Goal: Information Seeking & Learning: Check status

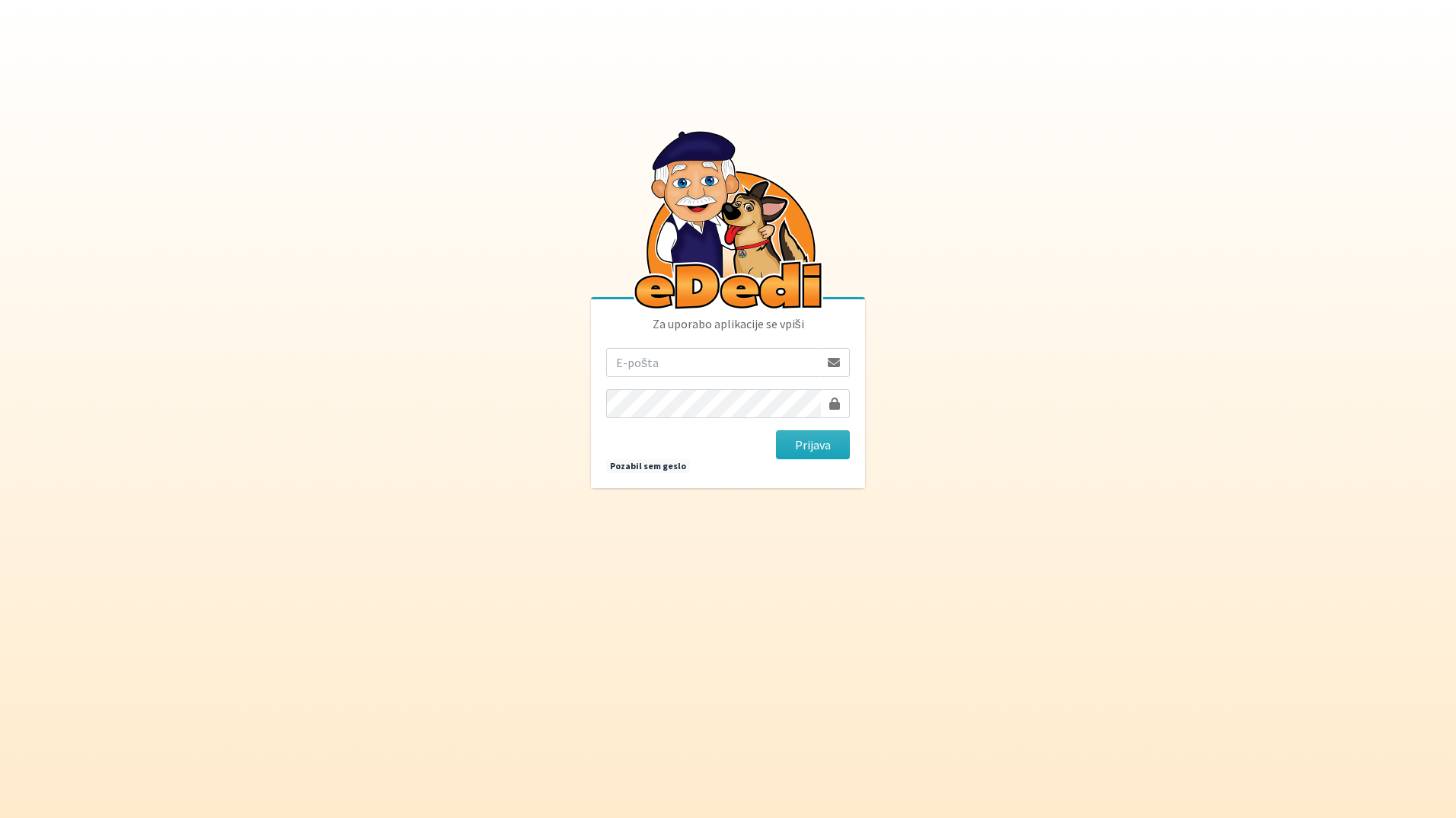
click at [642, 365] on input "email" at bounding box center [713, 362] width 213 height 29
type input "katja.skulj@erps.si"
click at [512, 403] on body "Za uporabo aplikacije se vpiši katja.skulj@erps.si Prijava Pozabil sem geslo" at bounding box center [728, 409] width 1456 height 818
click at [776, 430] on button "Prijava" at bounding box center [814, 445] width 74 height 29
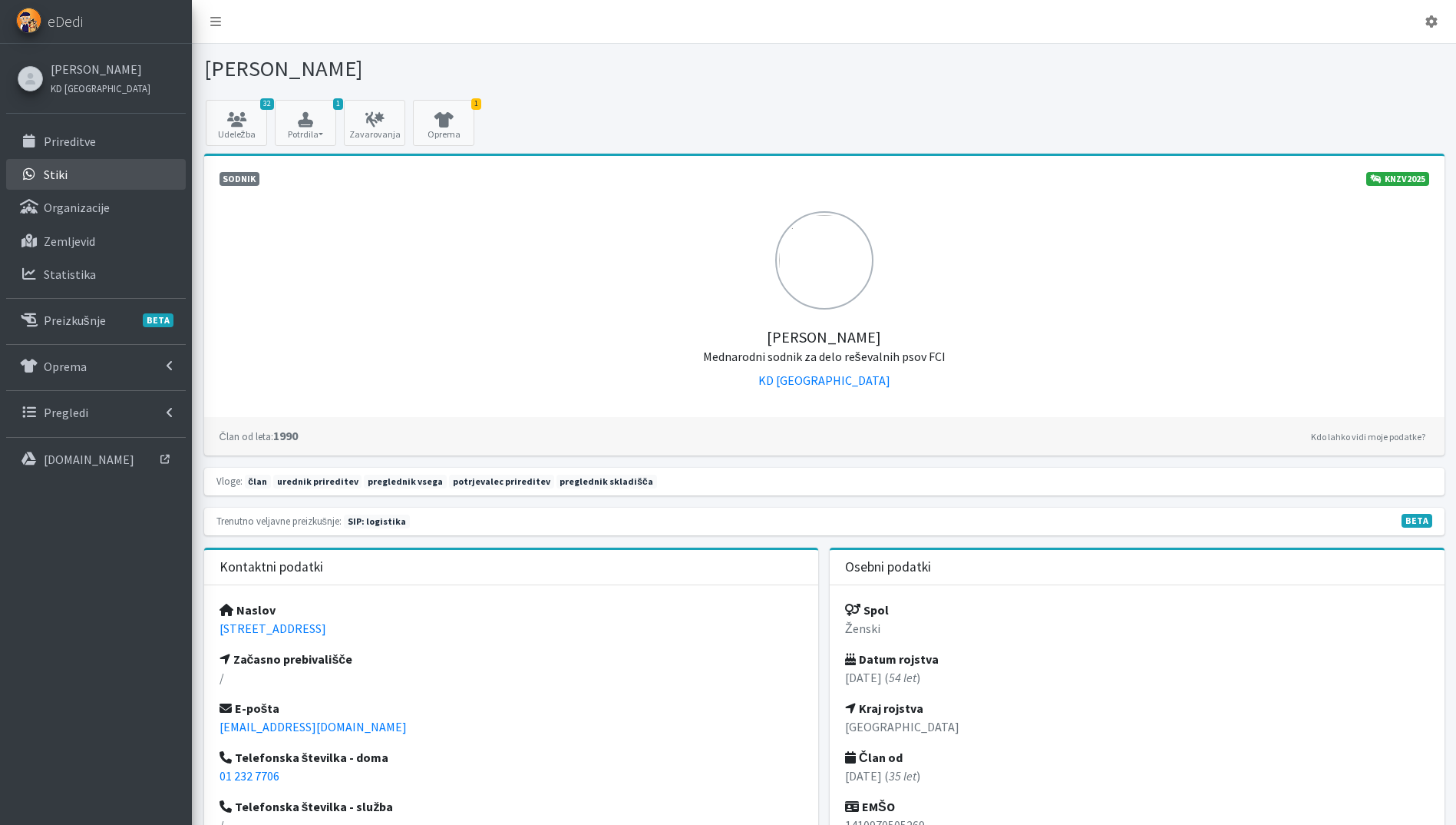
click at [124, 172] on link "Stiki" at bounding box center [96, 174] width 180 height 31
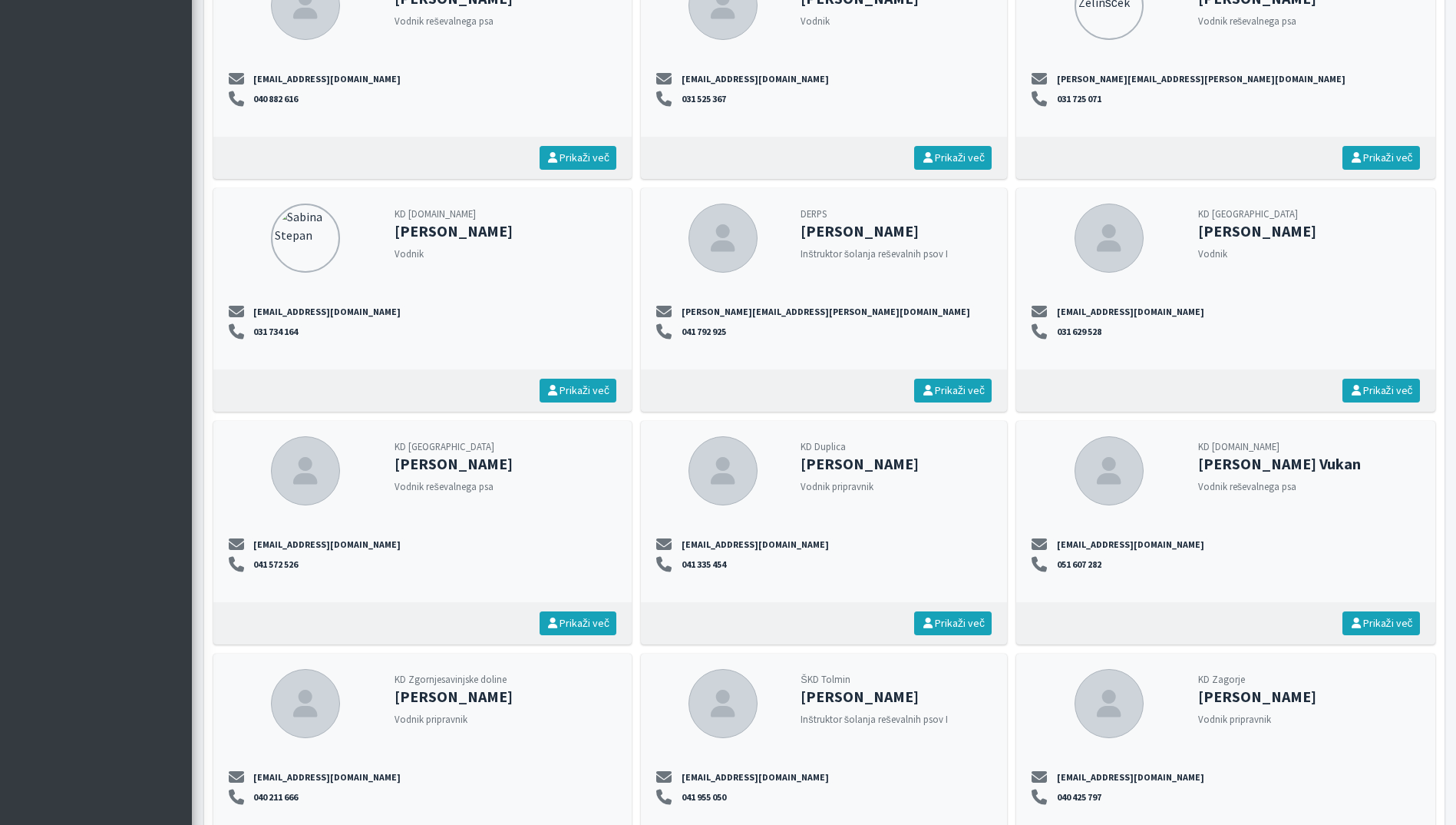
scroll to position [16186, 0]
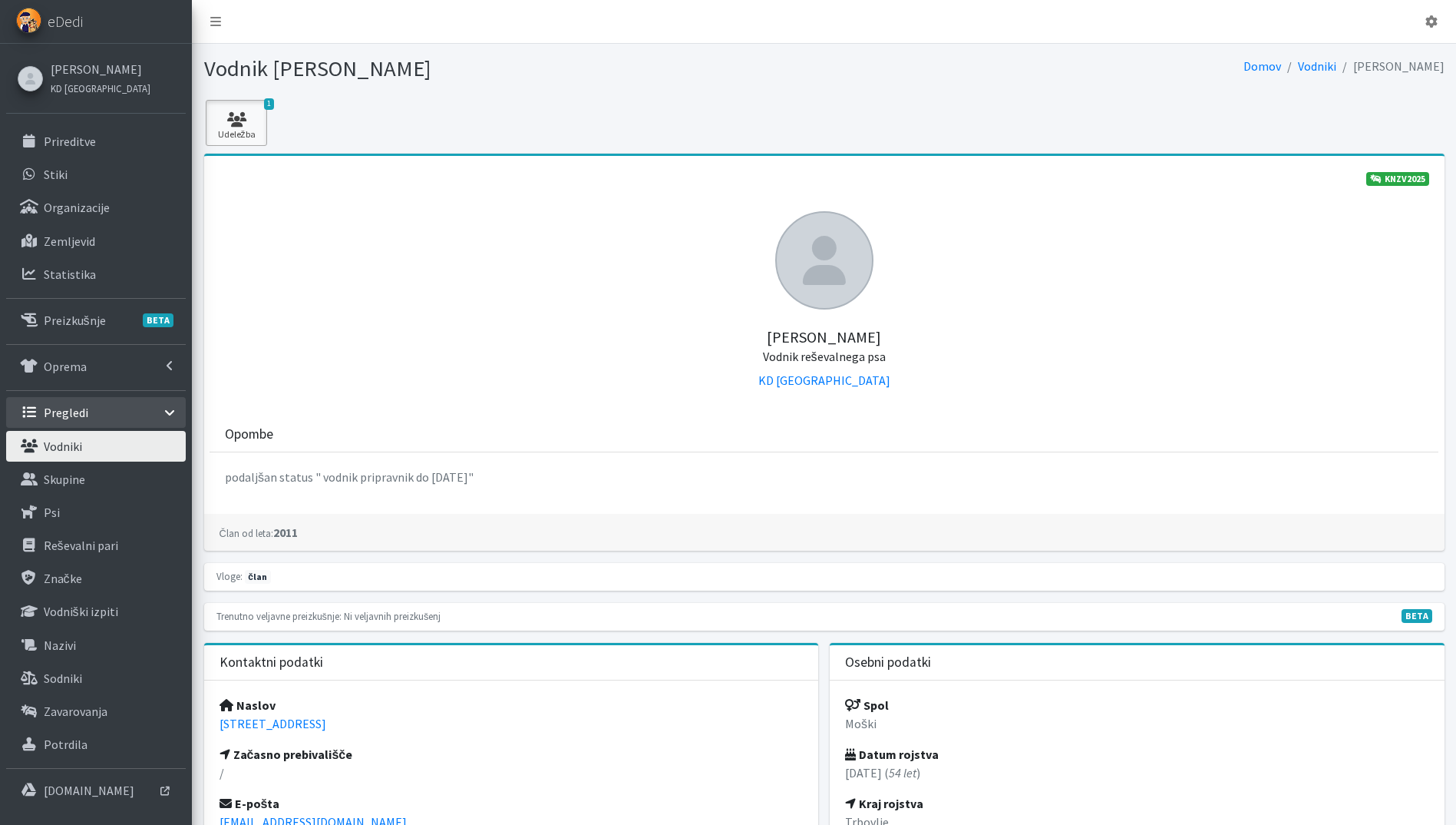
click at [216, 107] on link "1 Udeležba" at bounding box center [237, 123] width 61 height 46
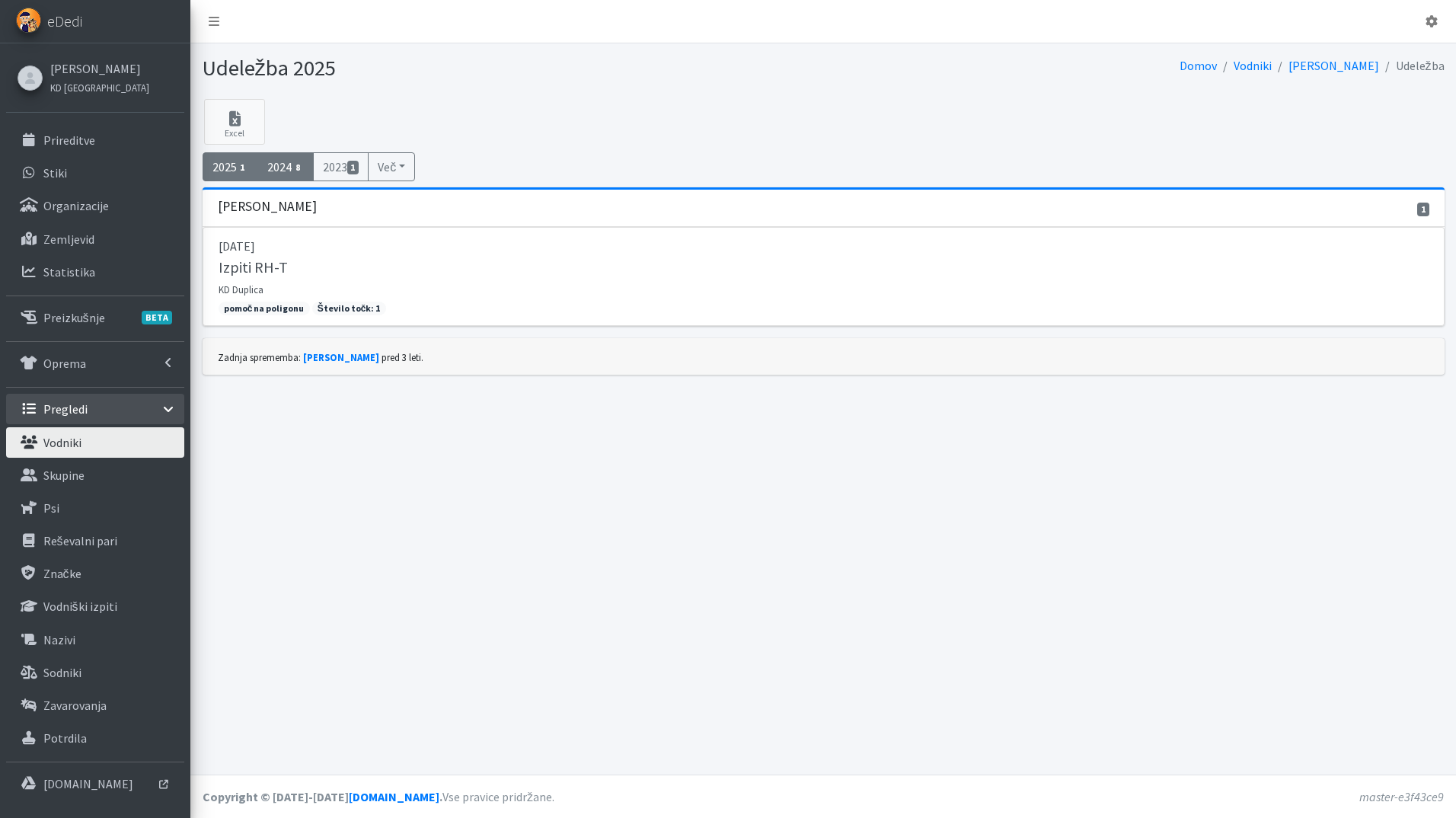
click at [286, 164] on link "2024 8" at bounding box center [285, 166] width 56 height 29
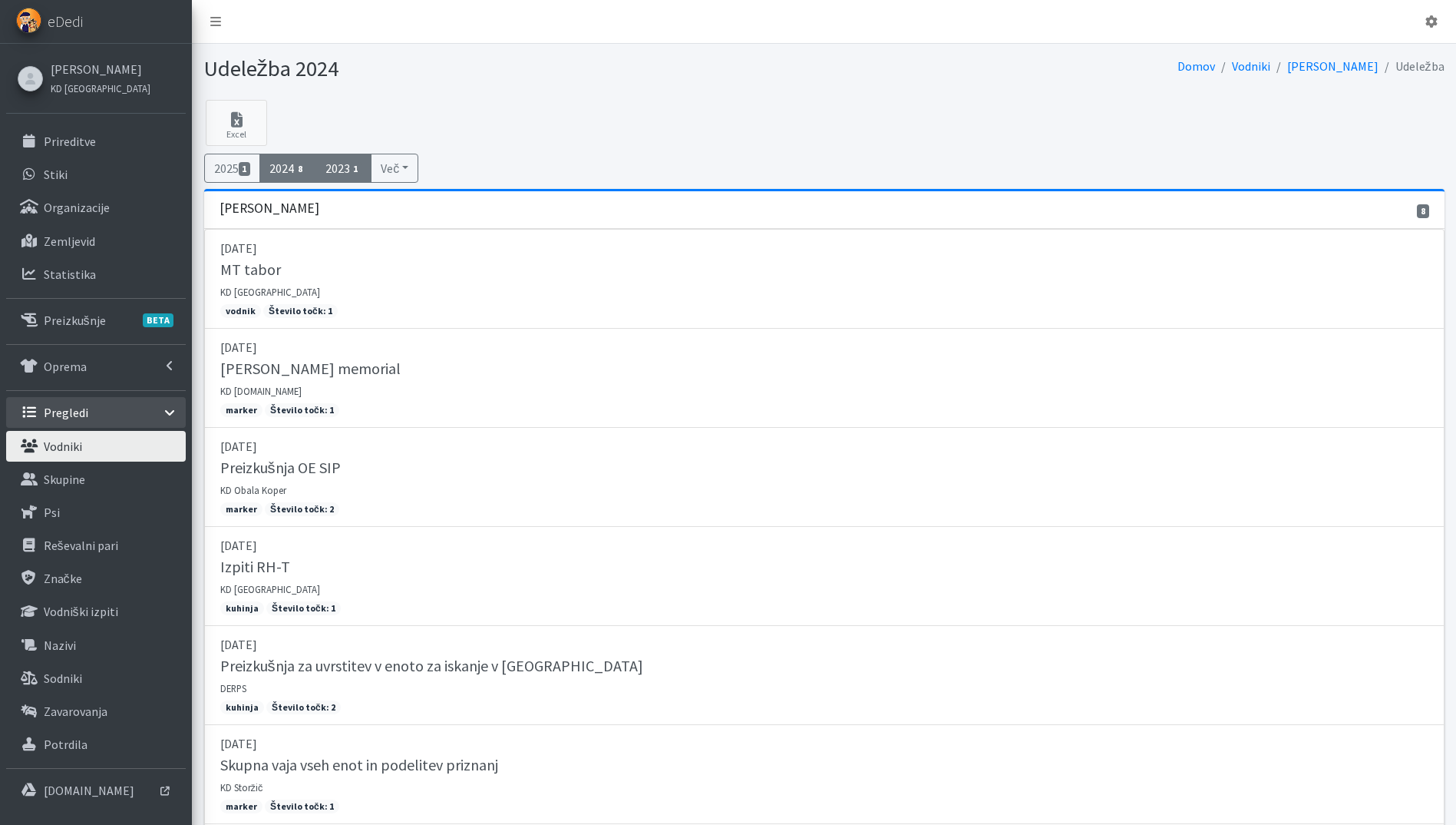
click at [345, 165] on link "2023 1" at bounding box center [343, 168] width 57 height 29
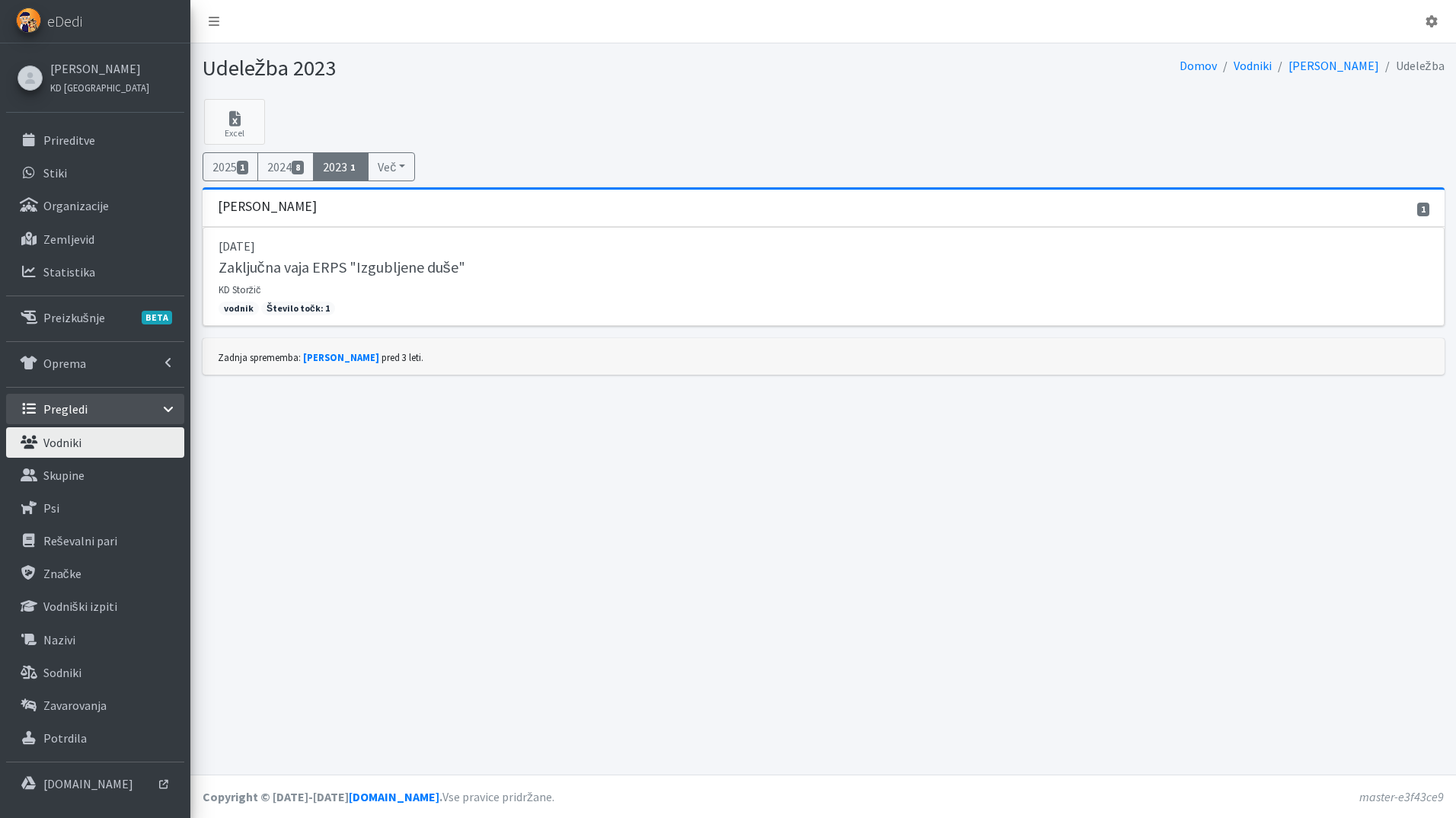
click at [405, 167] on button "Več" at bounding box center [392, 166] width 48 height 29
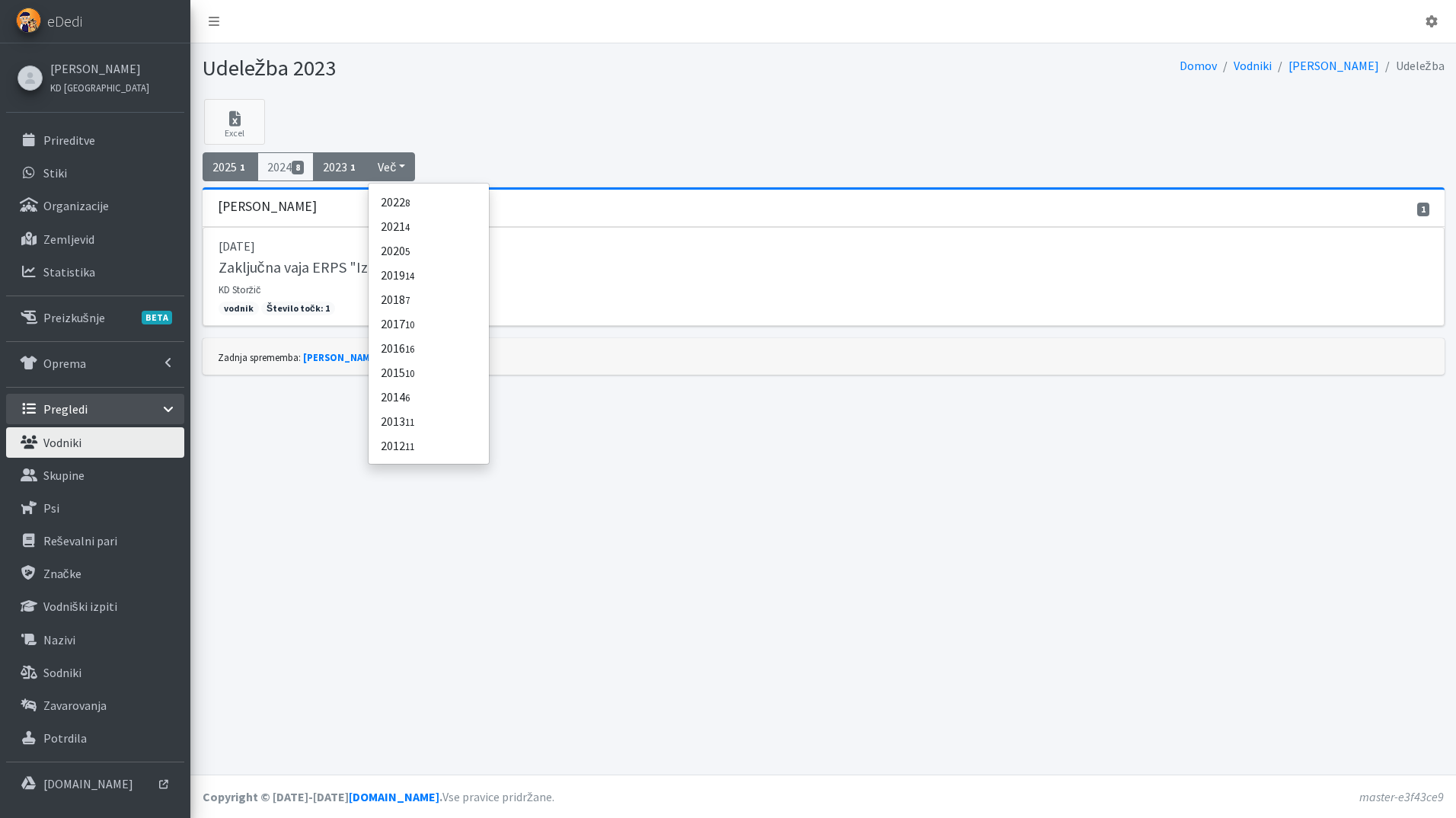
click at [238, 163] on link "2025 1" at bounding box center [230, 166] width 56 height 29
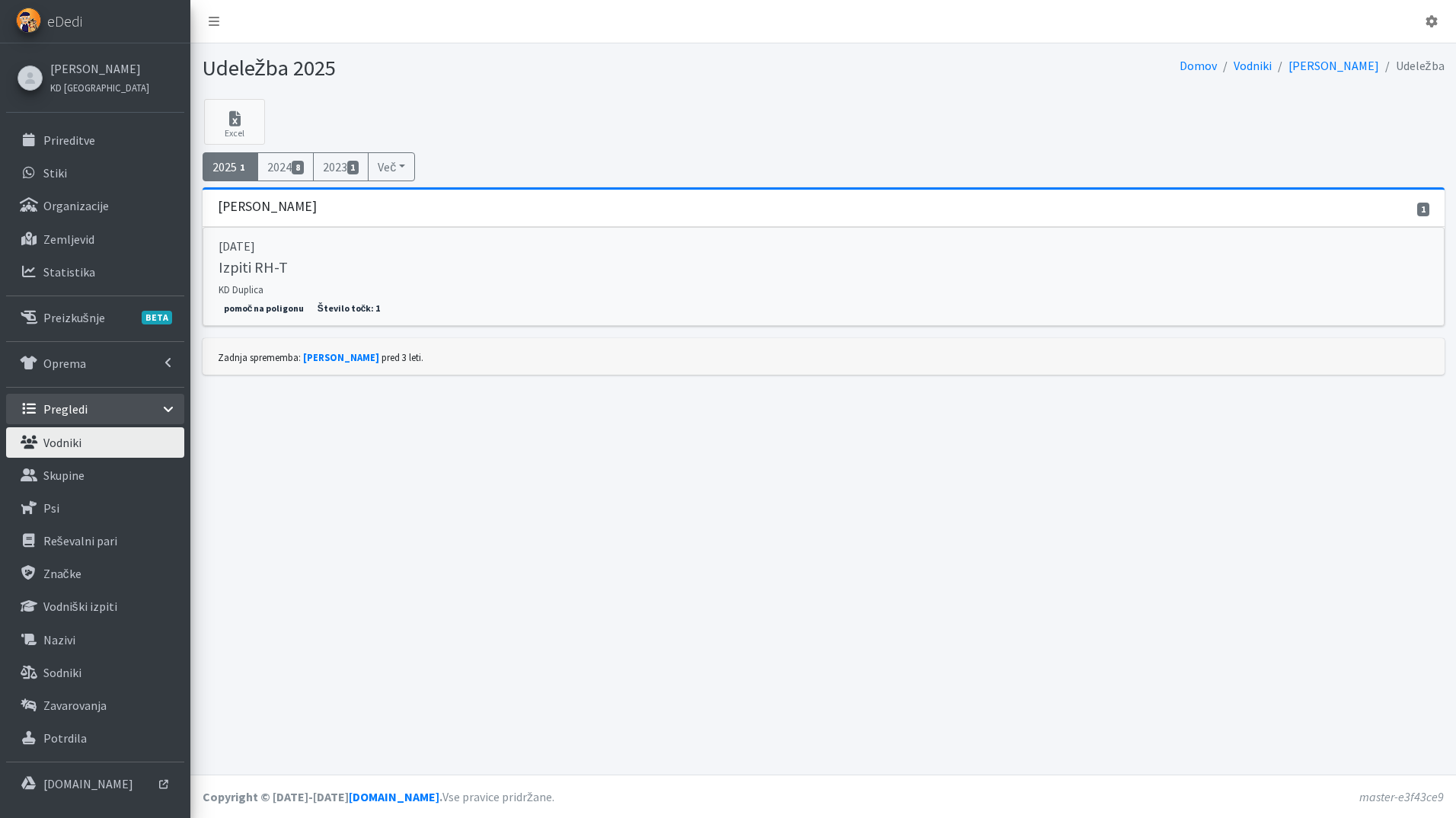
click at [261, 263] on h5 "Izpiti RH-T" at bounding box center [253, 267] width 69 height 18
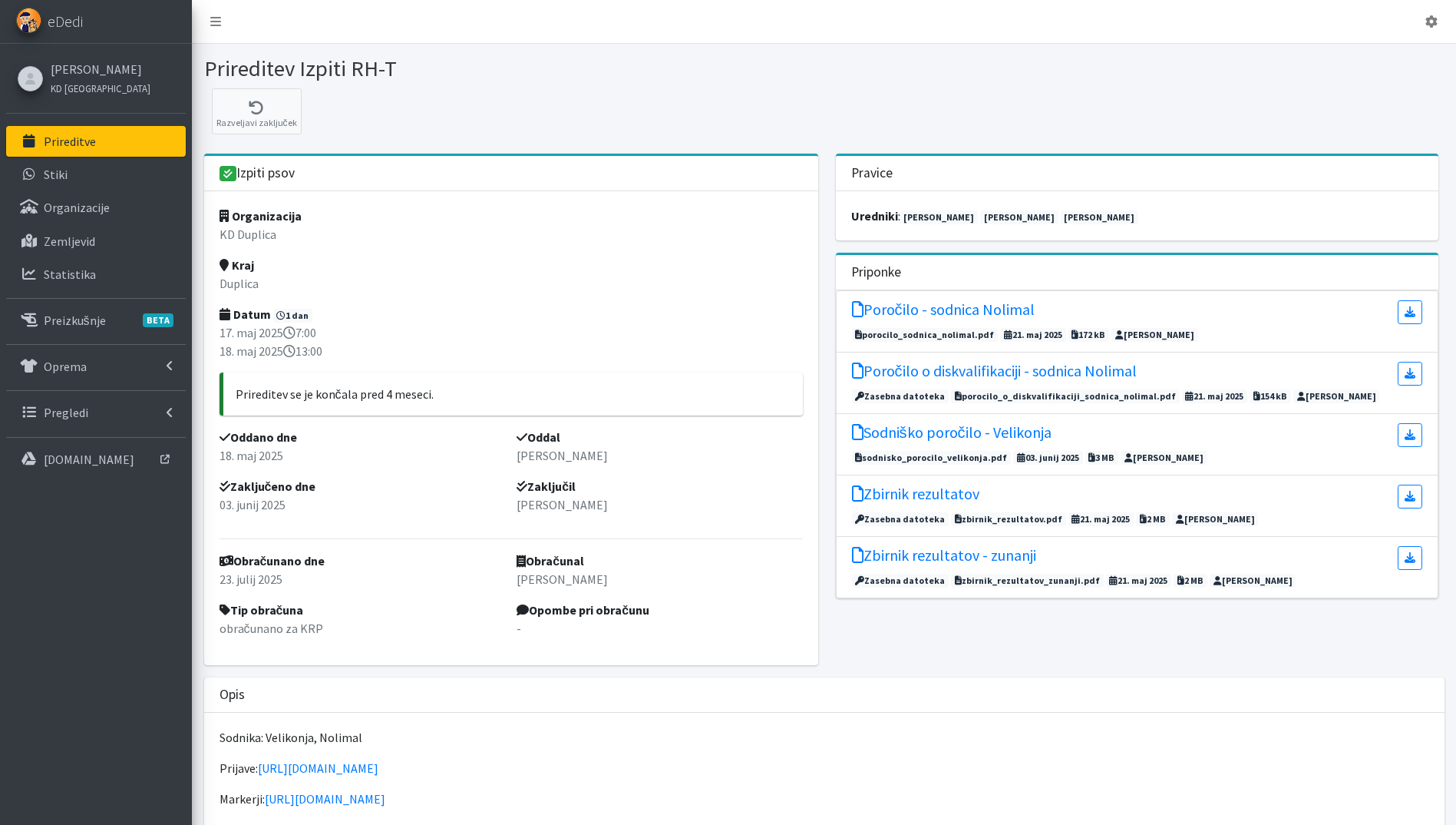
click at [98, 135] on link "Prireditve" at bounding box center [96, 141] width 180 height 31
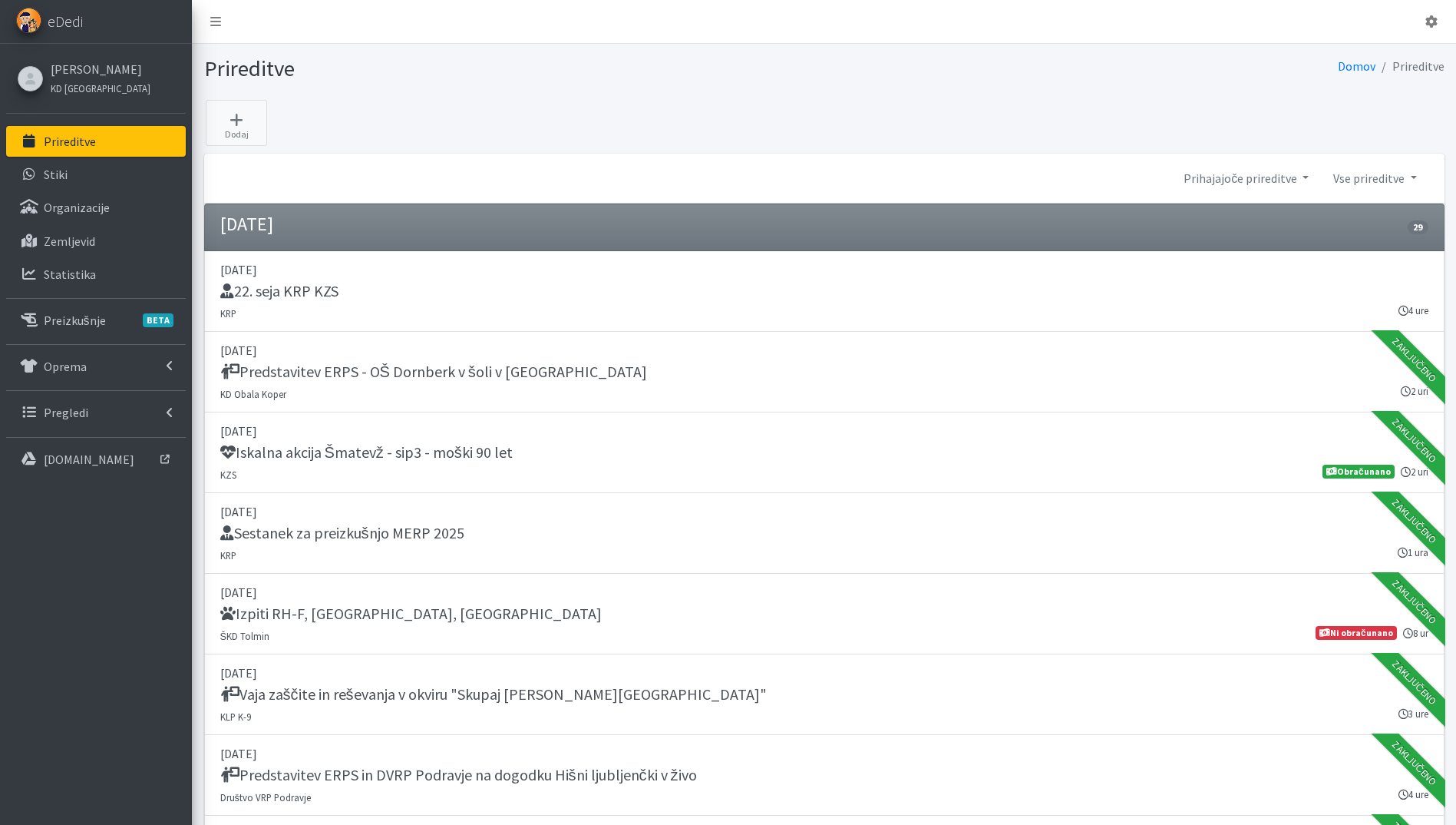
click at [109, 137] on link "Prireditve" at bounding box center [96, 141] width 180 height 31
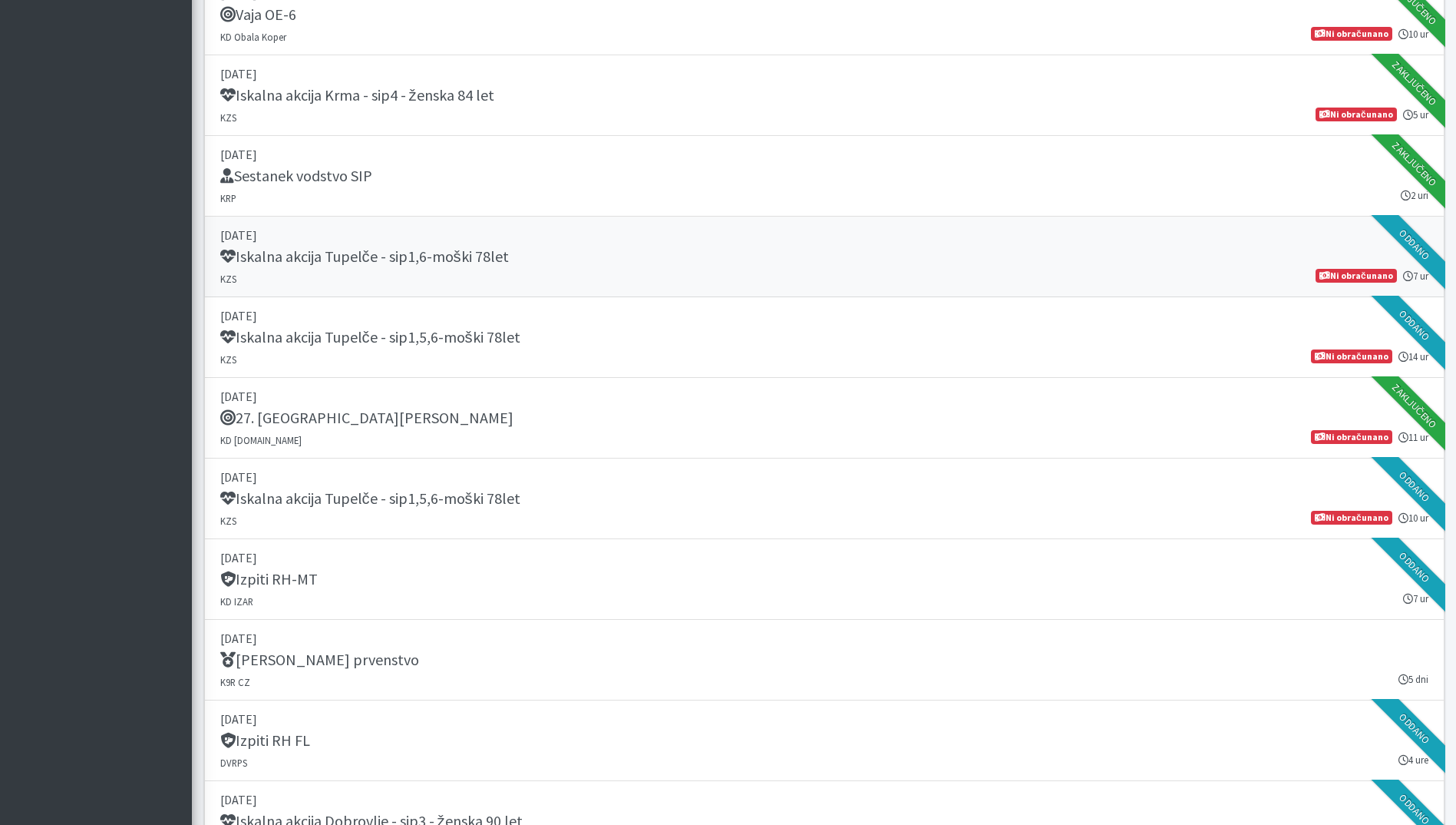
click at [526, 267] on div "Iskalna akcija Tupelče - sip1,6-moški 78let" at bounding box center [824, 258] width 1208 height 21
click at [568, 499] on div "Iskalna akcija Tupelče - sip1,5,6-moški 78let" at bounding box center [824, 500] width 1208 height 21
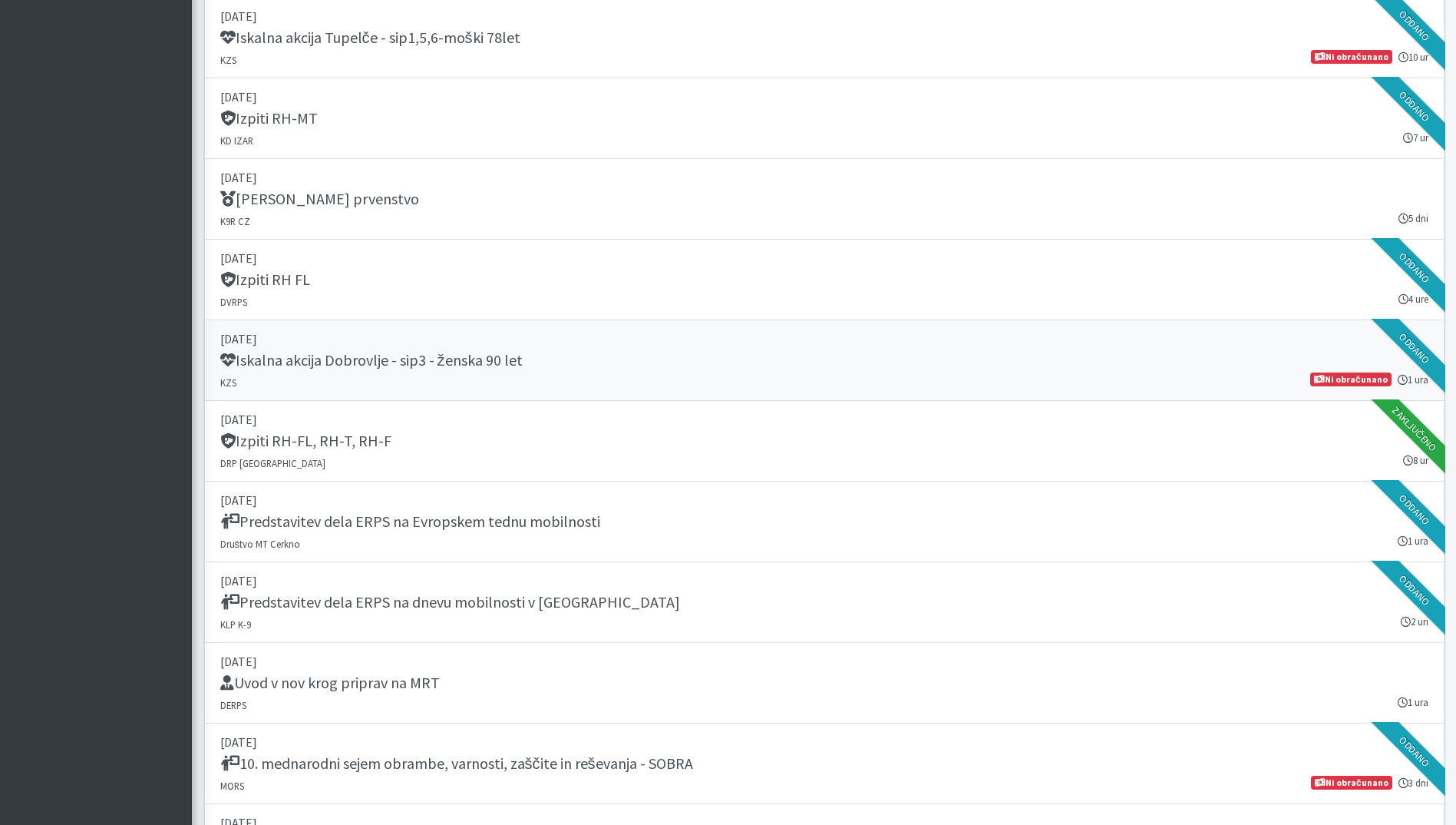
click at [423, 378] on link "19. september 2025 Iskalna akcija Dobrovlje - sip3 - ženska 90 let KZS 1 ura Ni…" at bounding box center [824, 360] width 1240 height 80
click at [685, 532] on div "Predstavitev dela ERPS na Evropskem tednu mobilnosti" at bounding box center [824, 523] width 1208 height 21
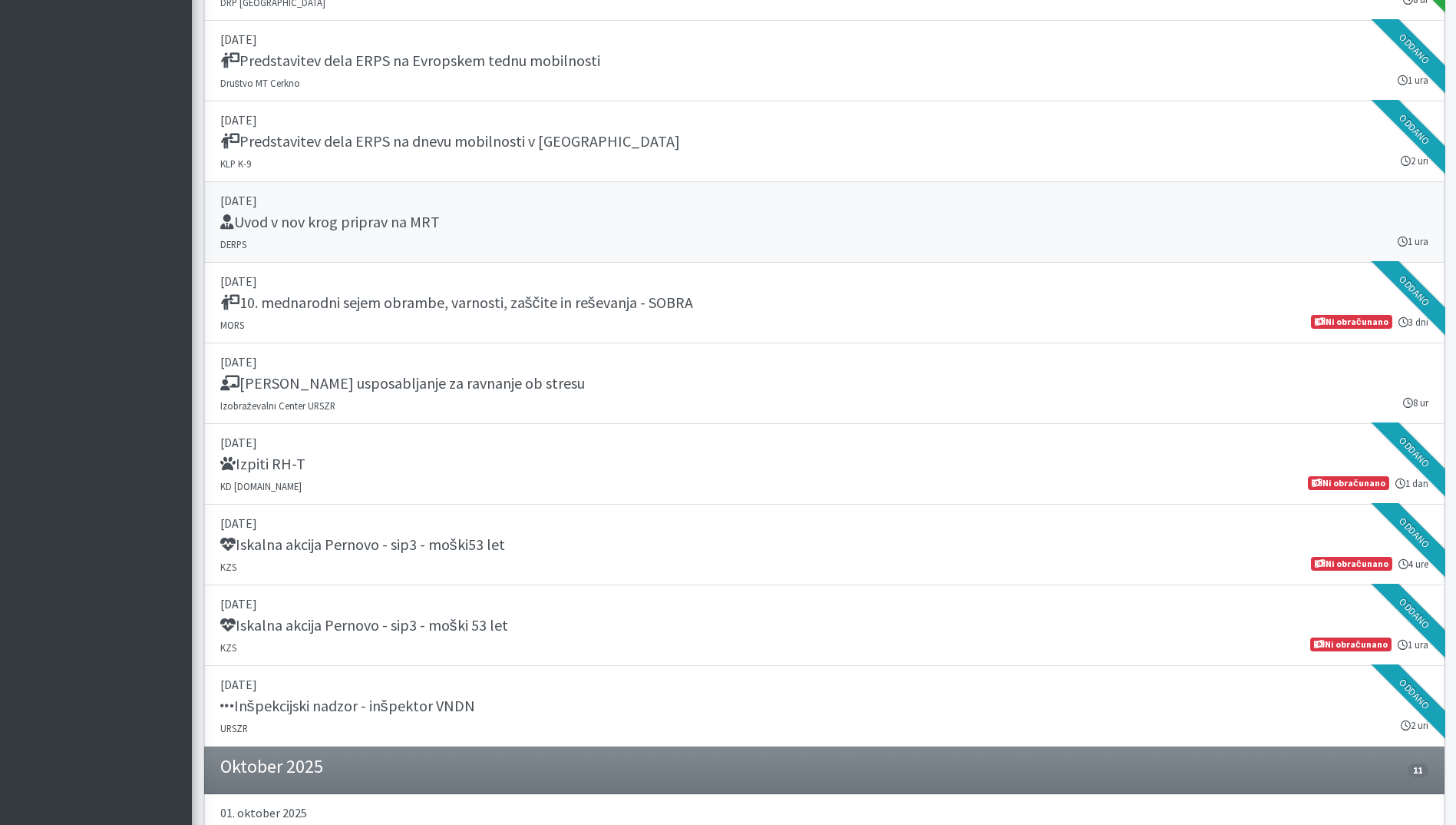
click at [613, 222] on div "Uvod v nov krog priprav na MRT" at bounding box center [824, 223] width 1208 height 21
click at [578, 553] on div "Iskalna akcija Pernovo - sip3 - moški53 let" at bounding box center [824, 546] width 1208 height 21
click at [387, 627] on h5 "Iskalna akcija Pernovo - sip3 - moški 53 let" at bounding box center [364, 625] width 288 height 18
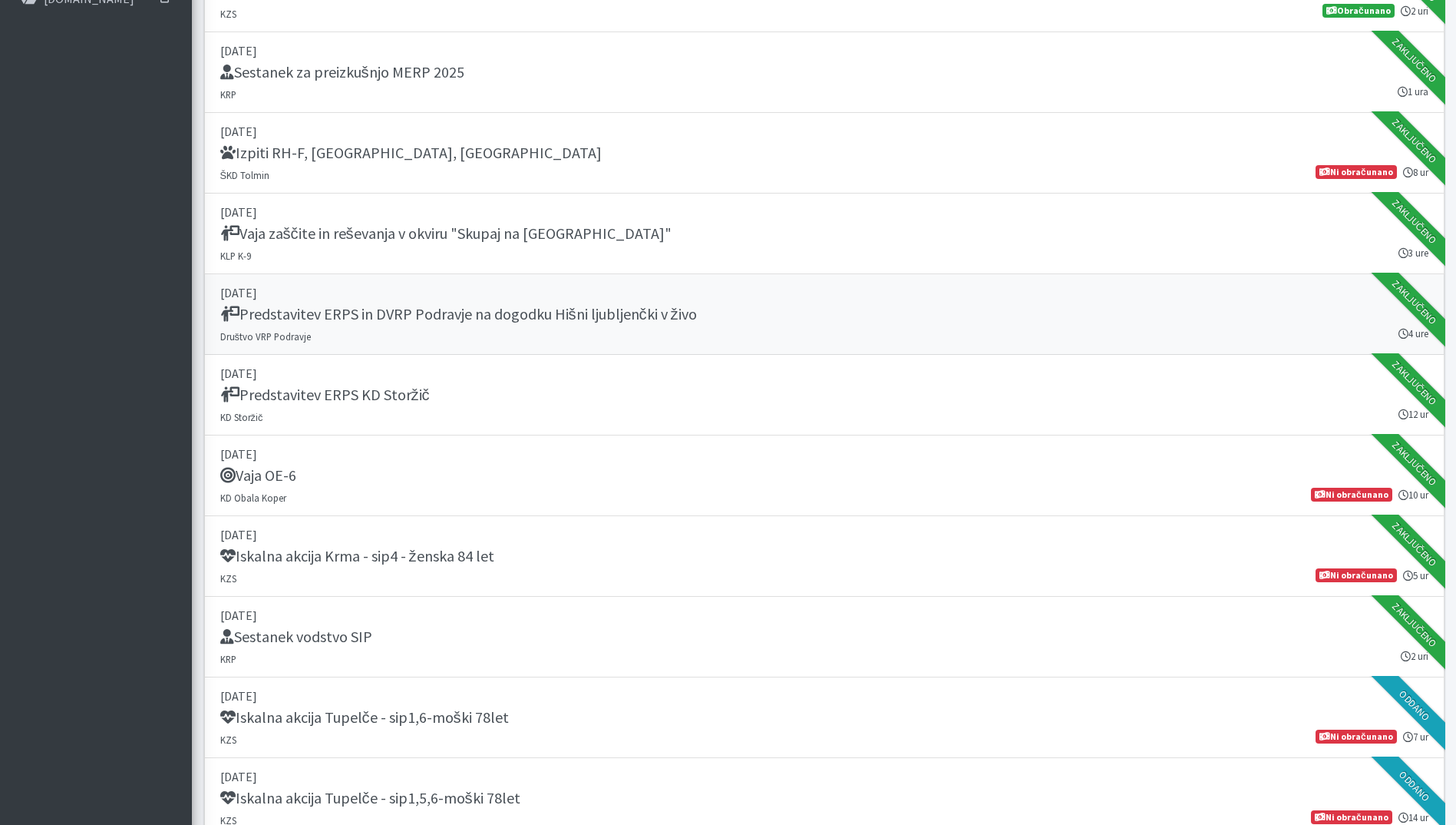
scroll to position [0, 0]
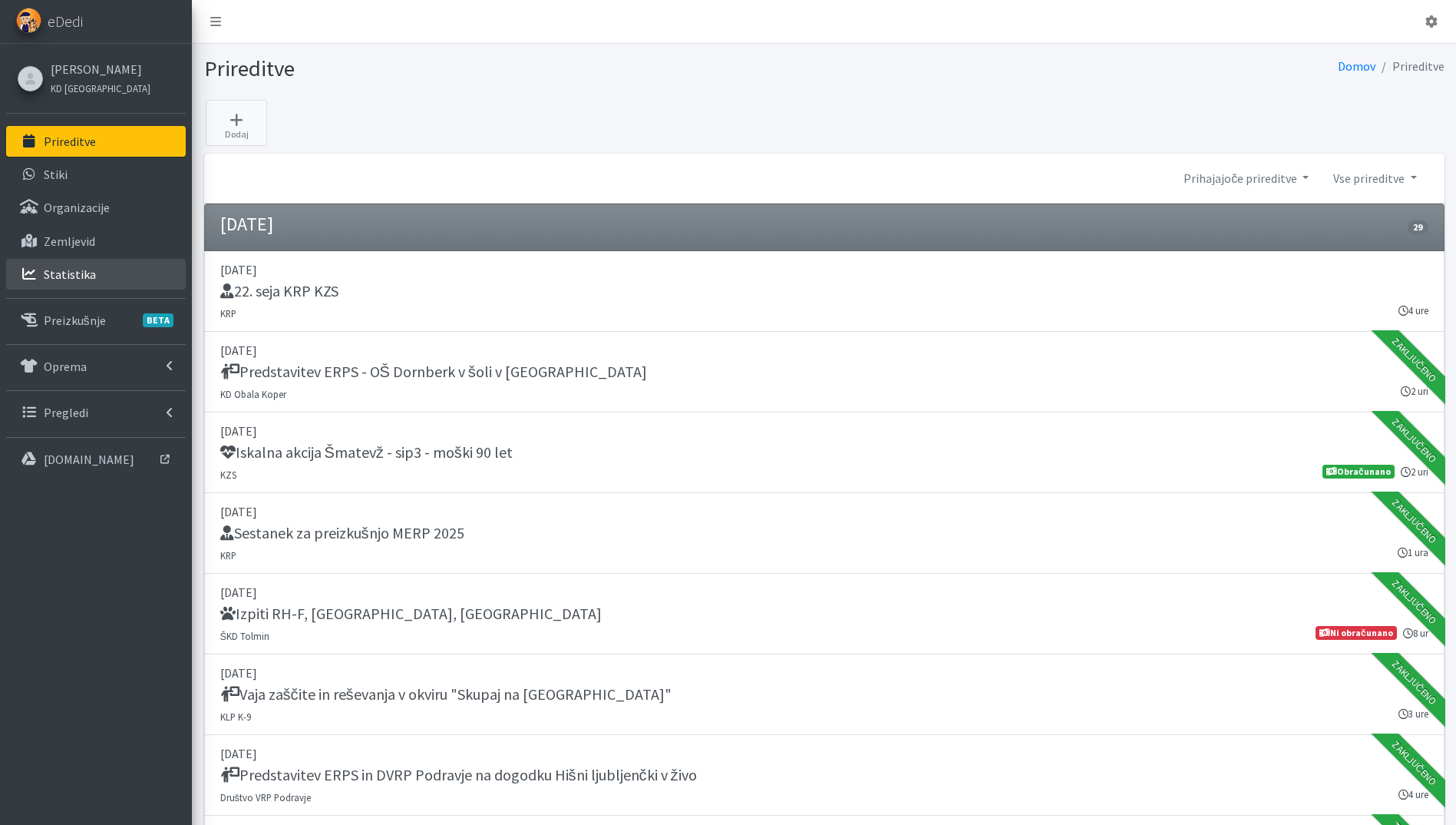
click at [38, 271] on icon at bounding box center [29, 274] width 20 height 13
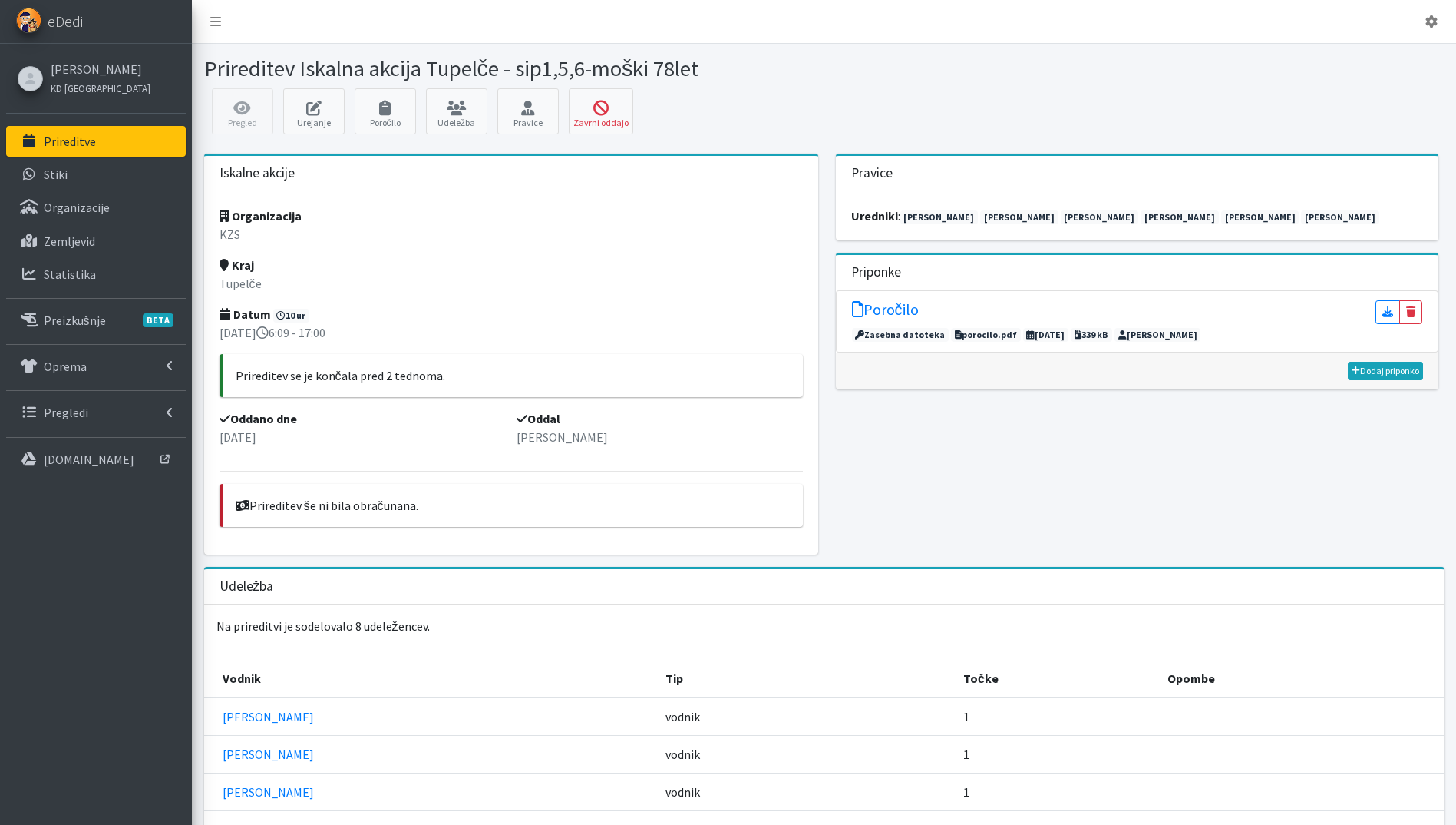
scroll to position [279, 0]
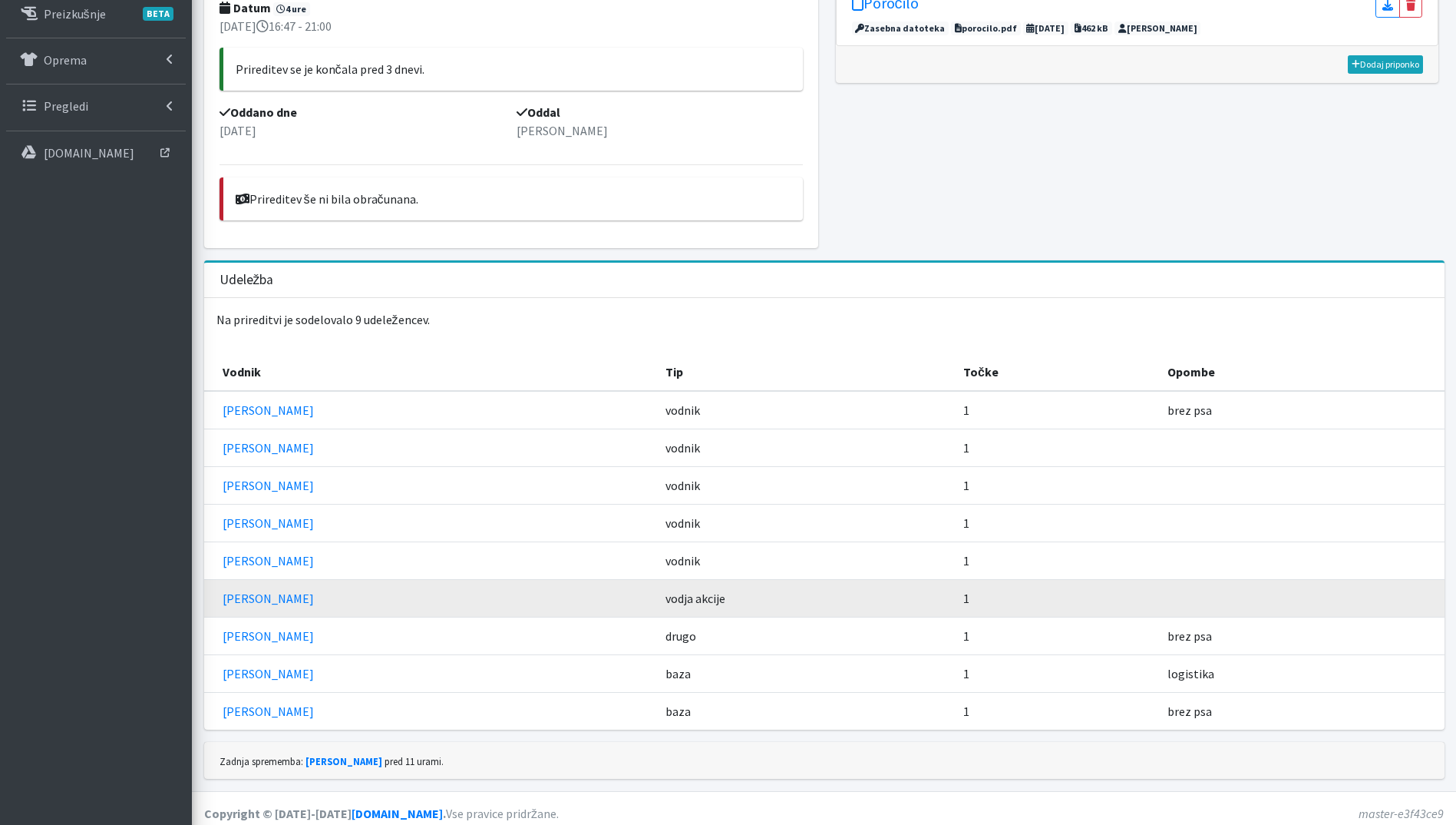
scroll to position [316, 0]
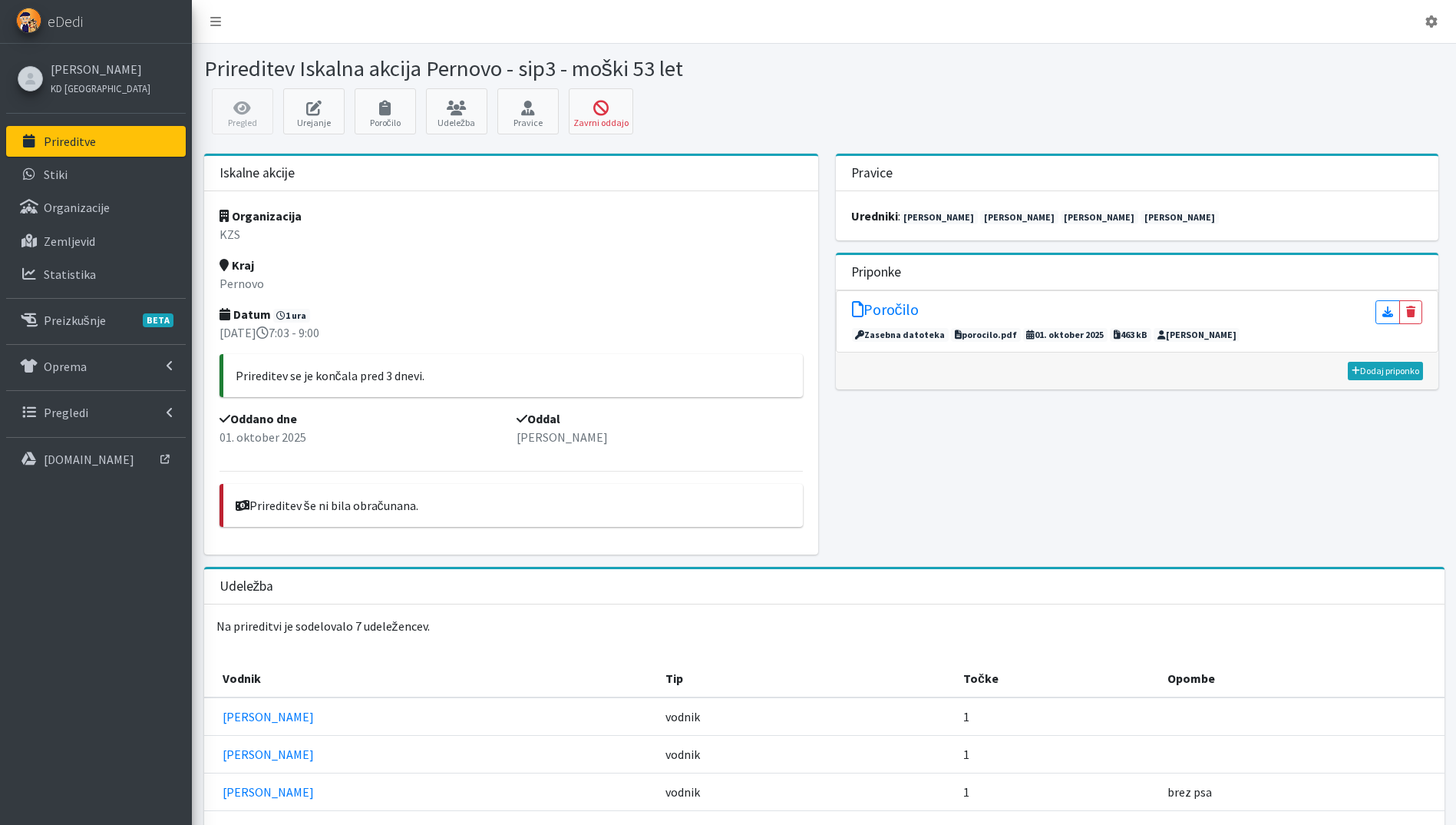
click at [885, 298] on li "Poročilo Zasebna datoteka porocilo.pdf 01. oktober 2025" at bounding box center [1138, 321] width 603 height 62
click at [894, 311] on h5 "Poročilo" at bounding box center [886, 309] width 67 height 18
click at [887, 307] on h5 "Poročilo" at bounding box center [886, 309] width 67 height 18
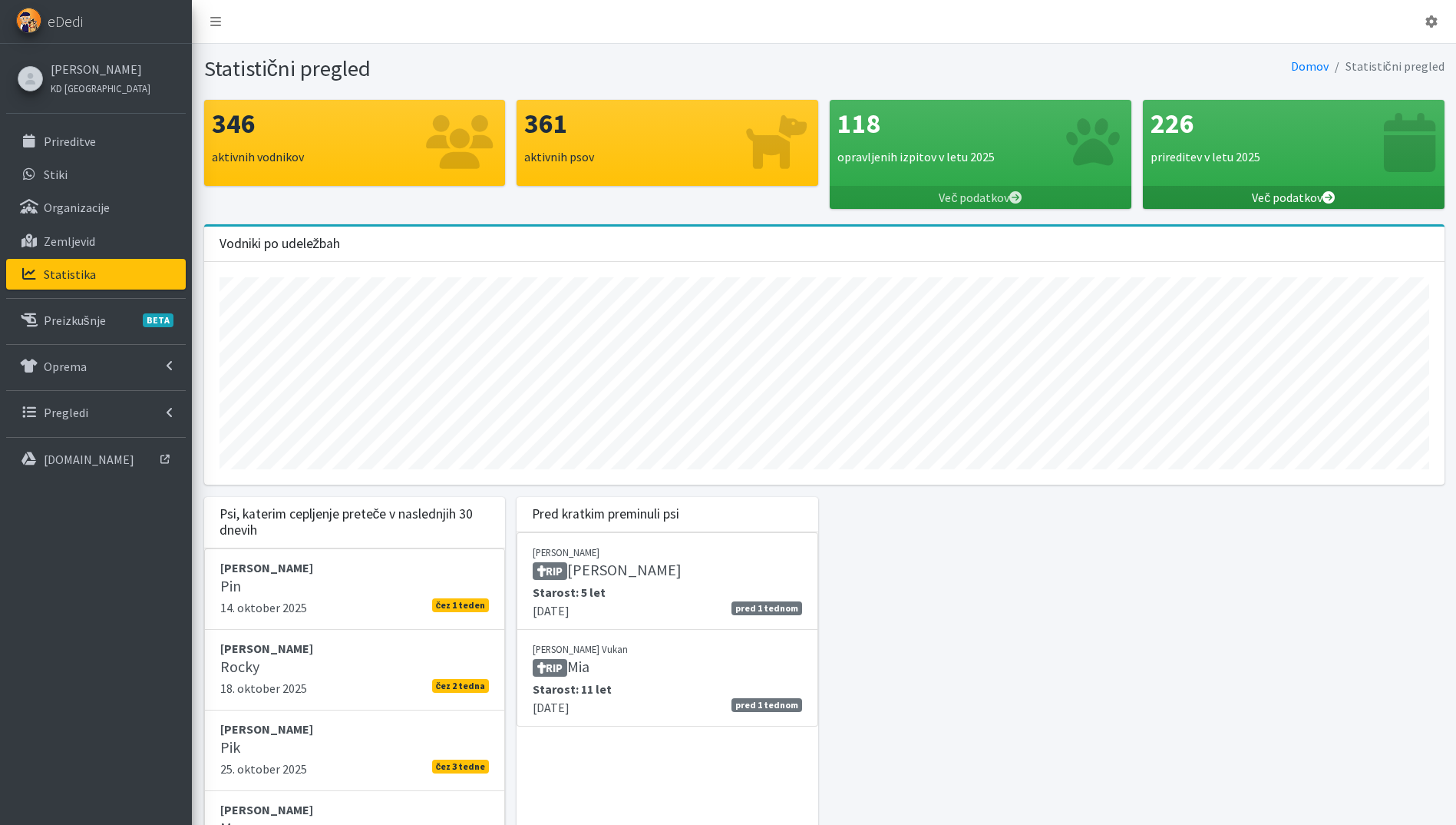
click at [1278, 202] on link "Več podatkov" at bounding box center [1293, 197] width 302 height 23
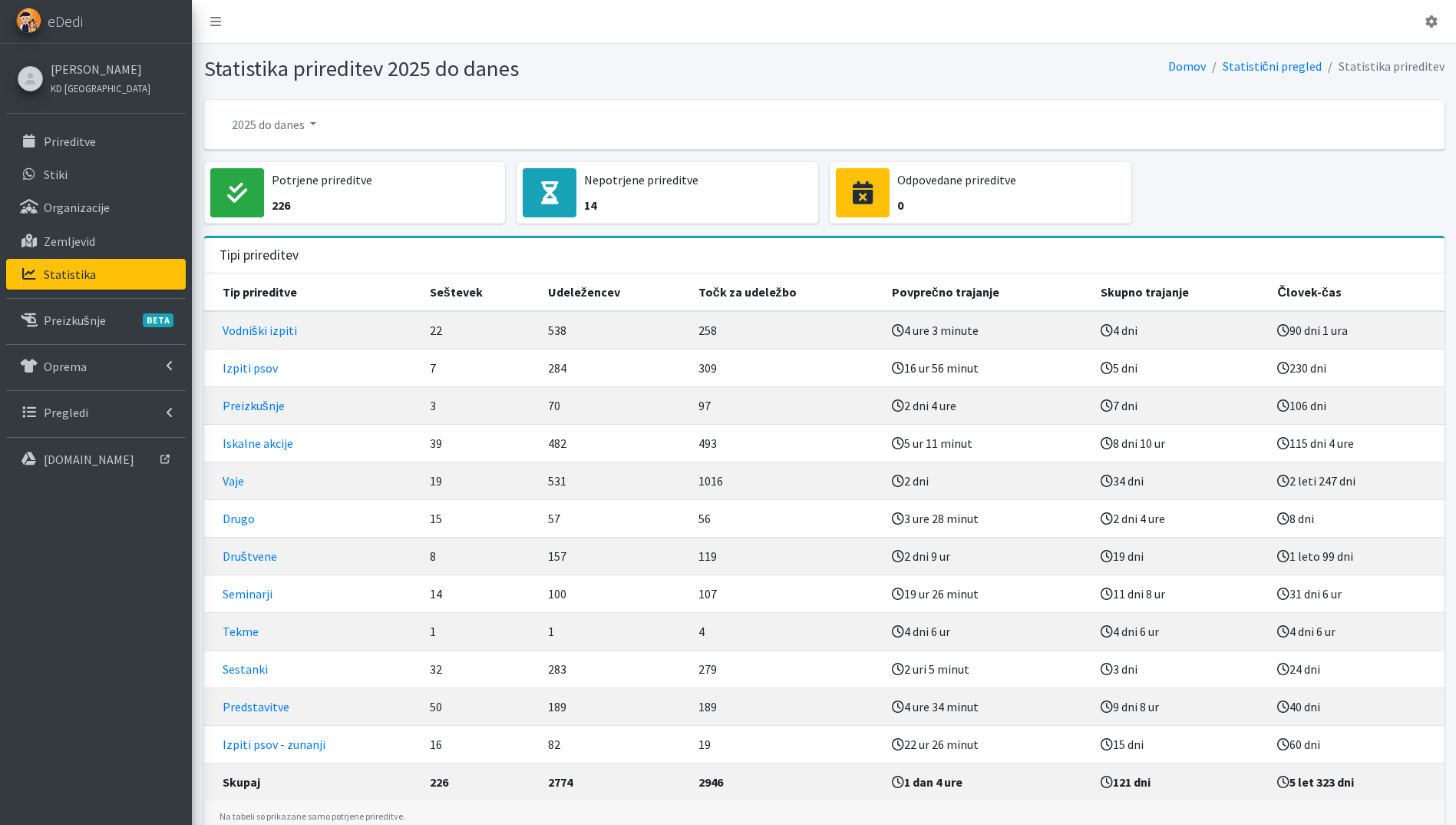
click at [1289, 197] on div "Potrjene prireditve 226 Nepotrjene prireditve 14 Odpovedane prireditve 0" at bounding box center [824, 198] width 1252 height 74
click at [255, 444] on link "Iskalne akcije" at bounding box center [258, 443] width 71 height 15
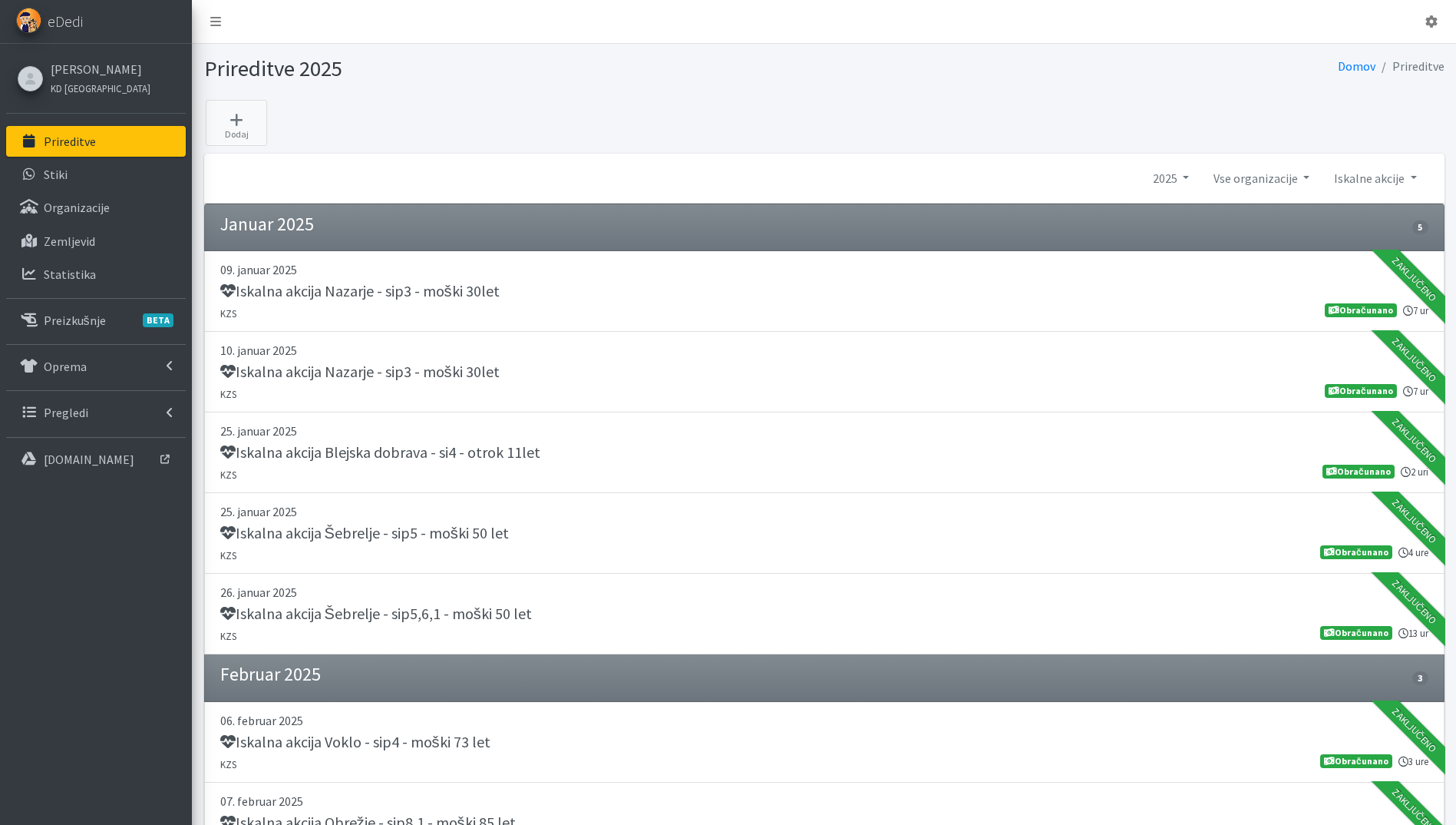
click at [104, 138] on link "Prireditve" at bounding box center [96, 141] width 180 height 31
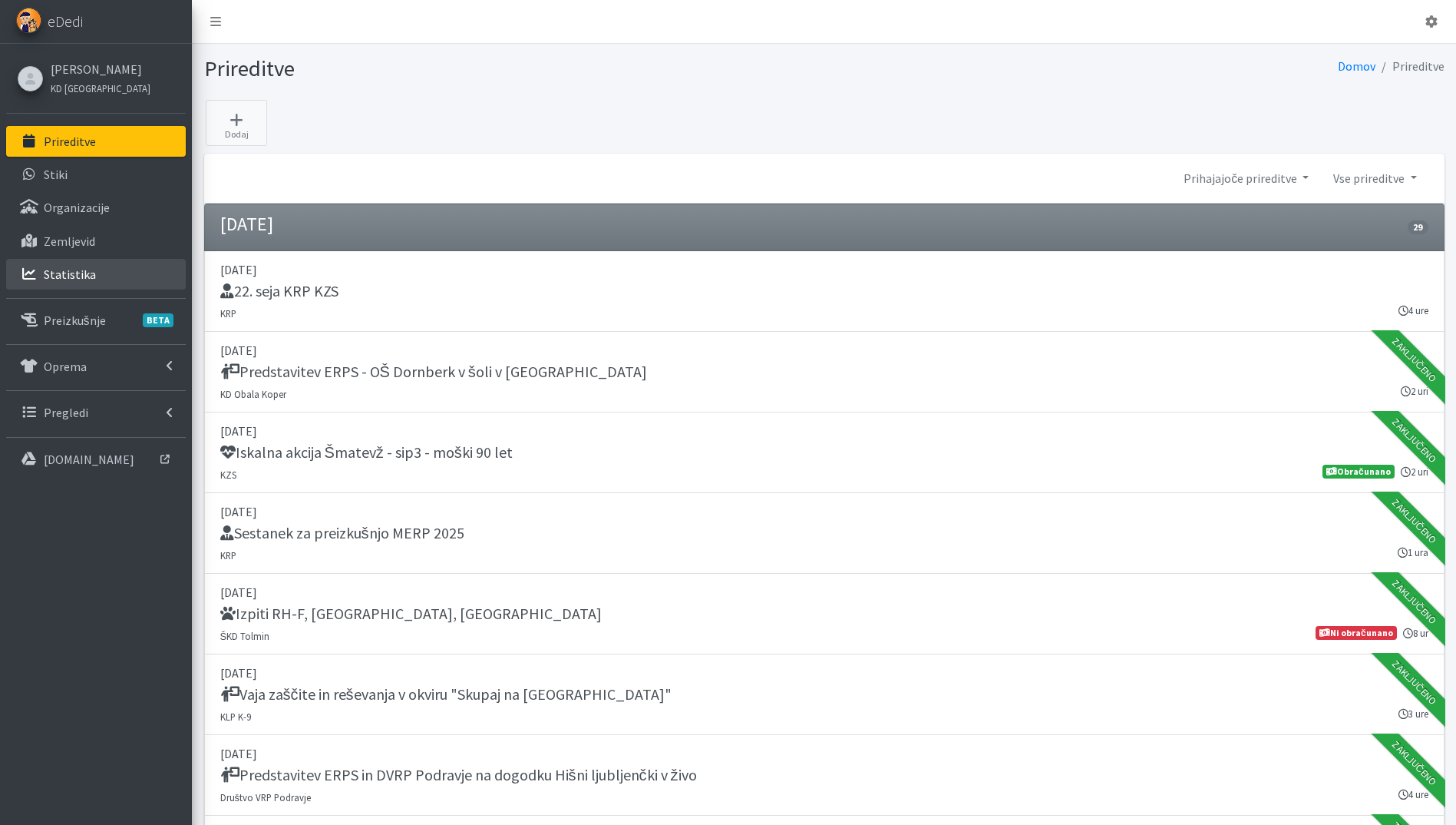
click at [74, 264] on link "Statistika" at bounding box center [96, 274] width 180 height 31
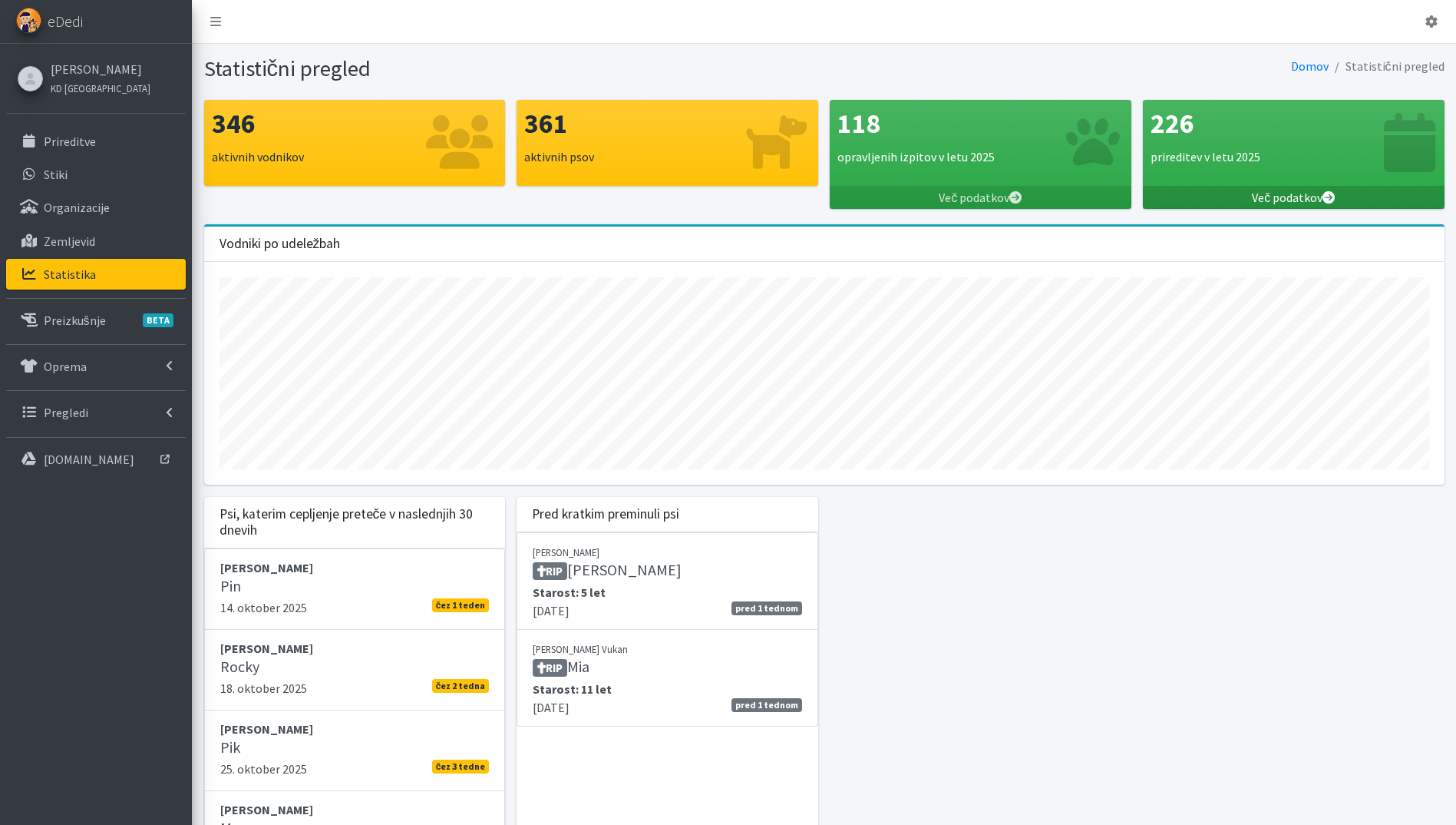
click at [1273, 199] on link "Več podatkov" at bounding box center [1293, 197] width 302 height 23
click at [968, 199] on link "Več podatkov" at bounding box center [980, 197] width 302 height 23
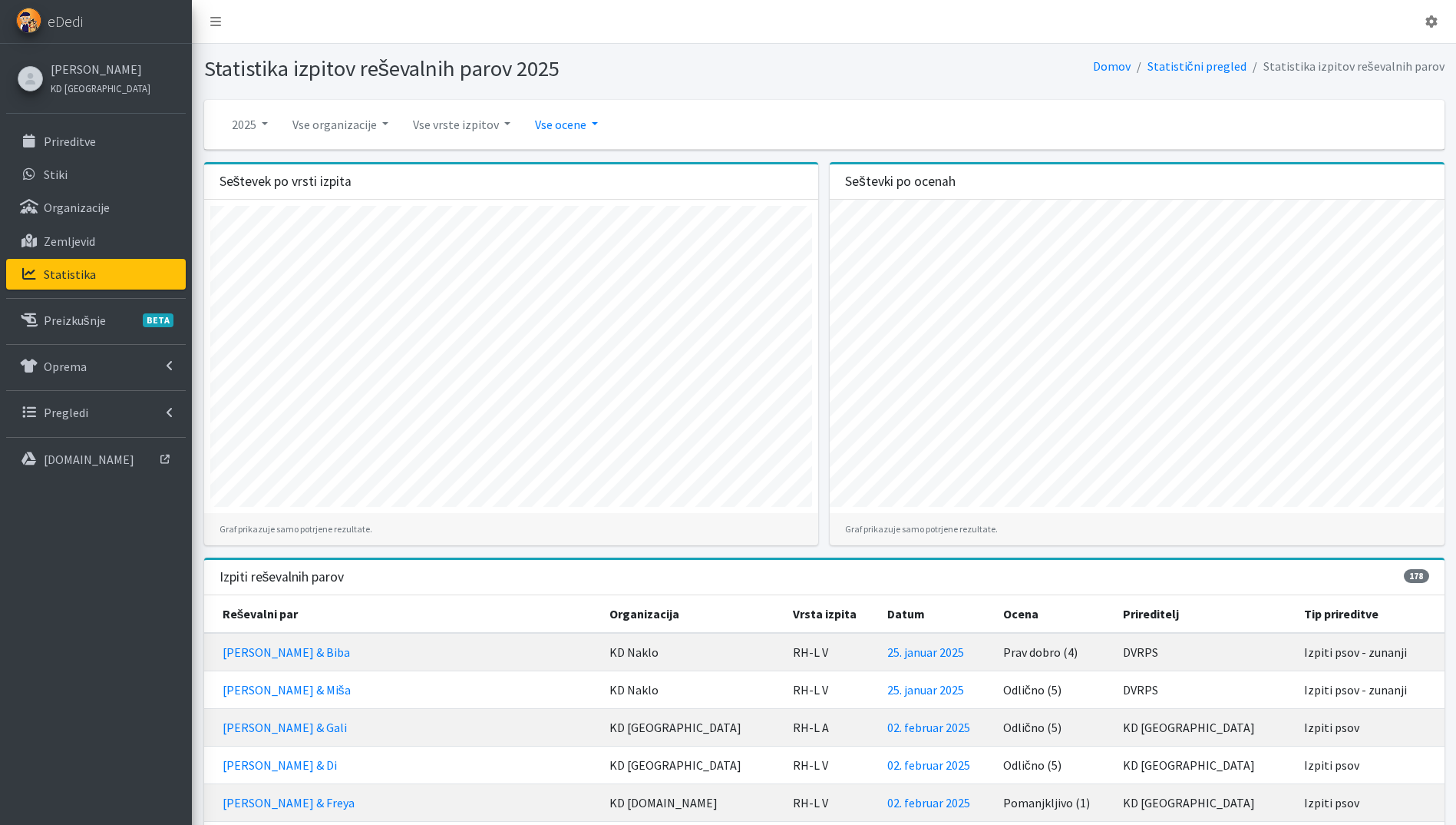
click at [566, 126] on link "Vse ocene" at bounding box center [566, 125] width 87 height 31
click at [576, 163] on link "Samo pozitivne" at bounding box center [584, 161] width 122 height 25
click at [492, 127] on link "Vse vrste izpitov" at bounding box center [461, 125] width 122 height 31
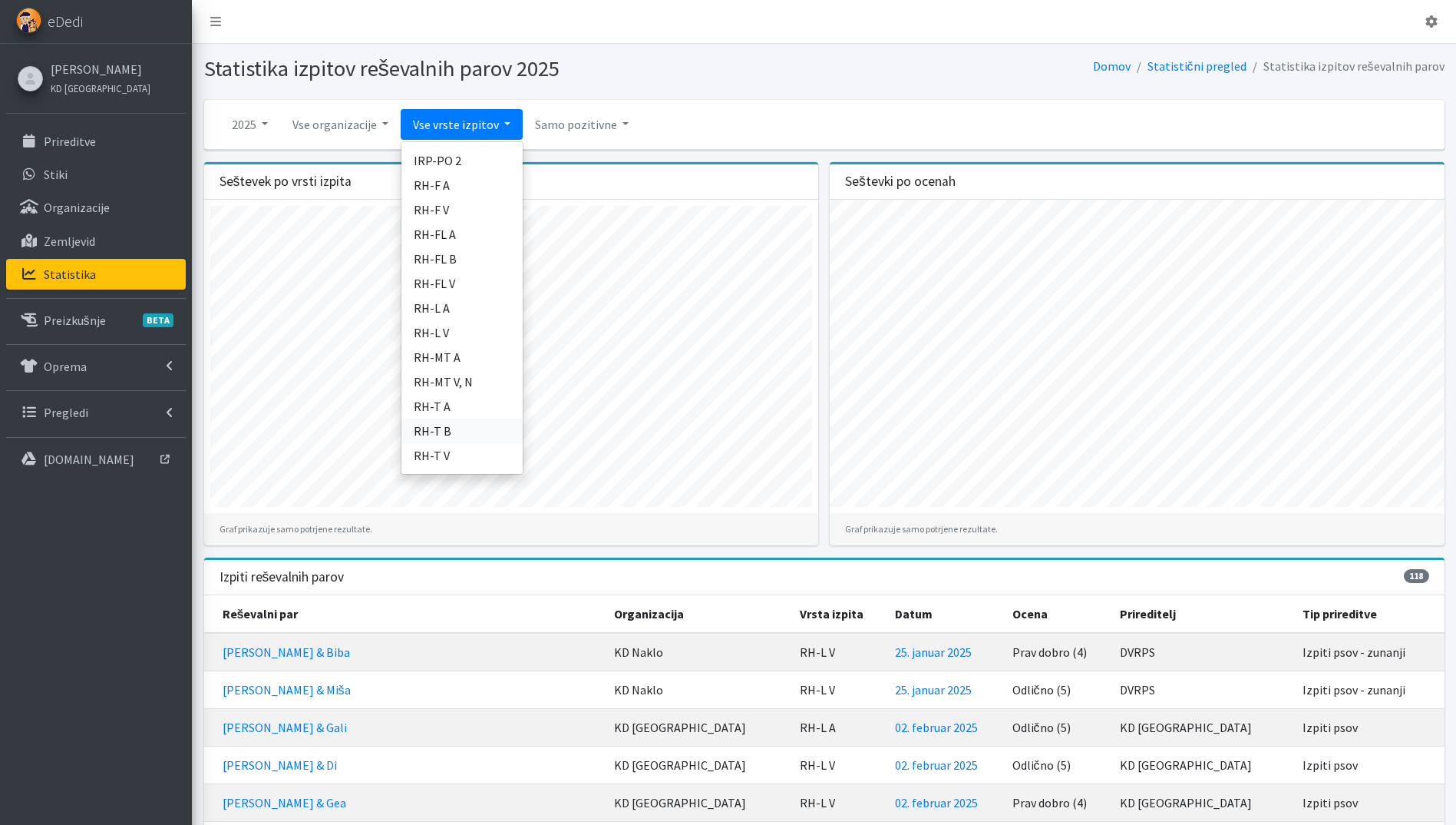
click at [459, 432] on link "RH-T B" at bounding box center [462, 431] width 122 height 25
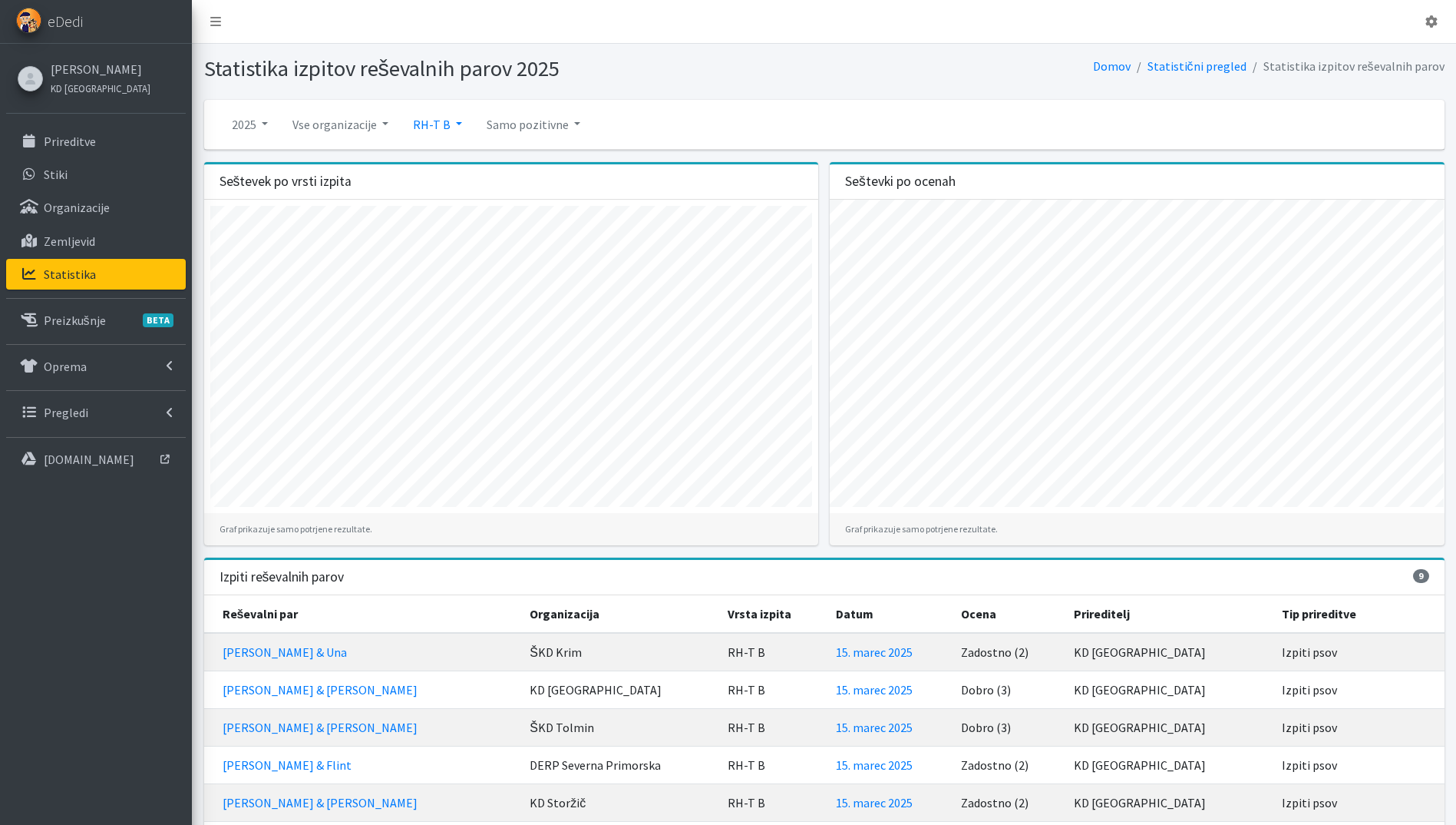
click at [446, 129] on link "RH-T B" at bounding box center [437, 125] width 74 height 31
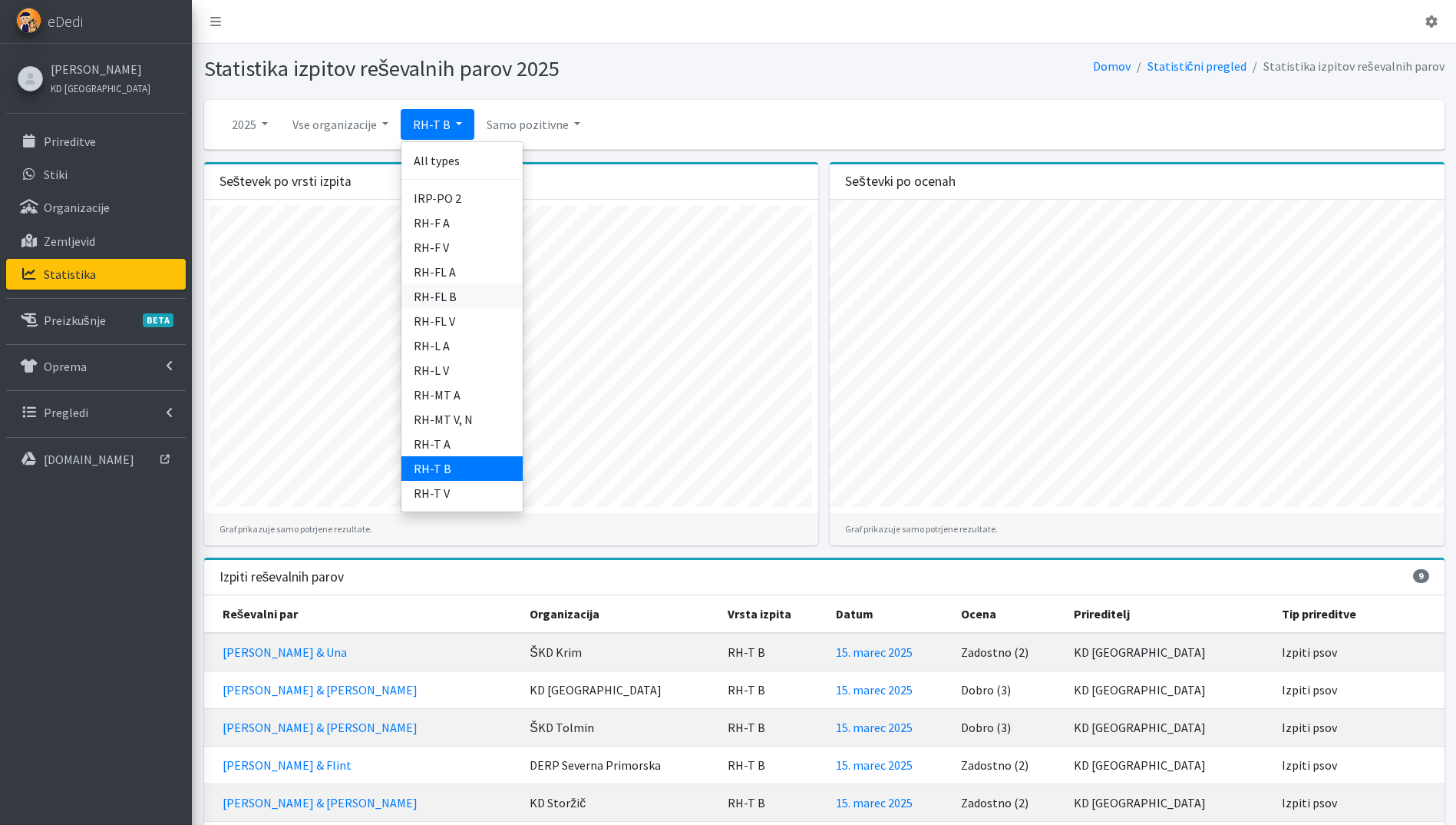
click at [466, 303] on link "RH-FL B" at bounding box center [462, 297] width 122 height 25
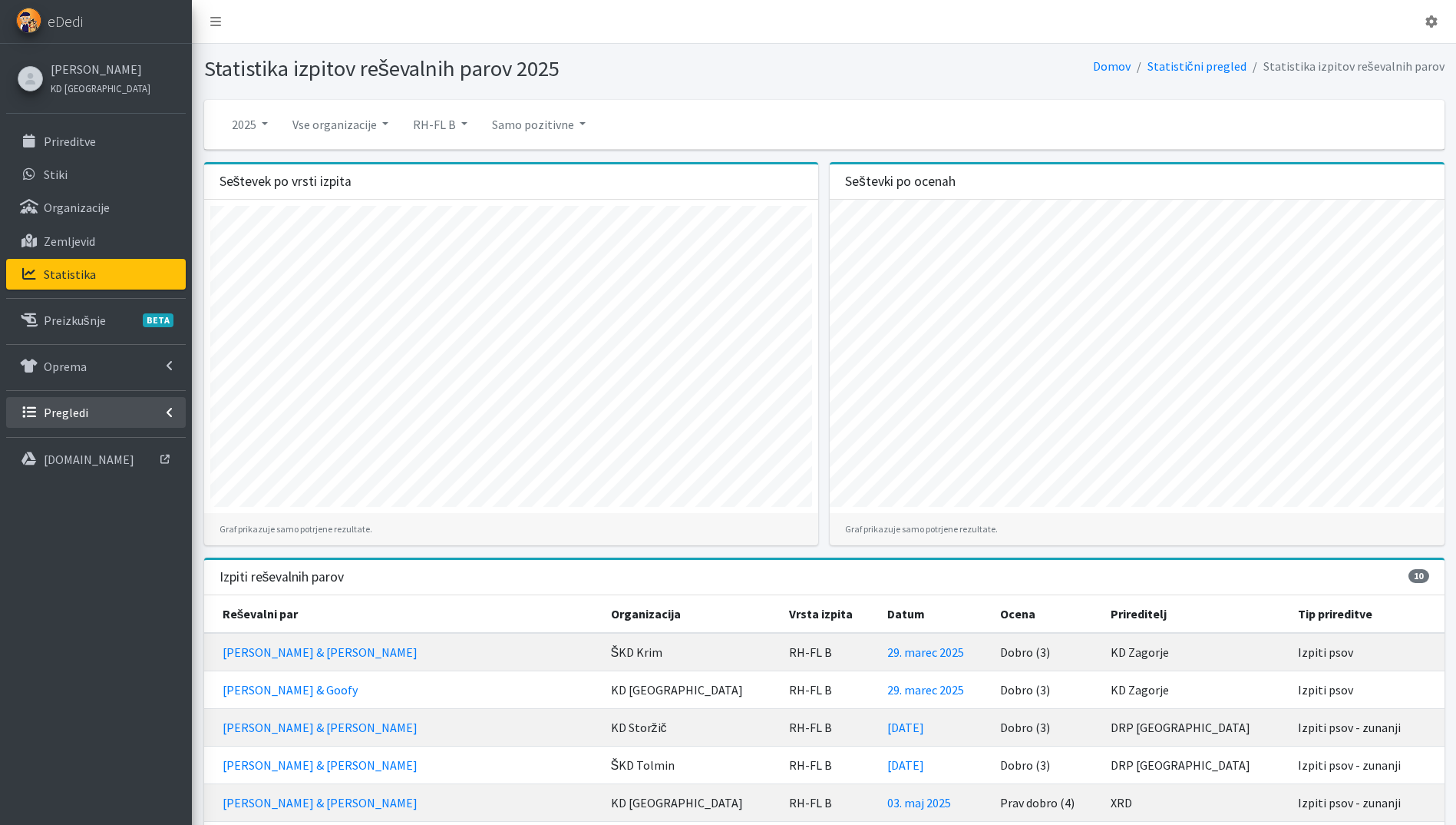
click at [77, 415] on p "Pregledi" at bounding box center [66, 412] width 44 height 15
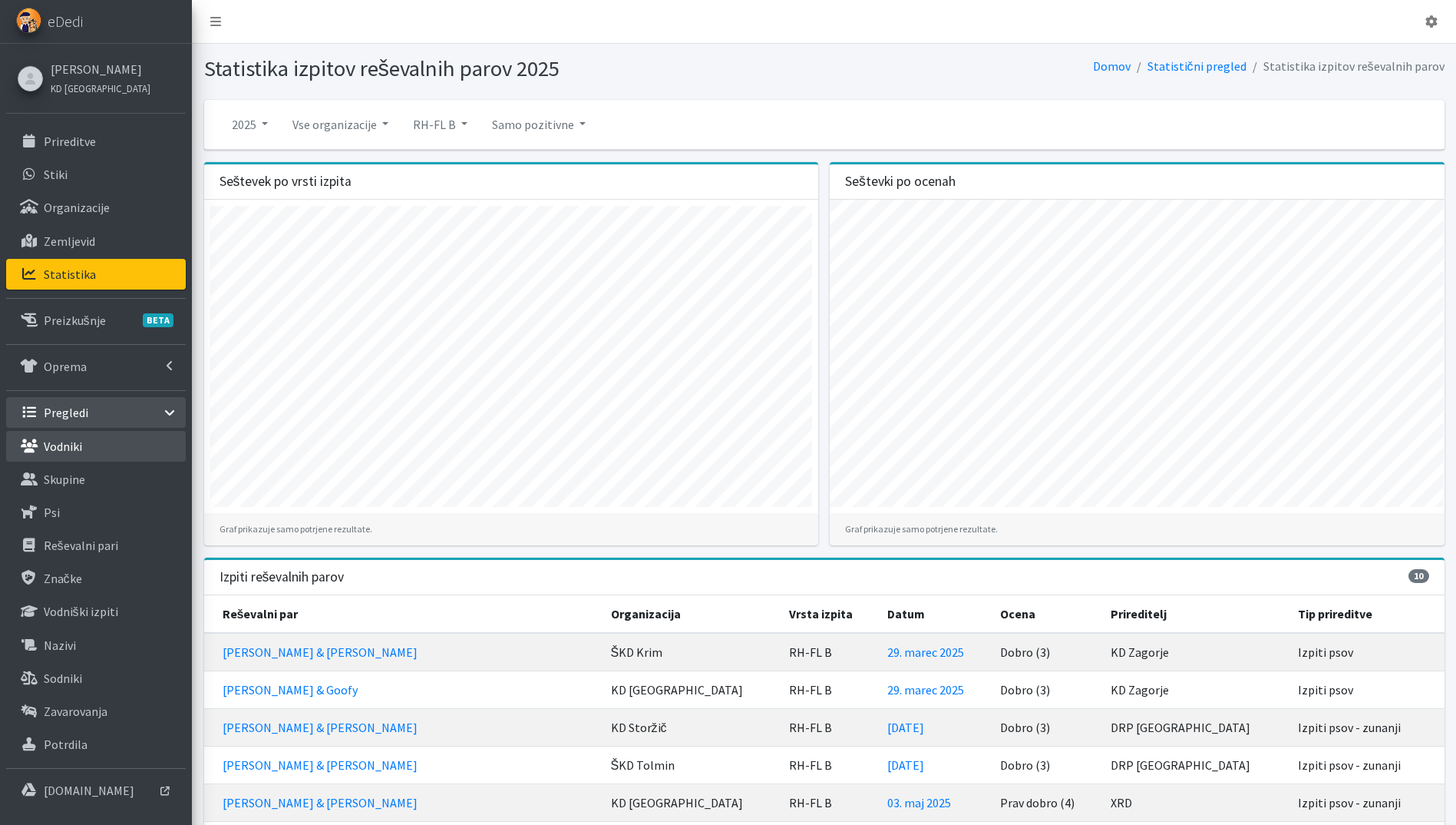
click at [72, 453] on p "Vodniki" at bounding box center [63, 447] width 38 height 15
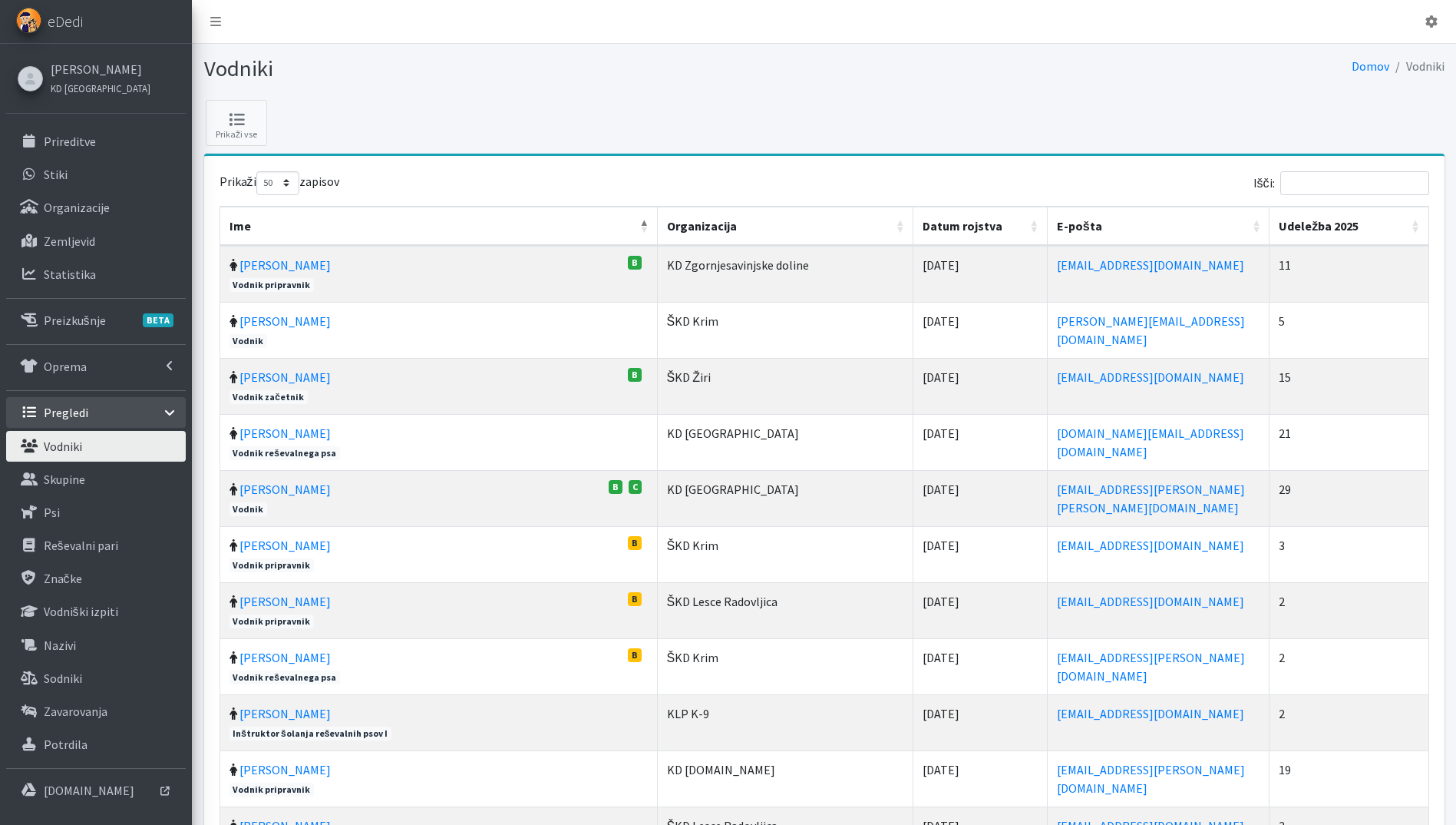
select select "50"
click at [1359, 186] on input "Išči:" at bounding box center [1354, 183] width 148 height 24
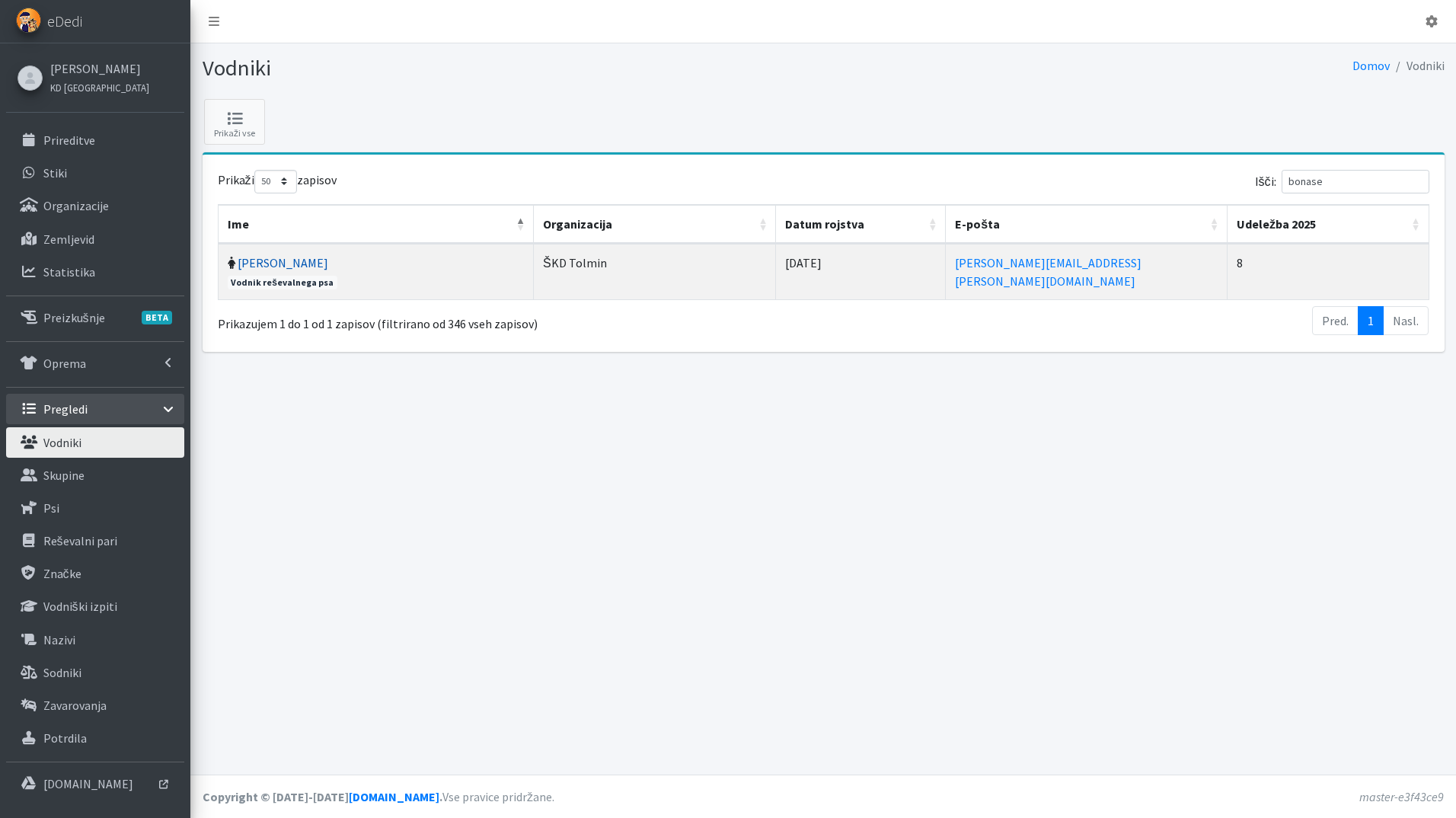
type input "bonase"
click at [278, 260] on link "Tamara Bonasera" at bounding box center [282, 262] width 90 height 15
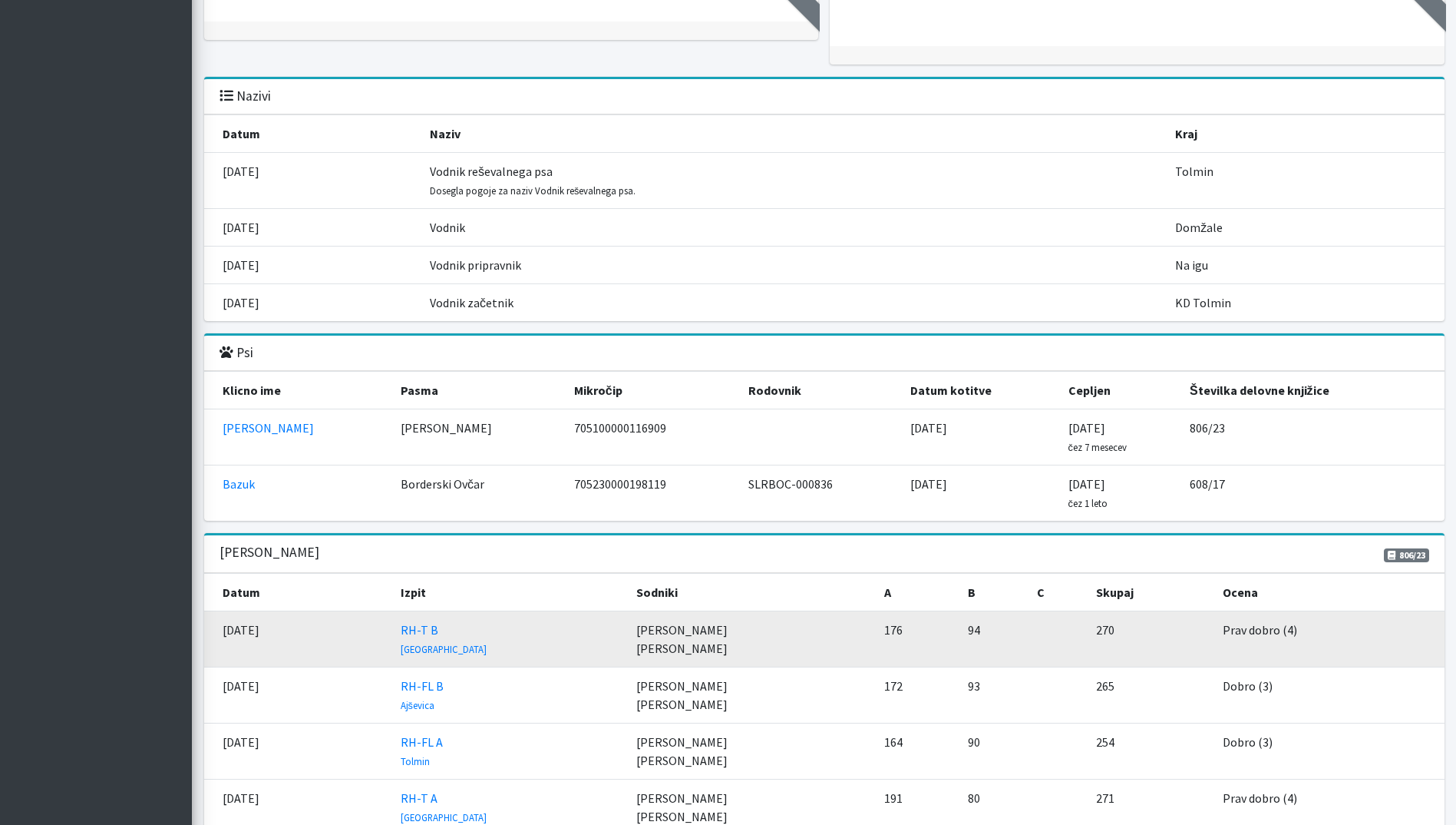
scroll to position [1843, 0]
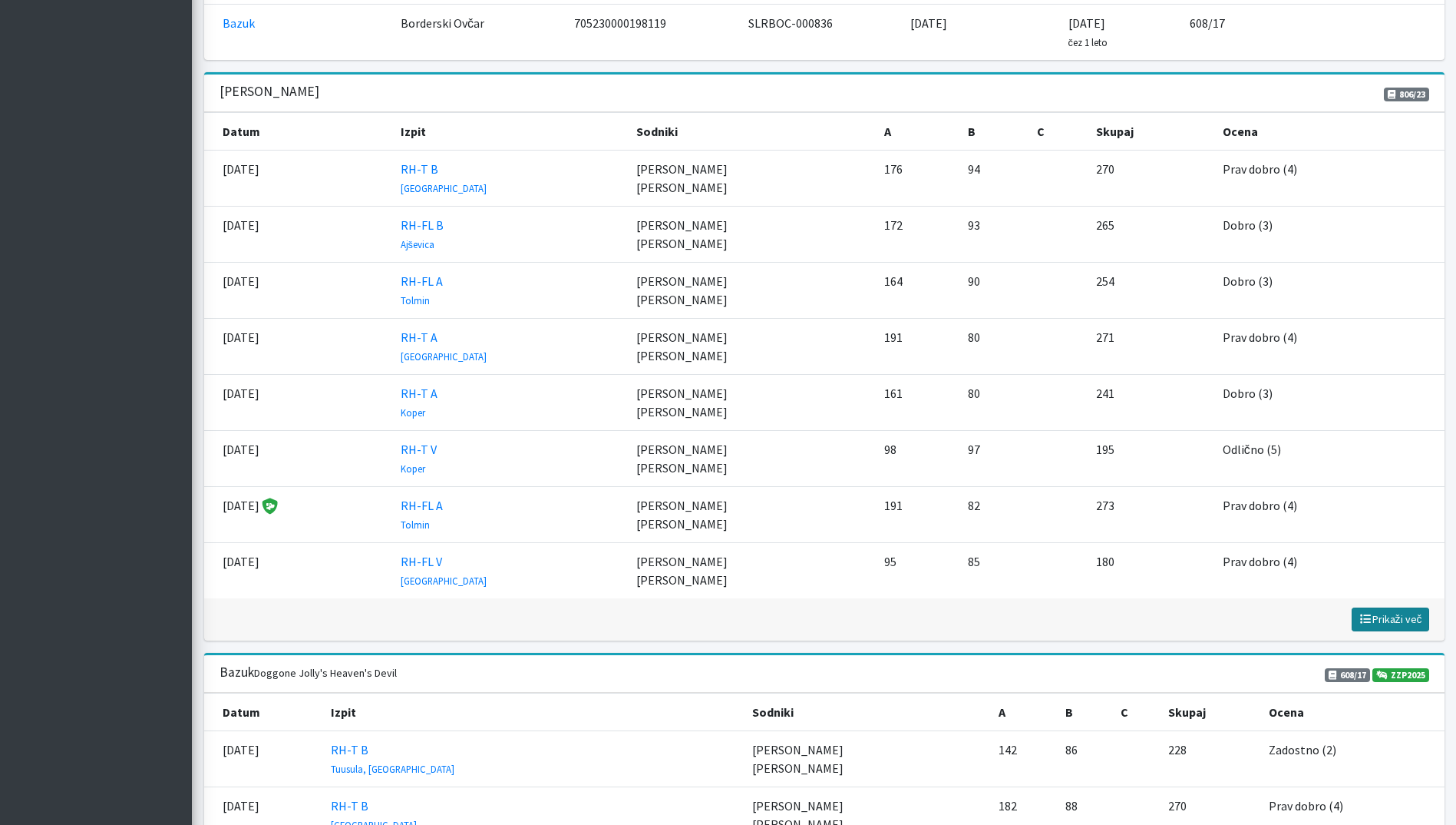
click at [1423, 617] on button "Prikaži manj Prikaži več" at bounding box center [1390, 619] width 78 height 24
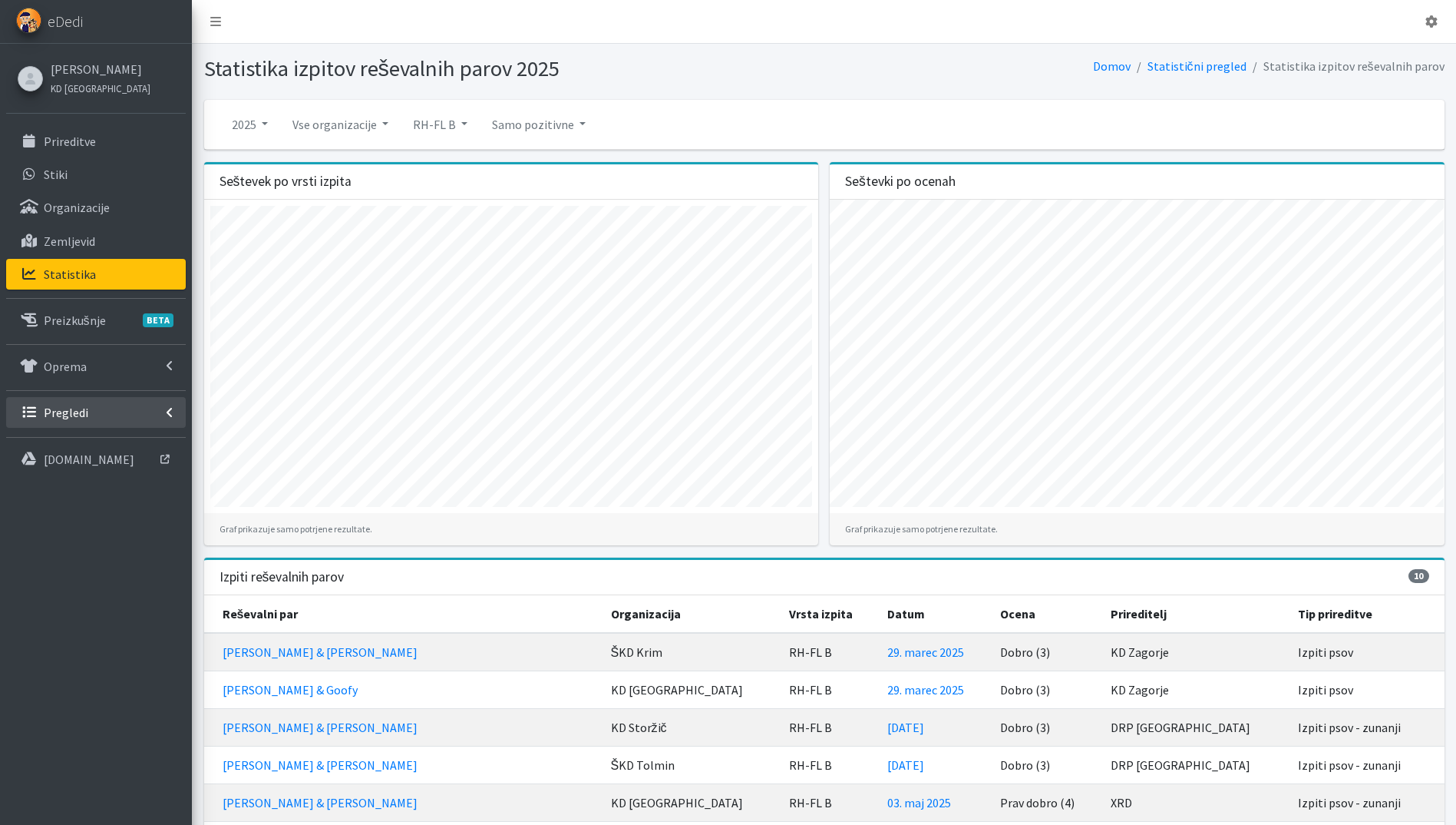
drag, startPoint x: 80, startPoint y: 404, endPoint x: 80, endPoint y: 425, distance: 21.0
click at [80, 404] on p "Pregledi" at bounding box center [66, 412] width 44 height 15
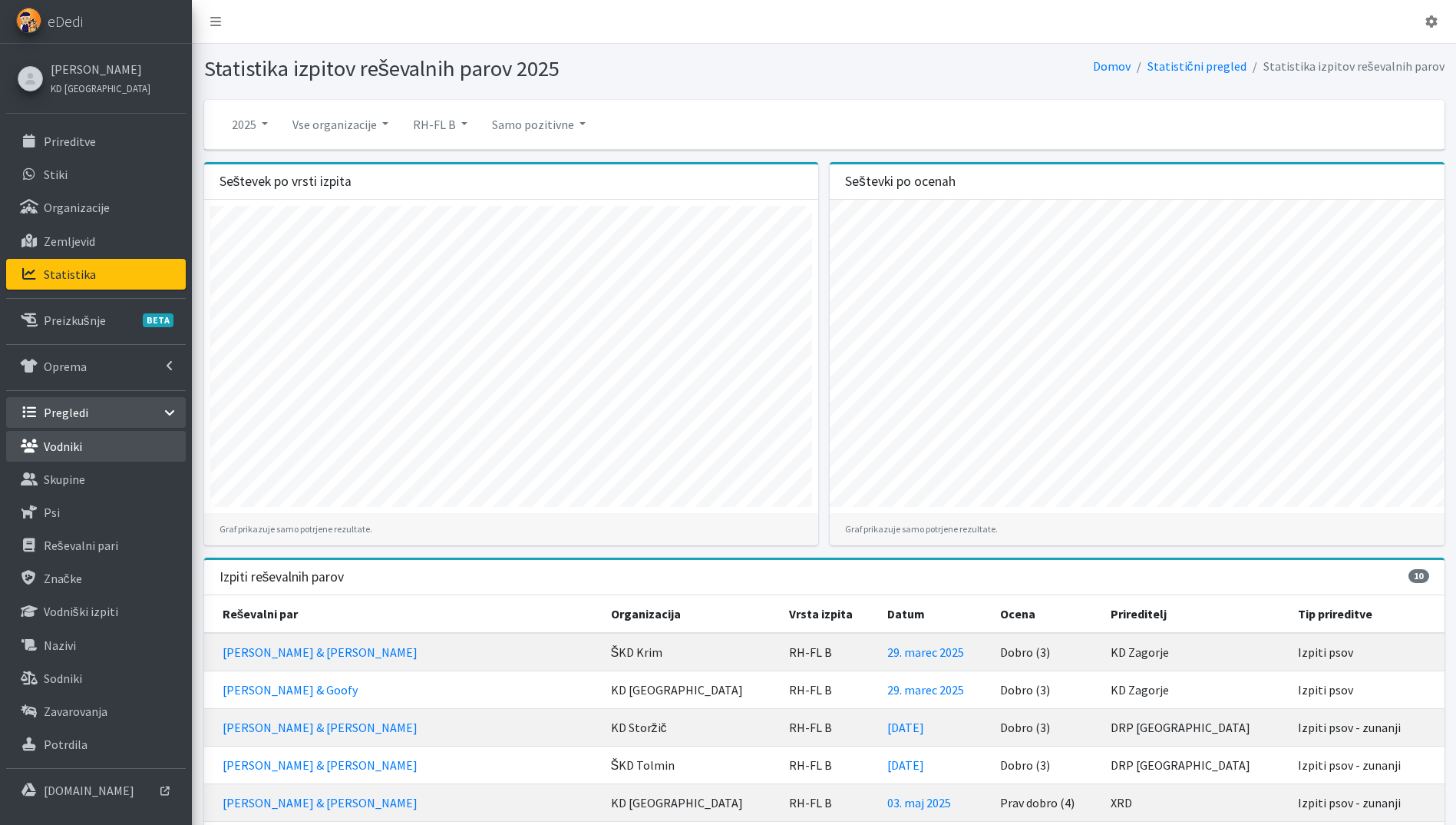
click at [72, 447] on p "Vodniki" at bounding box center [63, 447] width 38 height 15
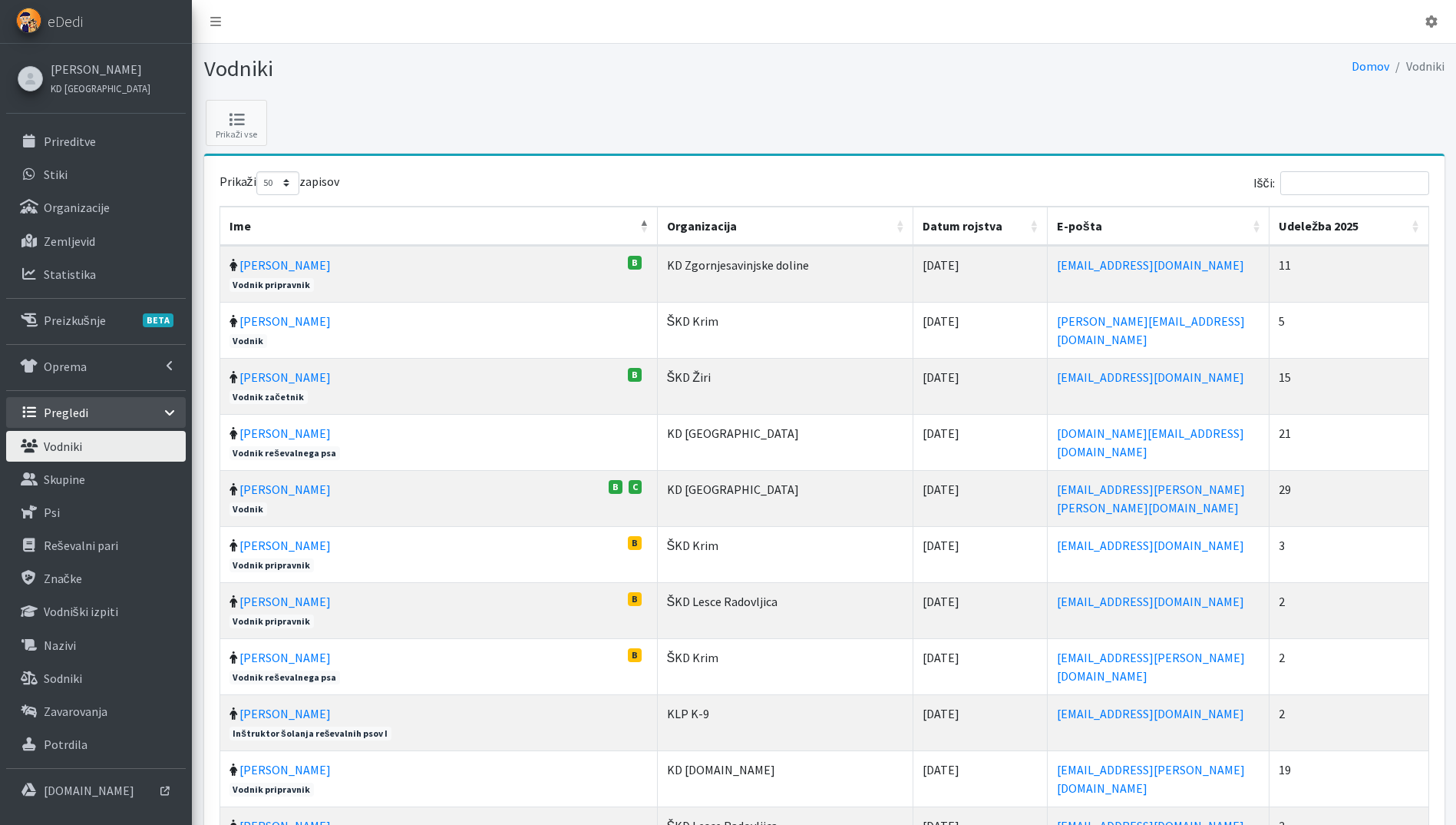
select select "50"
click at [1349, 195] on div "Išči:" at bounding box center [1129, 186] width 600 height 30
click at [1355, 184] on input "Išči:" at bounding box center [1354, 183] width 148 height 24
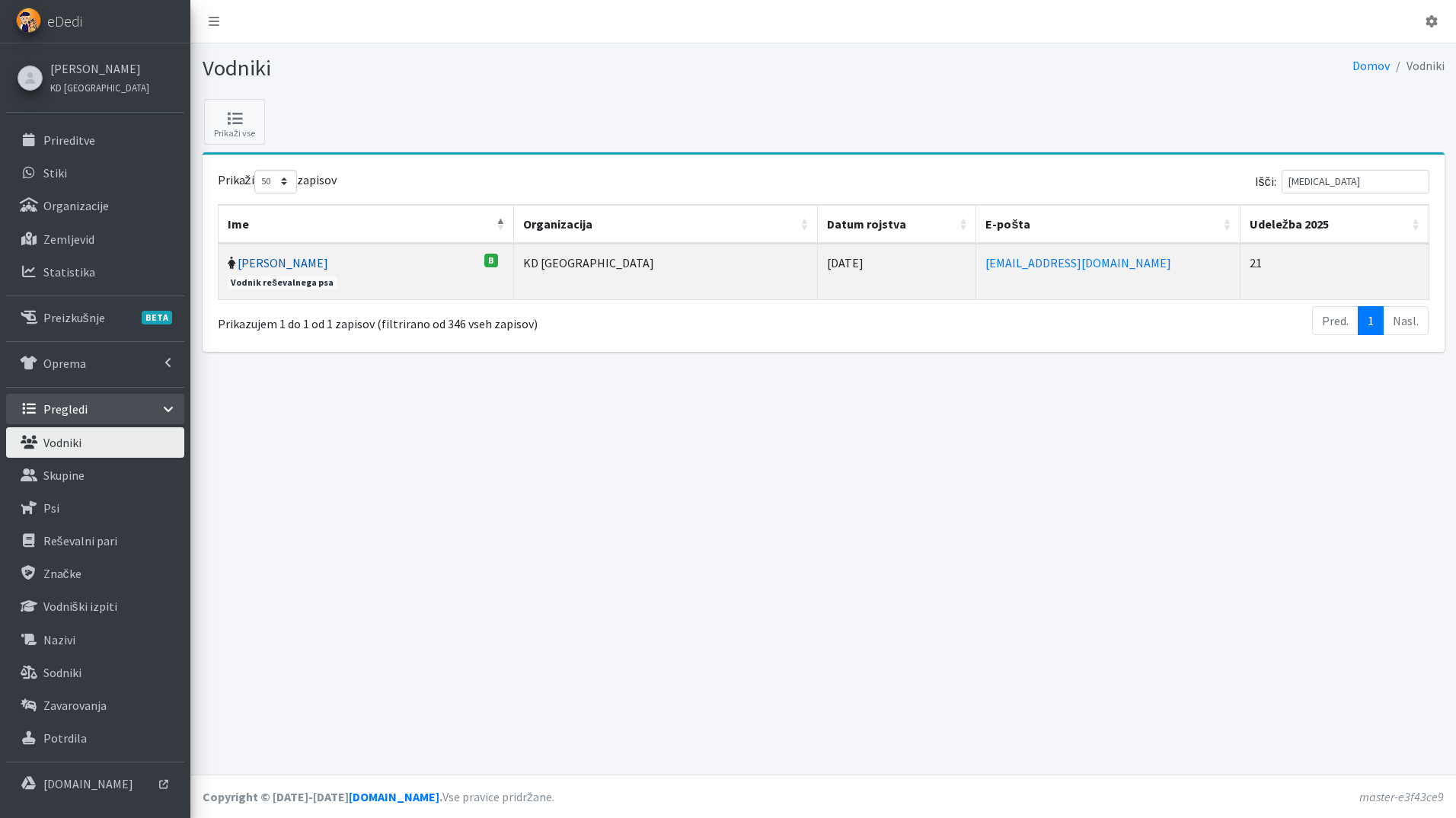
click at [294, 259] on link "[PERSON_NAME]" at bounding box center [282, 262] width 90 height 15
drag, startPoint x: 1290, startPoint y: 182, endPoint x: 1250, endPoint y: 182, distance: 40.0
click at [1263, 182] on div "Išči: MILI" at bounding box center [1130, 184] width 601 height 29
type input "CIGL"
click at [274, 261] on link "Alenka Ciglar" at bounding box center [282, 262] width 90 height 15
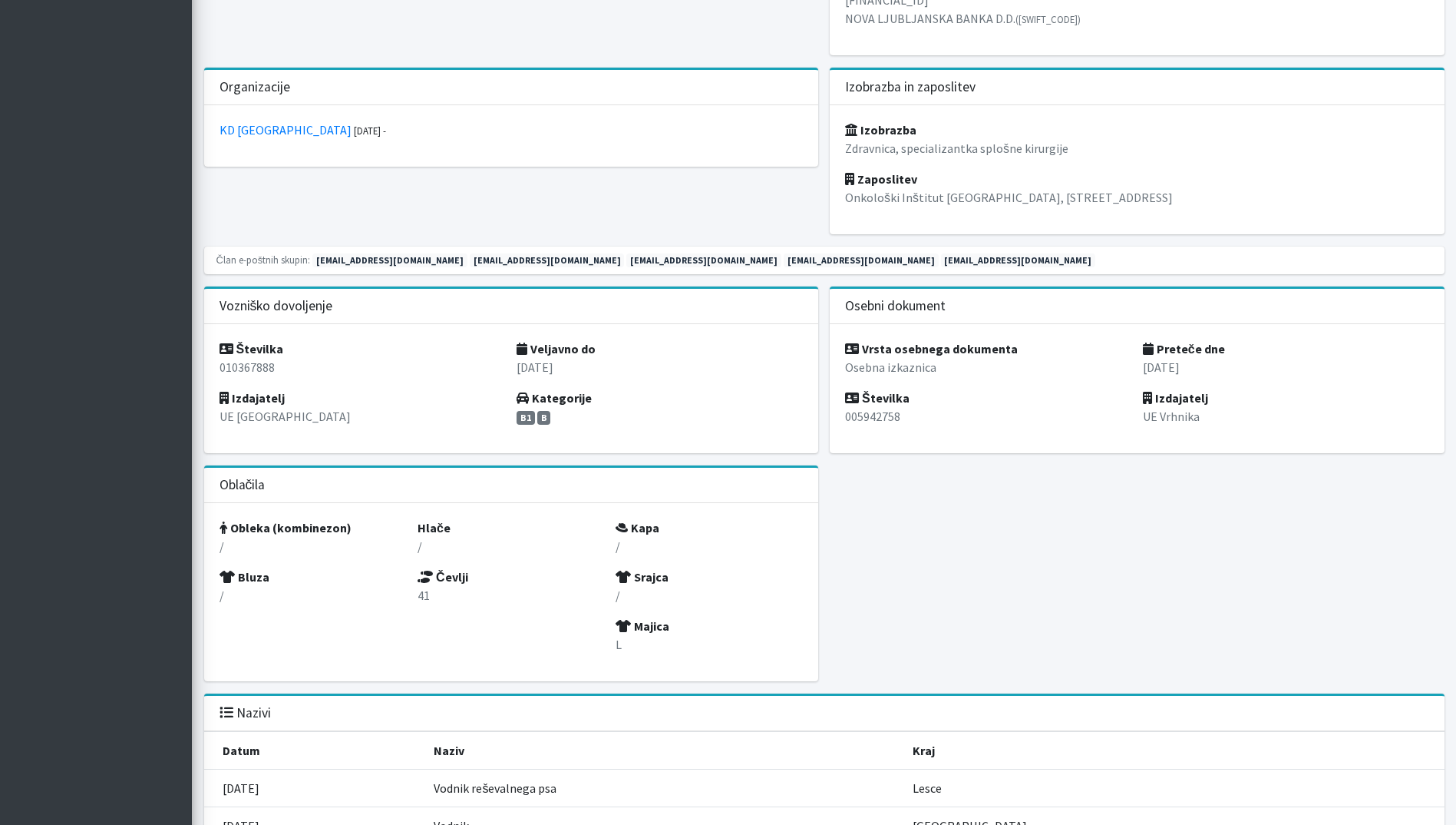
scroll to position [1383, 0]
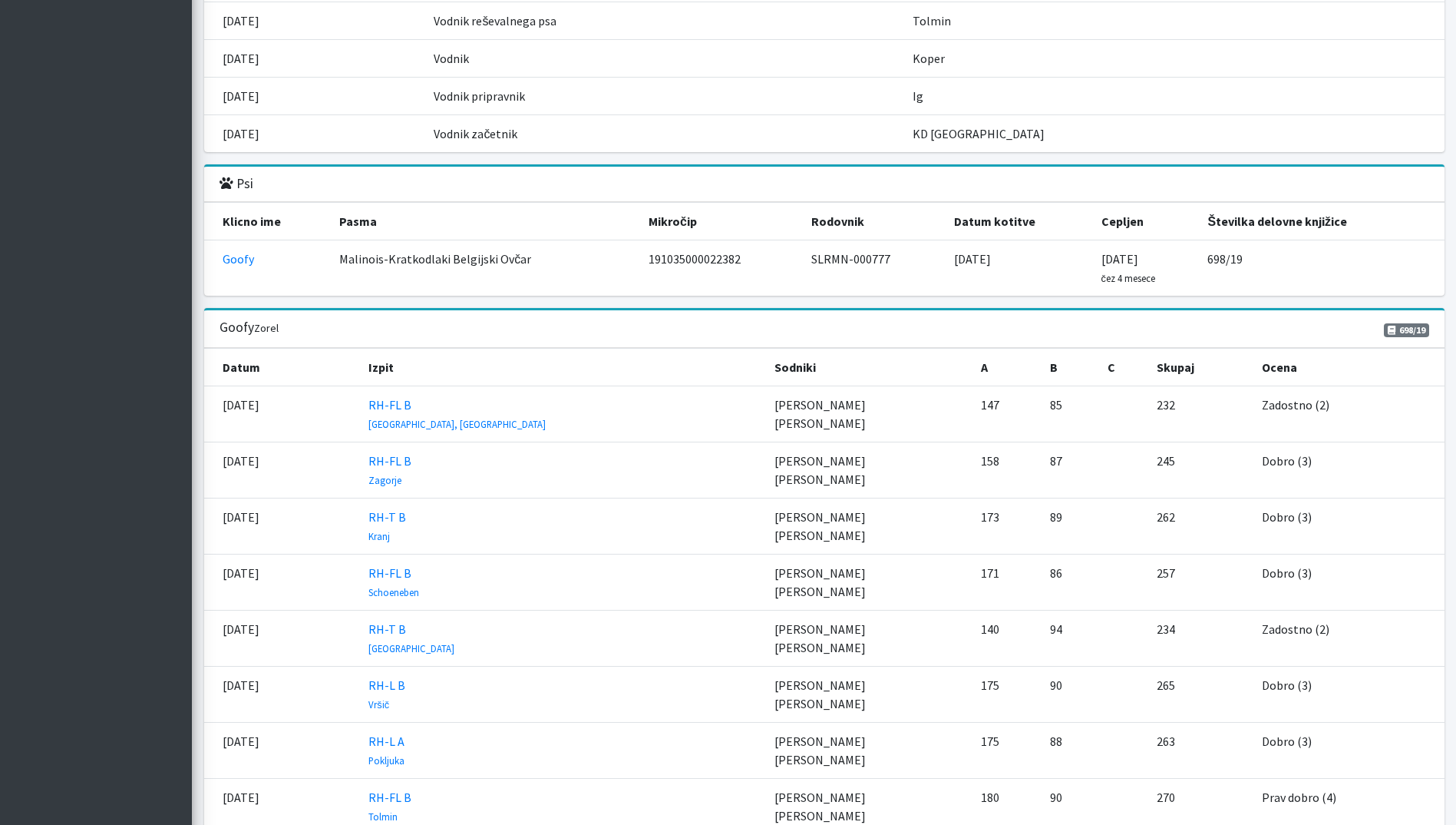
scroll to position [1631, 0]
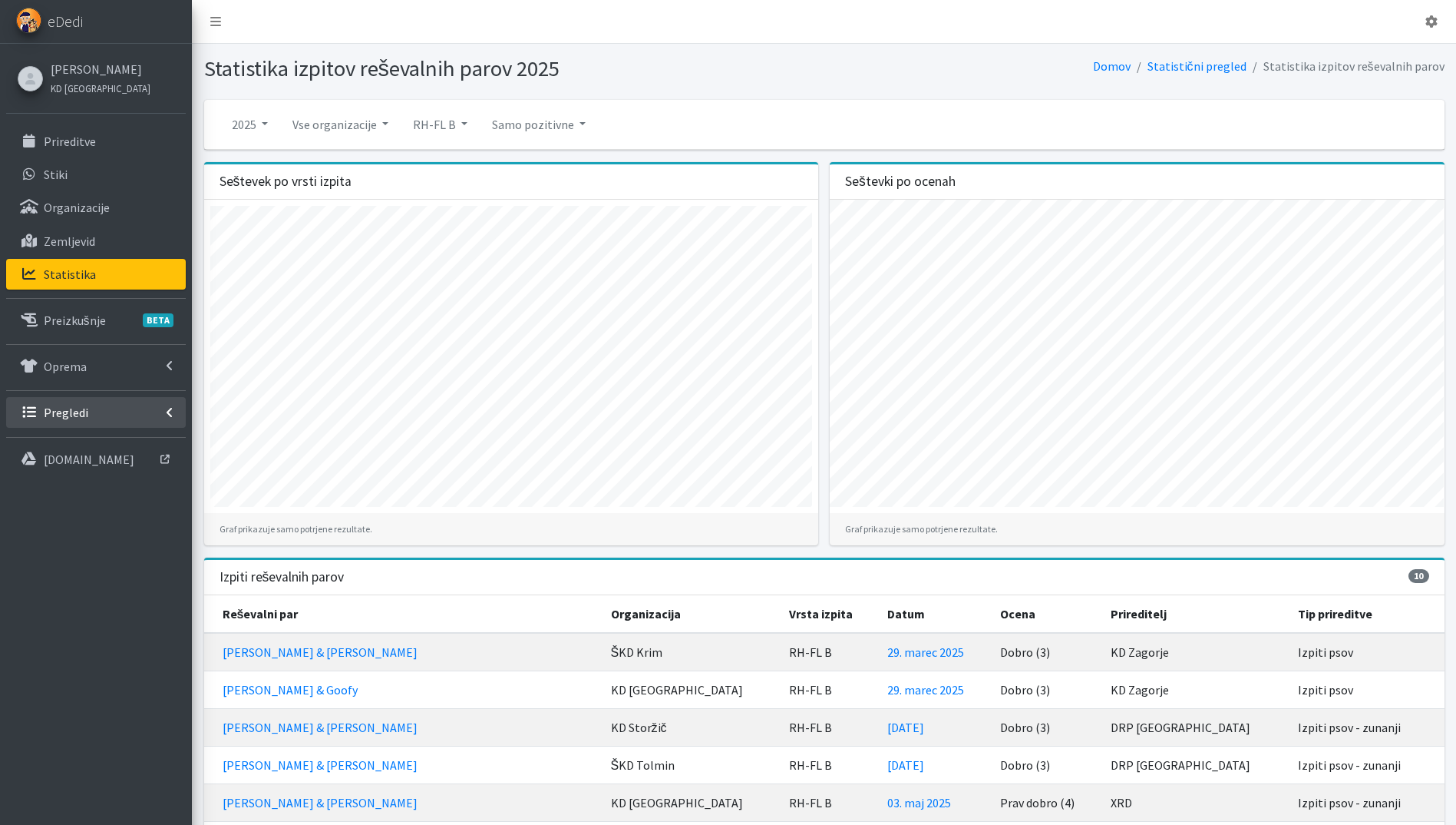
drag, startPoint x: 74, startPoint y: 403, endPoint x: 80, endPoint y: 434, distance: 31.6
click at [74, 403] on link "Pregledi" at bounding box center [96, 412] width 180 height 31
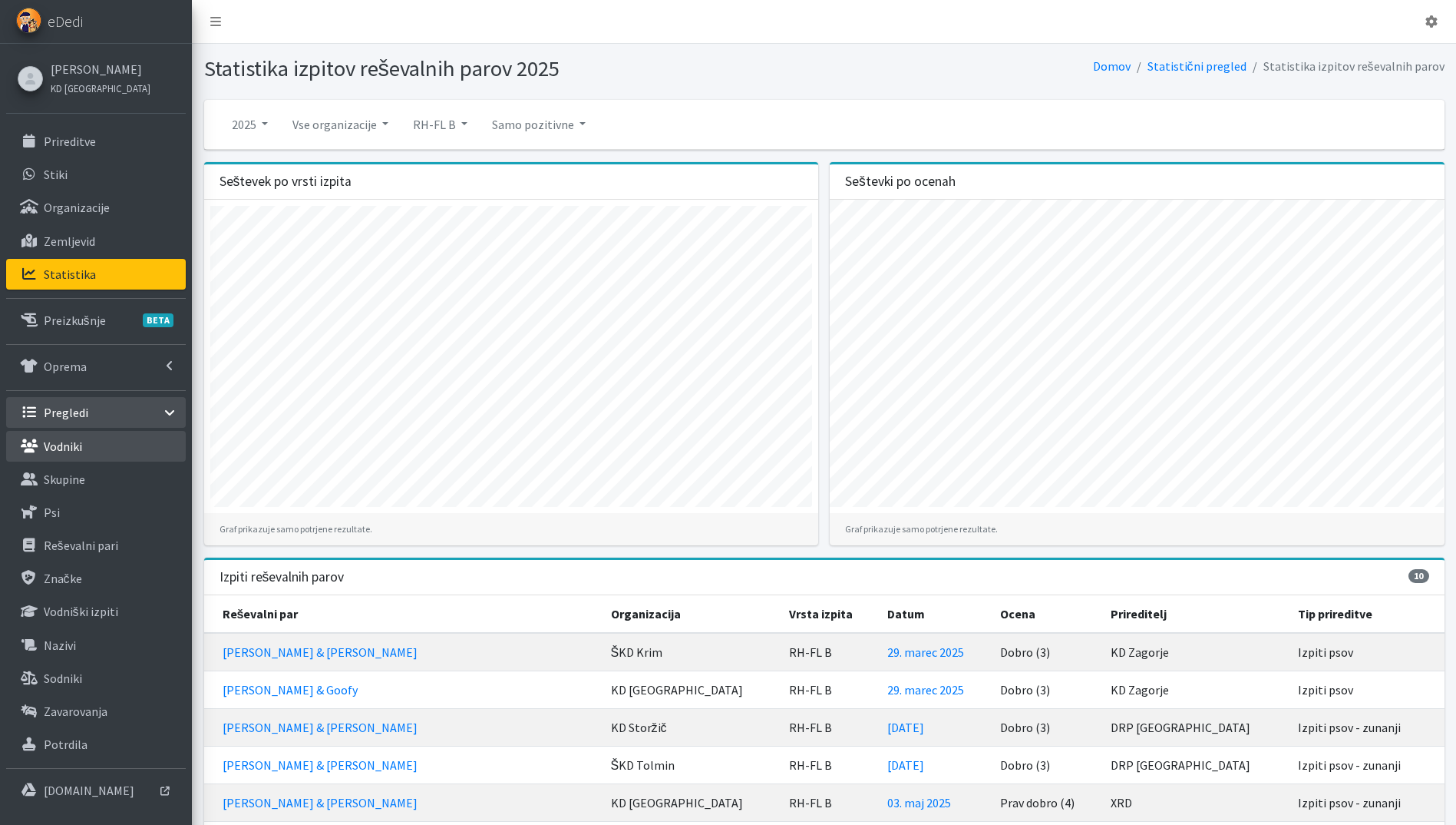
click at [81, 451] on p "Vodniki" at bounding box center [63, 447] width 38 height 15
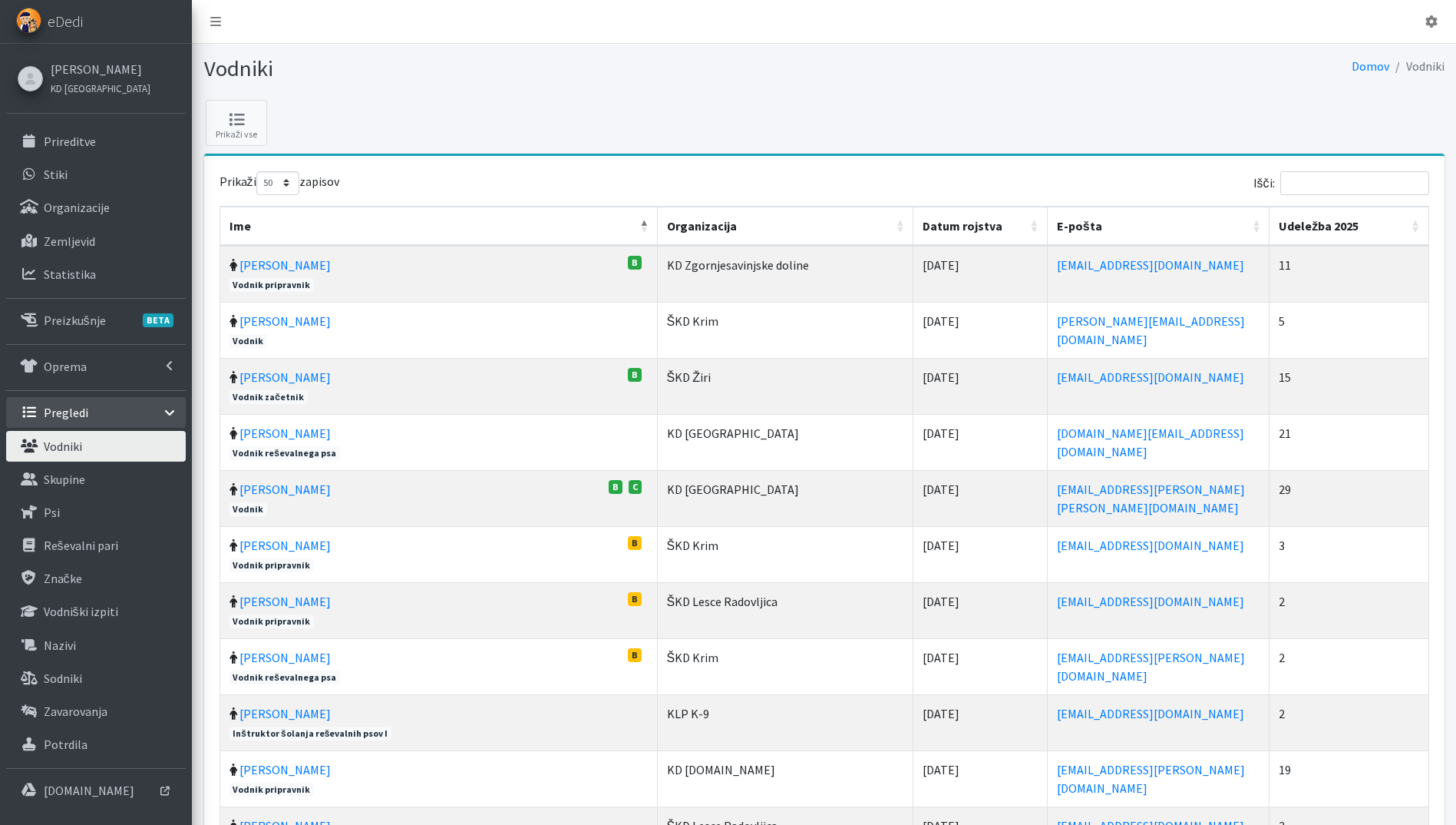
select select "50"
click at [1338, 184] on input "Išči:" at bounding box center [1354, 183] width 148 height 24
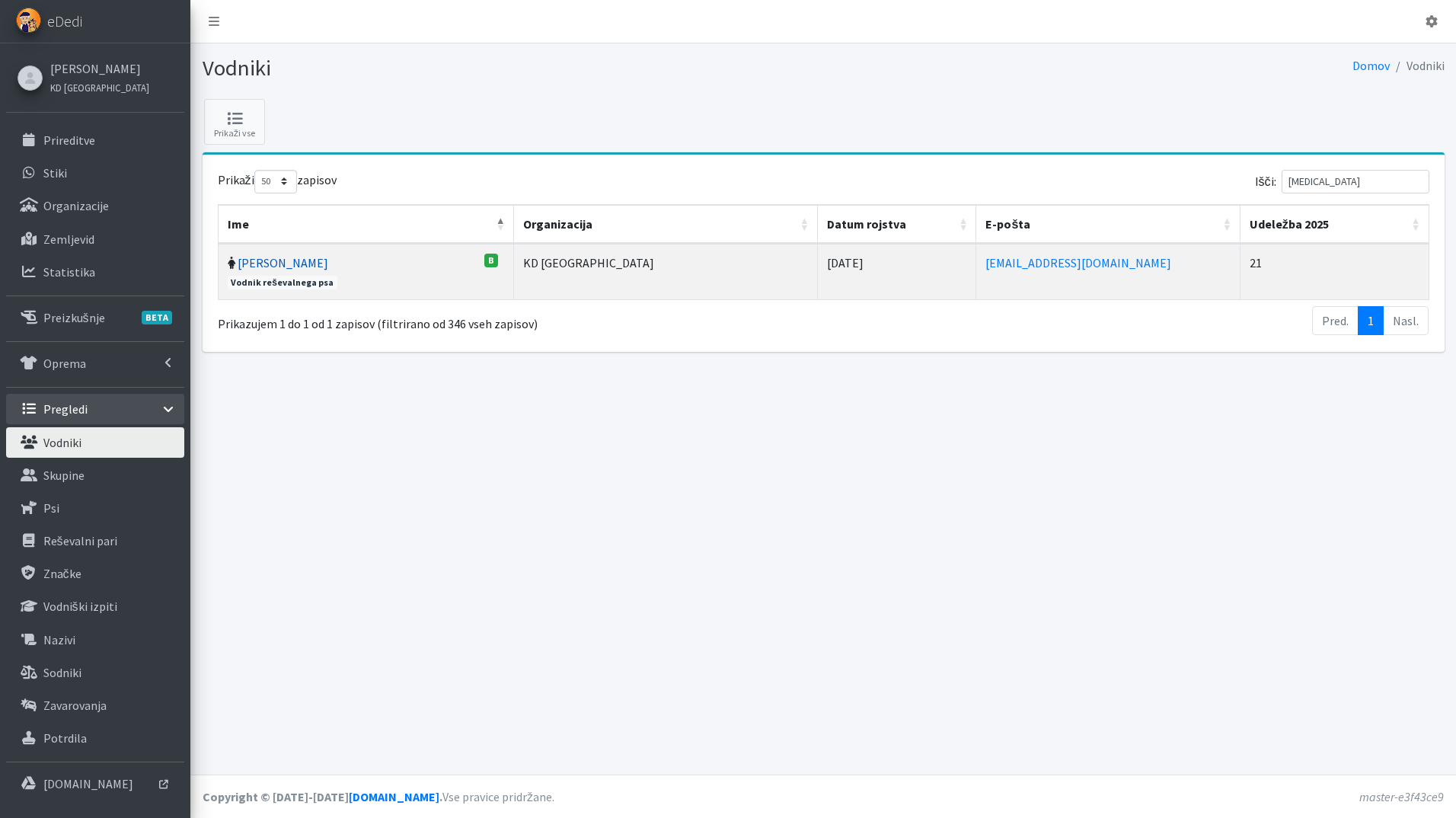
click at [276, 261] on link "[PERSON_NAME]" at bounding box center [282, 262] width 90 height 15
drag, startPoint x: 1330, startPoint y: 182, endPoint x: 1202, endPoint y: 181, distance: 128.0
click at [1202, 181] on div "Išči: MILI" at bounding box center [1130, 184] width 601 height 29
click at [278, 265] on link "Tamara Bonasera" at bounding box center [282, 262] width 90 height 15
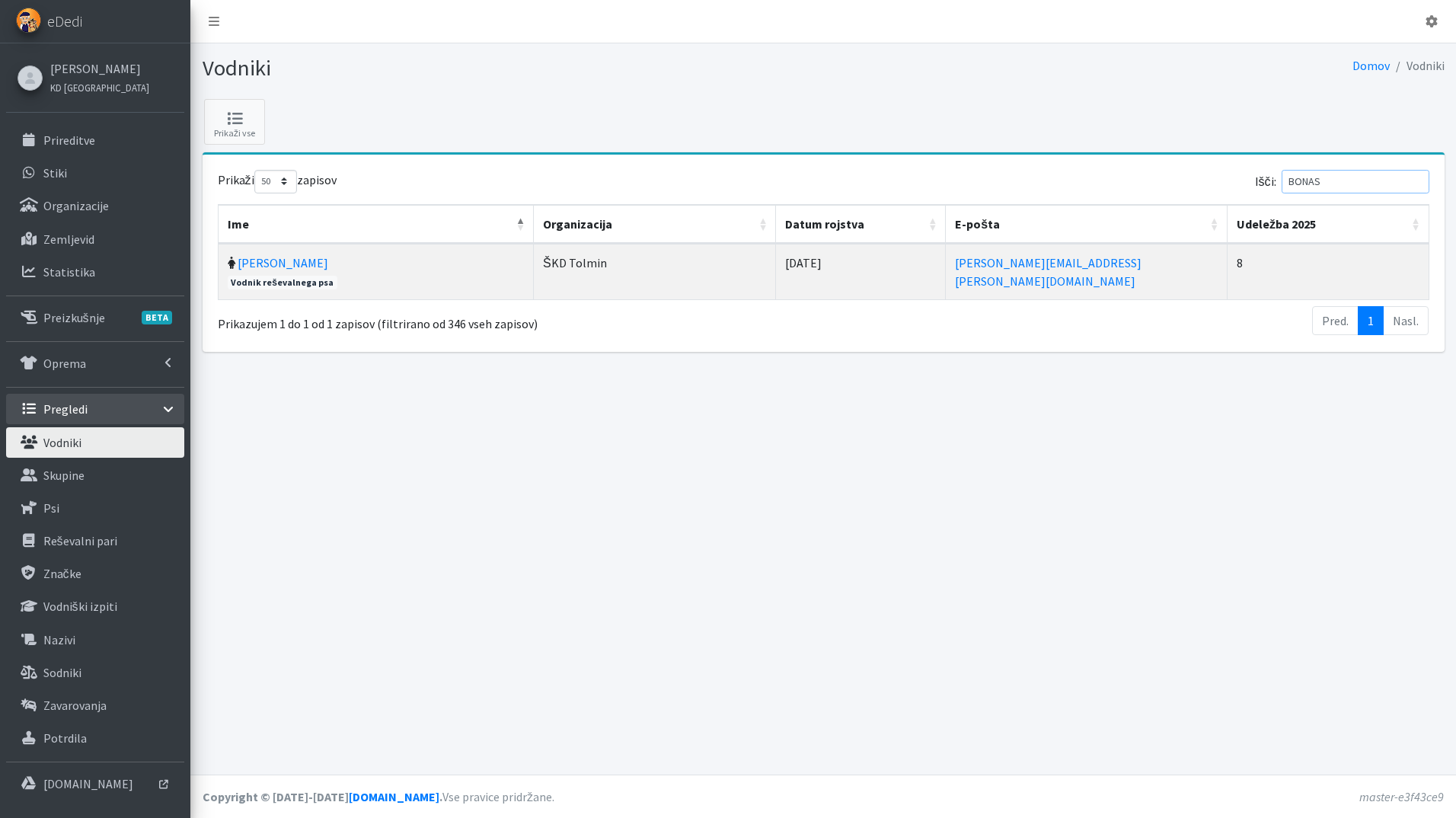
drag, startPoint x: 1349, startPoint y: 179, endPoint x: 1130, endPoint y: 179, distance: 219.0
click at [1130, 179] on div "Išči: BONAS" at bounding box center [1130, 184] width 601 height 29
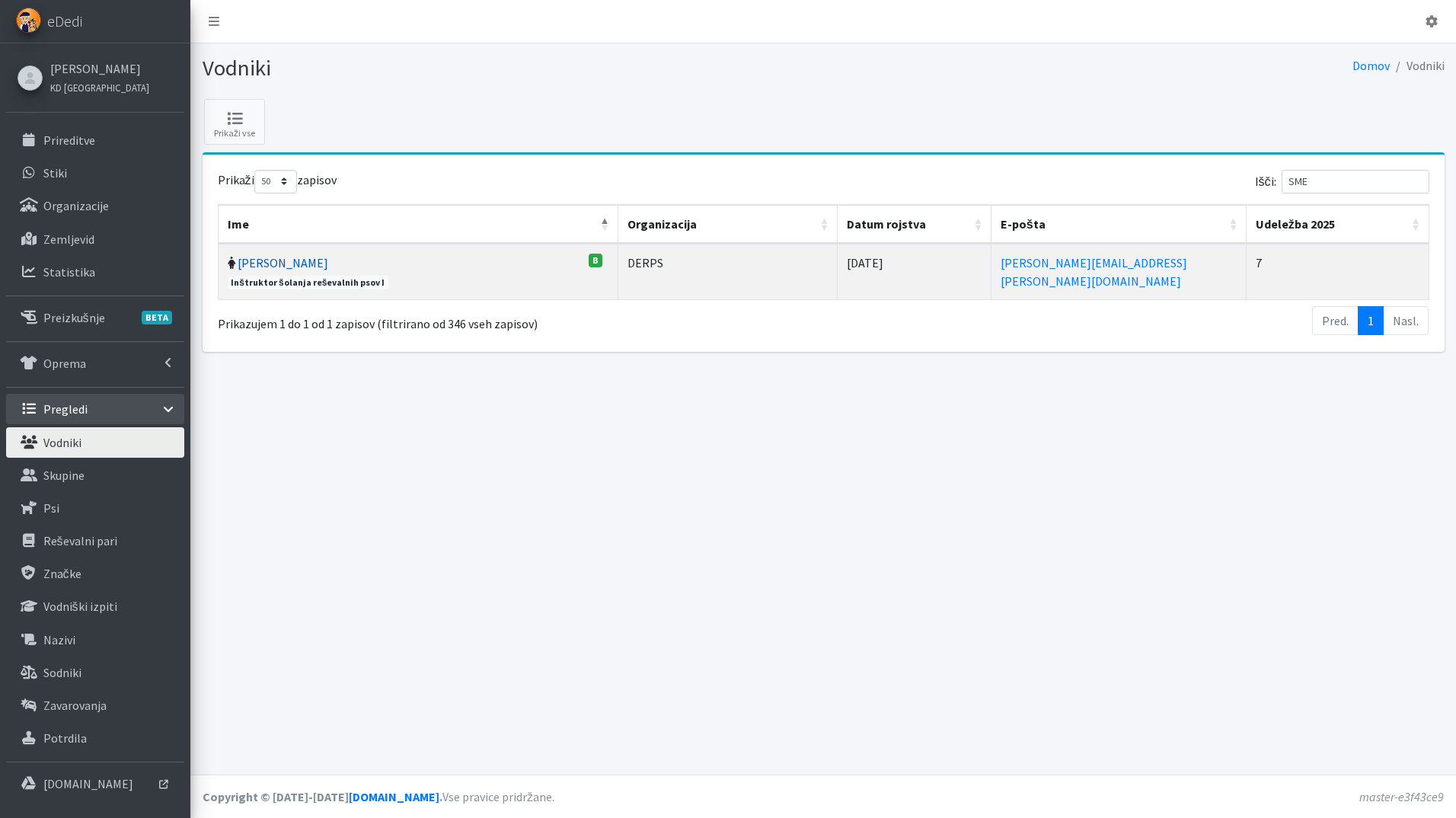
click at [294, 263] on link "Sara Smerdel" at bounding box center [282, 262] width 90 height 15
drag, startPoint x: 1301, startPoint y: 175, endPoint x: 1134, endPoint y: 176, distance: 167.0
click at [1136, 175] on div "Išči: SME" at bounding box center [1130, 184] width 601 height 29
click at [278, 262] on link "Ana Vengar" at bounding box center [282, 262] width 90 height 15
drag, startPoint x: 1275, startPoint y: 179, endPoint x: 1239, endPoint y: 168, distance: 37.6
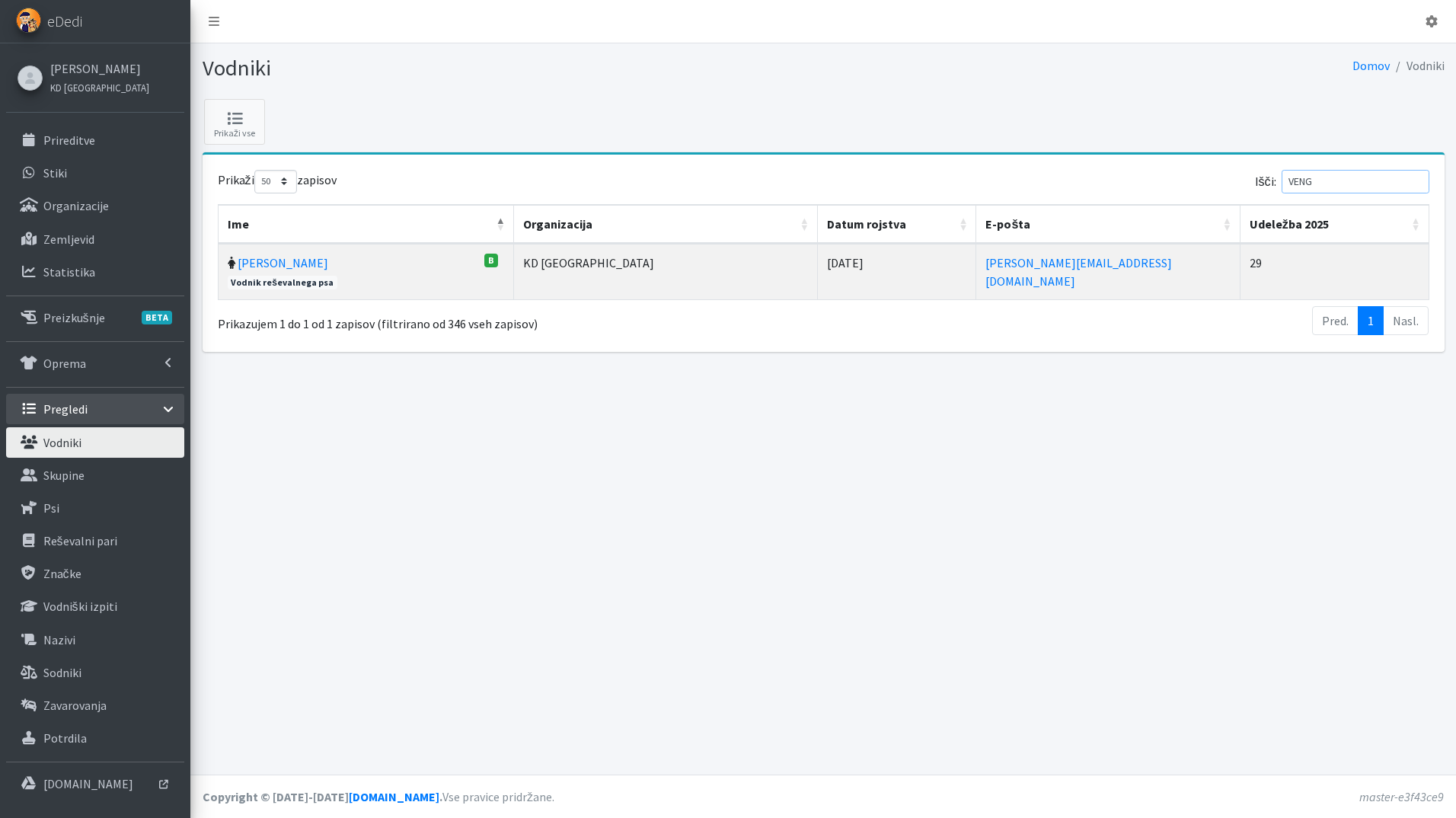
click at [1243, 173] on div "Išči: VENG" at bounding box center [1130, 184] width 601 height 29
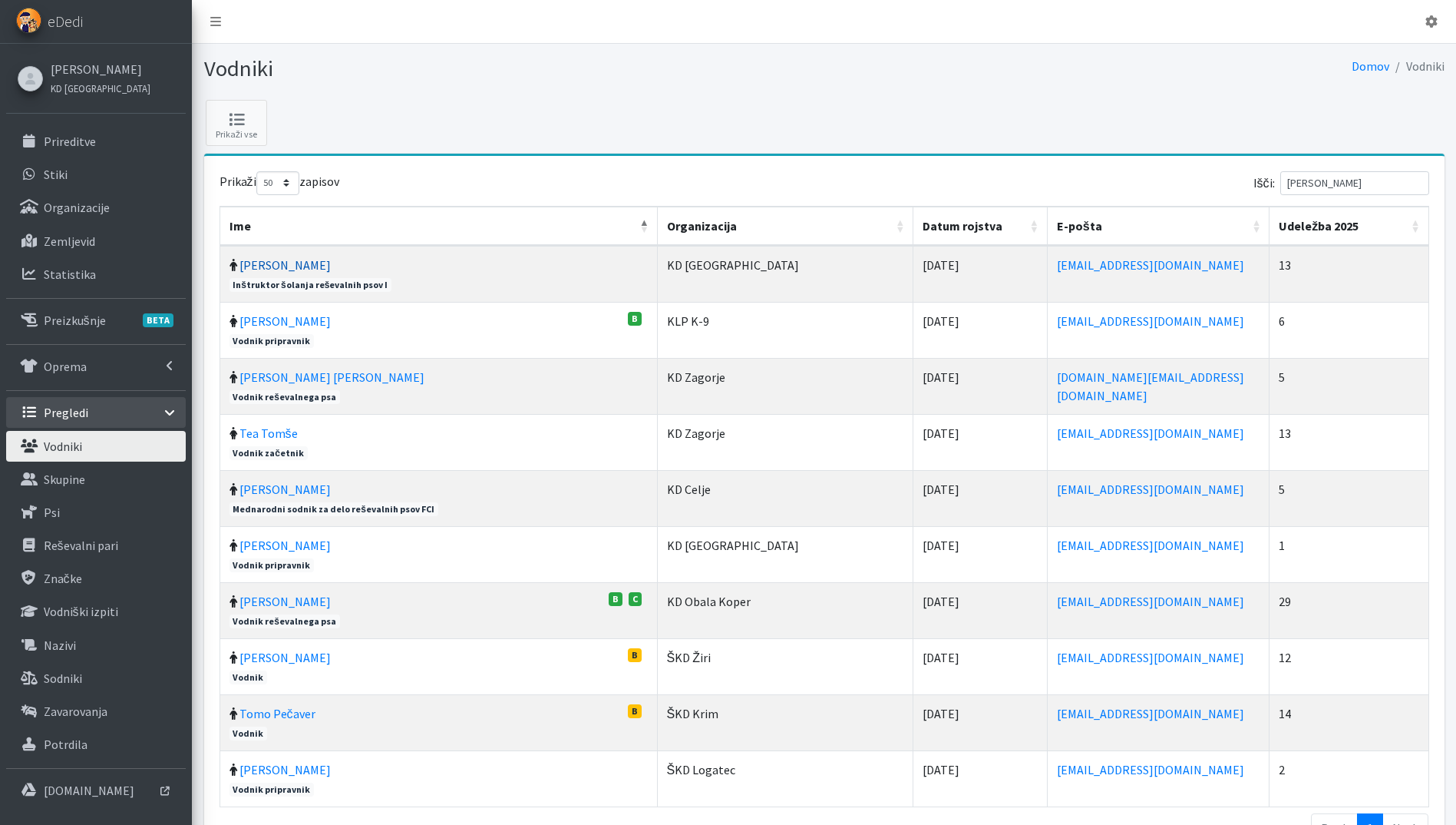
click at [296, 267] on link "Jernej Tominc" at bounding box center [284, 264] width 91 height 15
drag, startPoint x: 1285, startPoint y: 181, endPoint x: 1240, endPoint y: 179, distance: 45.0
click at [1240, 179] on div "Išči: TOM" at bounding box center [1129, 186] width 600 height 30
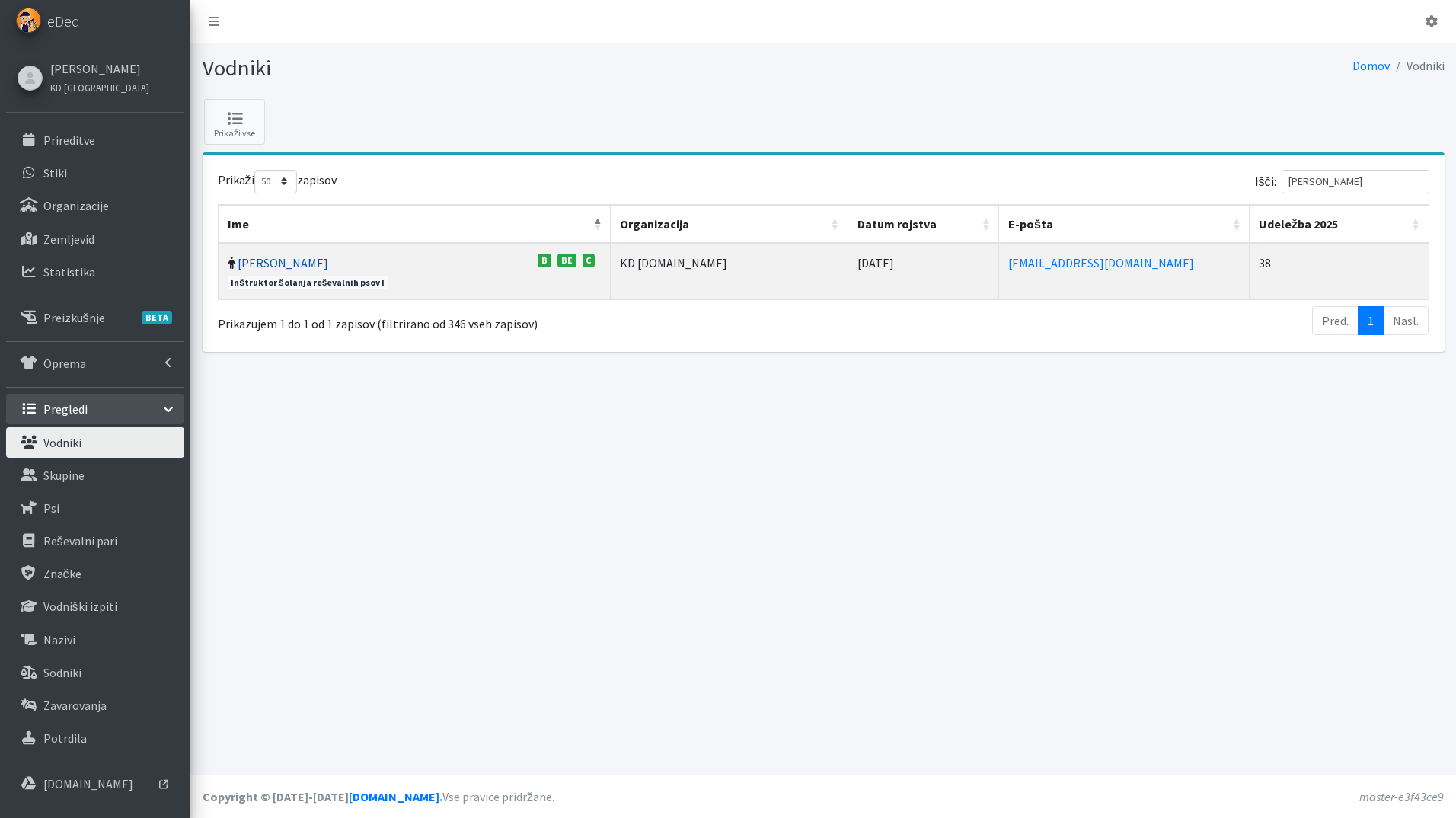
drag, startPoint x: 317, startPoint y: 267, endPoint x: 309, endPoint y: 267, distance: 8.0
click at [315, 267] on td "Jaka Zamernik C" at bounding box center [415, 271] width 393 height 56
click at [297, 266] on link "Jaka Zamernik" at bounding box center [282, 262] width 90 height 15
drag, startPoint x: 1345, startPoint y: 183, endPoint x: 1110, endPoint y: 201, distance: 235.7
click at [1094, 180] on div "Išči: ZAMER" at bounding box center [1130, 184] width 601 height 29
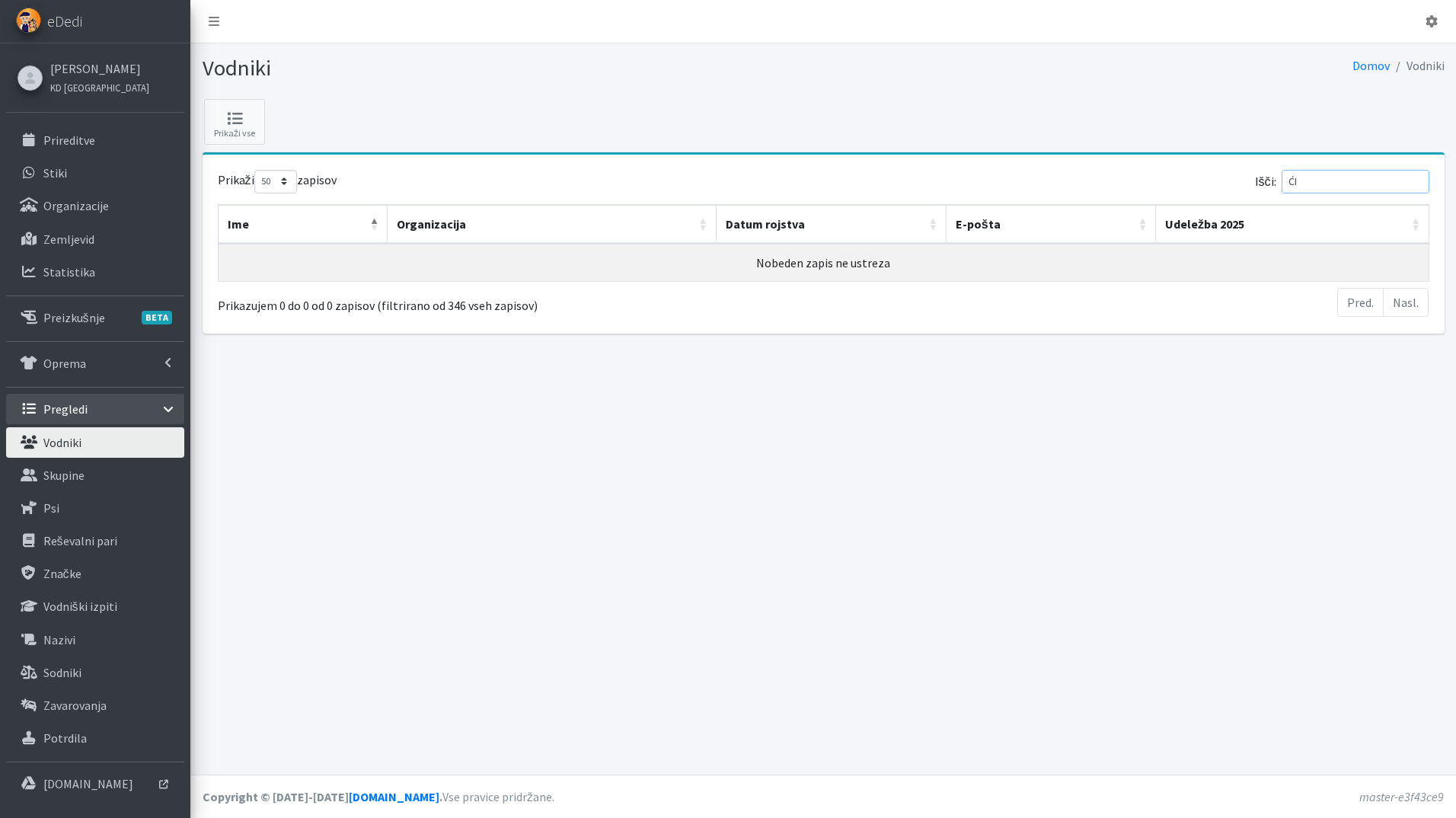
type input "Ć"
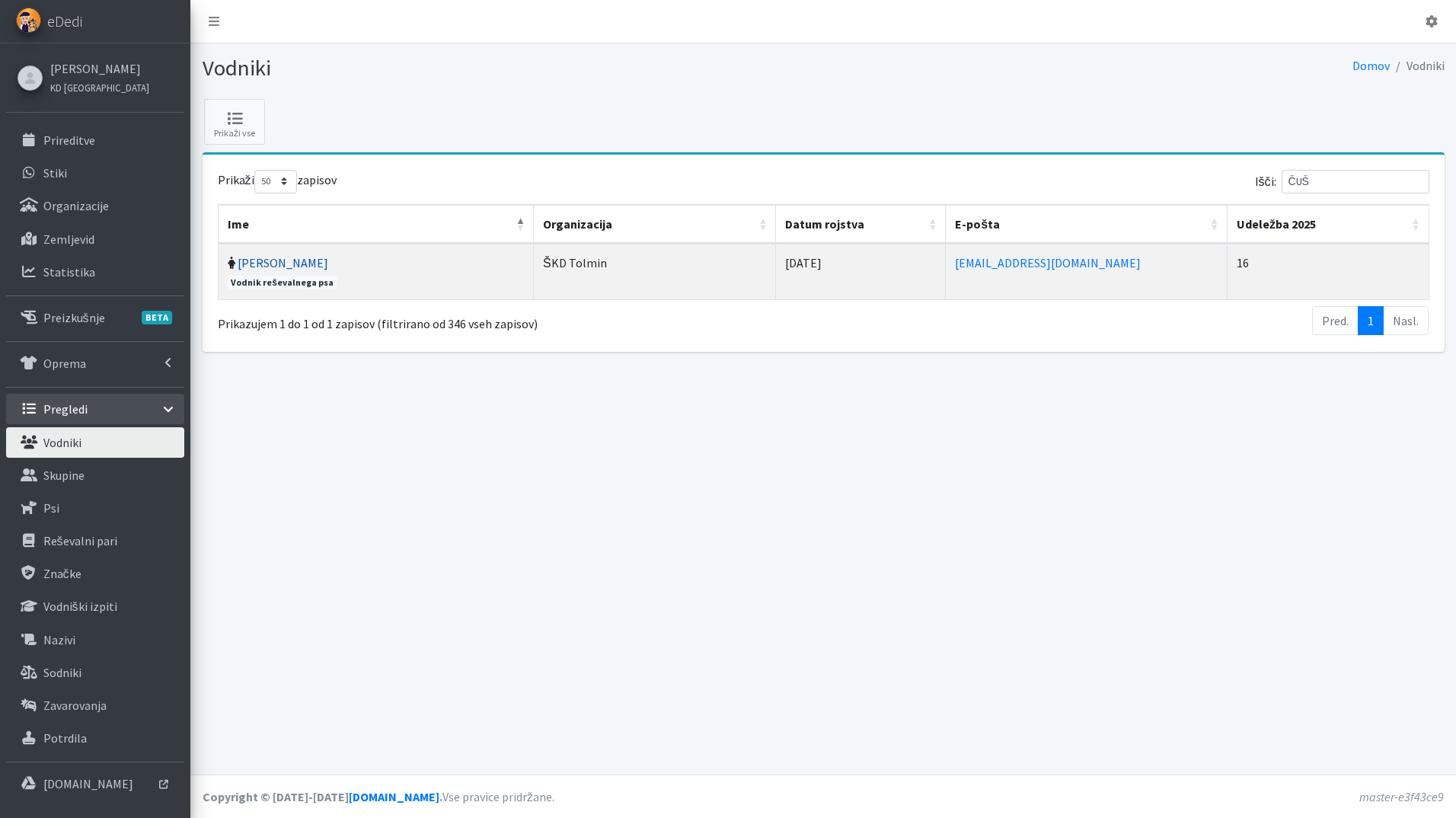
click at [283, 262] on link "Tanja Zlodej Čušin" at bounding box center [282, 262] width 90 height 15
drag, startPoint x: 1316, startPoint y: 184, endPoint x: 1248, endPoint y: 184, distance: 68.0
click at [1248, 184] on div "Išči: ČUŠ" at bounding box center [1130, 184] width 601 height 29
click at [257, 265] on link "Staša Vošnjak" at bounding box center [282, 262] width 90 height 15
drag, startPoint x: 1325, startPoint y: 183, endPoint x: 1231, endPoint y: 182, distance: 94.0
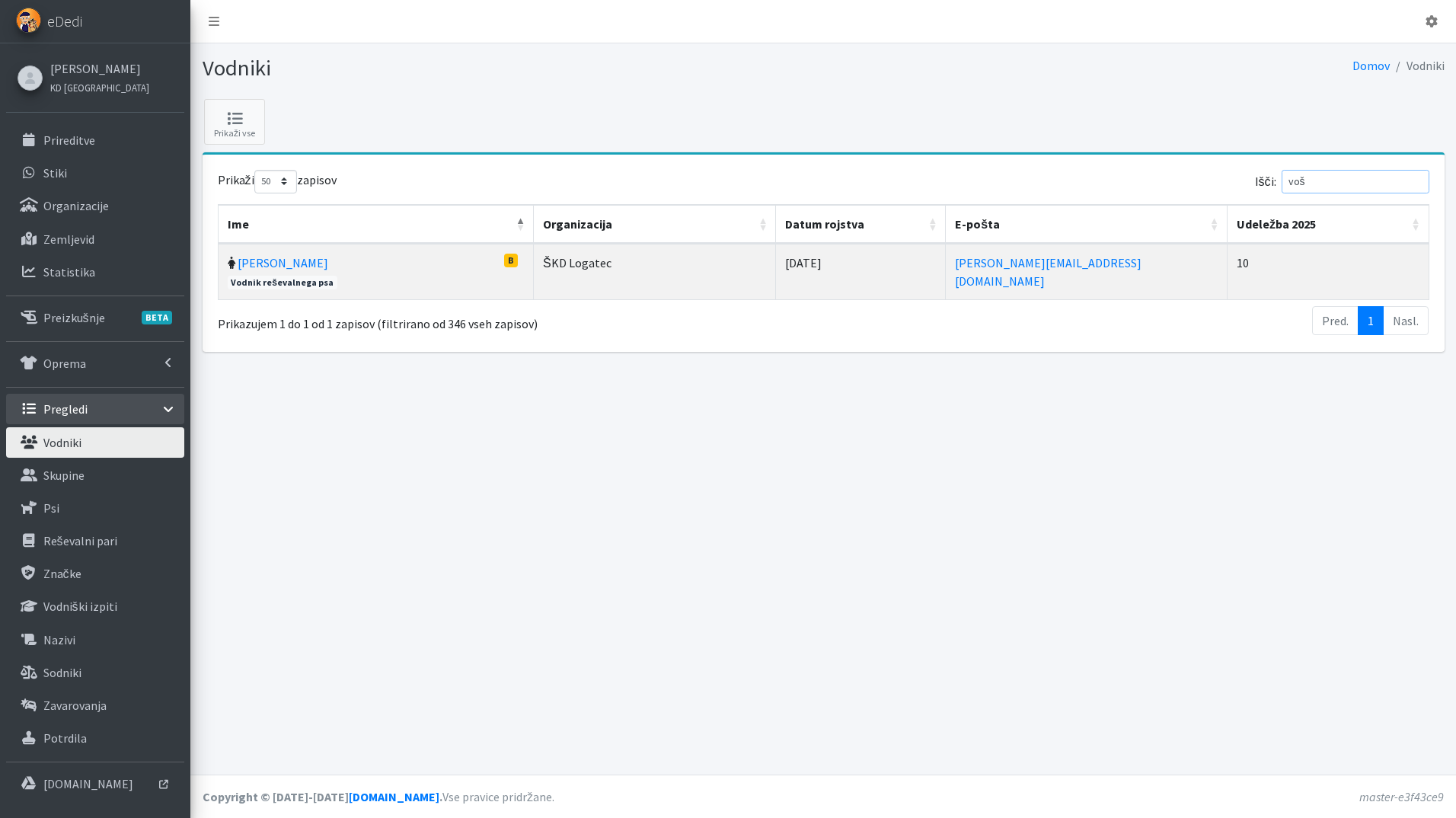
click at [1231, 182] on div "Išči: voš" at bounding box center [1130, 184] width 601 height 29
click at [260, 262] on link "Luka Ušeničnik" at bounding box center [282, 262] width 90 height 15
drag, startPoint x: 1312, startPoint y: 176, endPoint x: 1271, endPoint y: 176, distance: 41.0
click at [1271, 176] on div "Išči: UŠE" at bounding box center [1130, 184] width 601 height 29
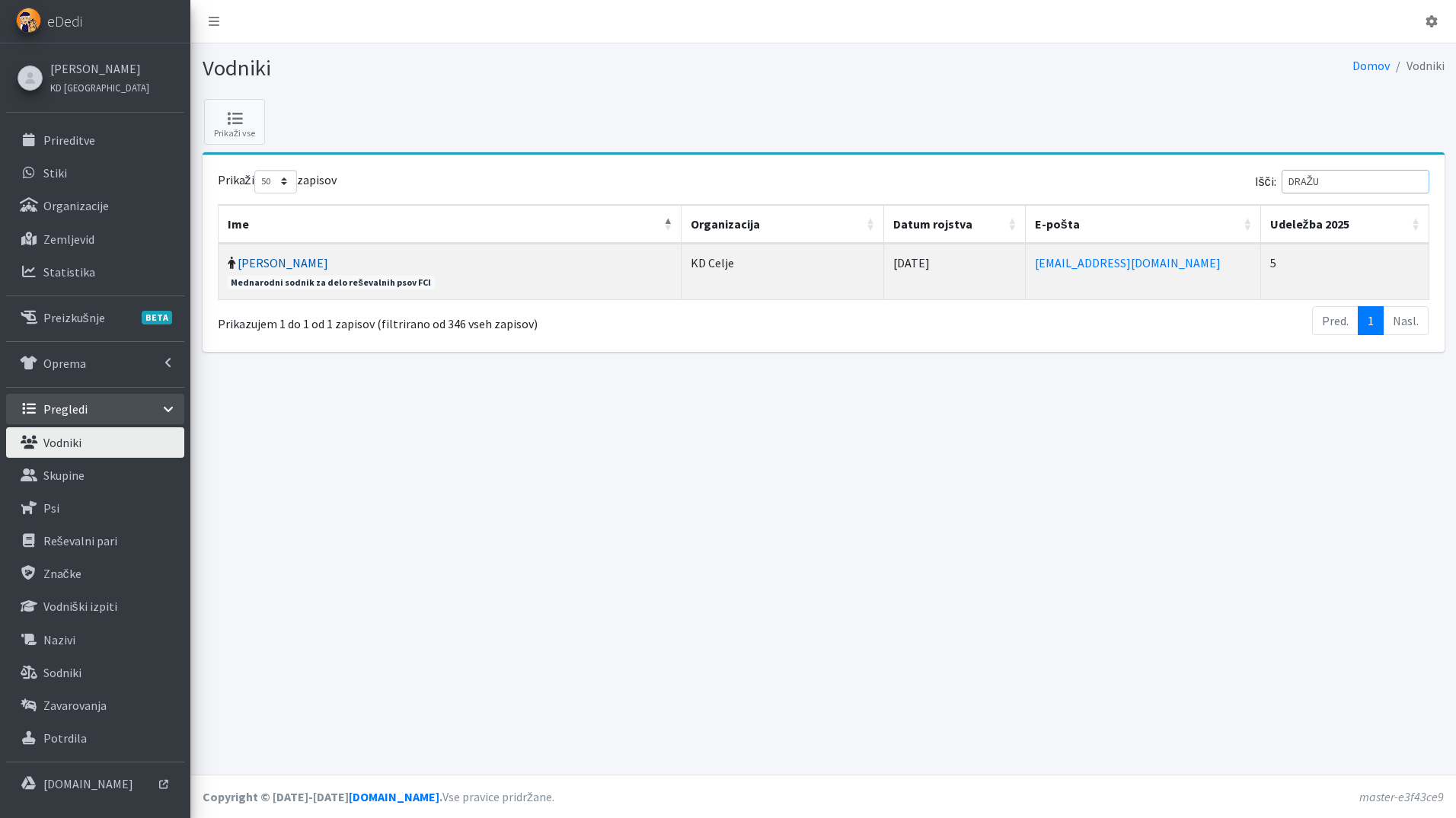
type input "DRAŽU"
click at [294, 262] on link "Tomaž Dražumerič" at bounding box center [282, 262] width 90 height 15
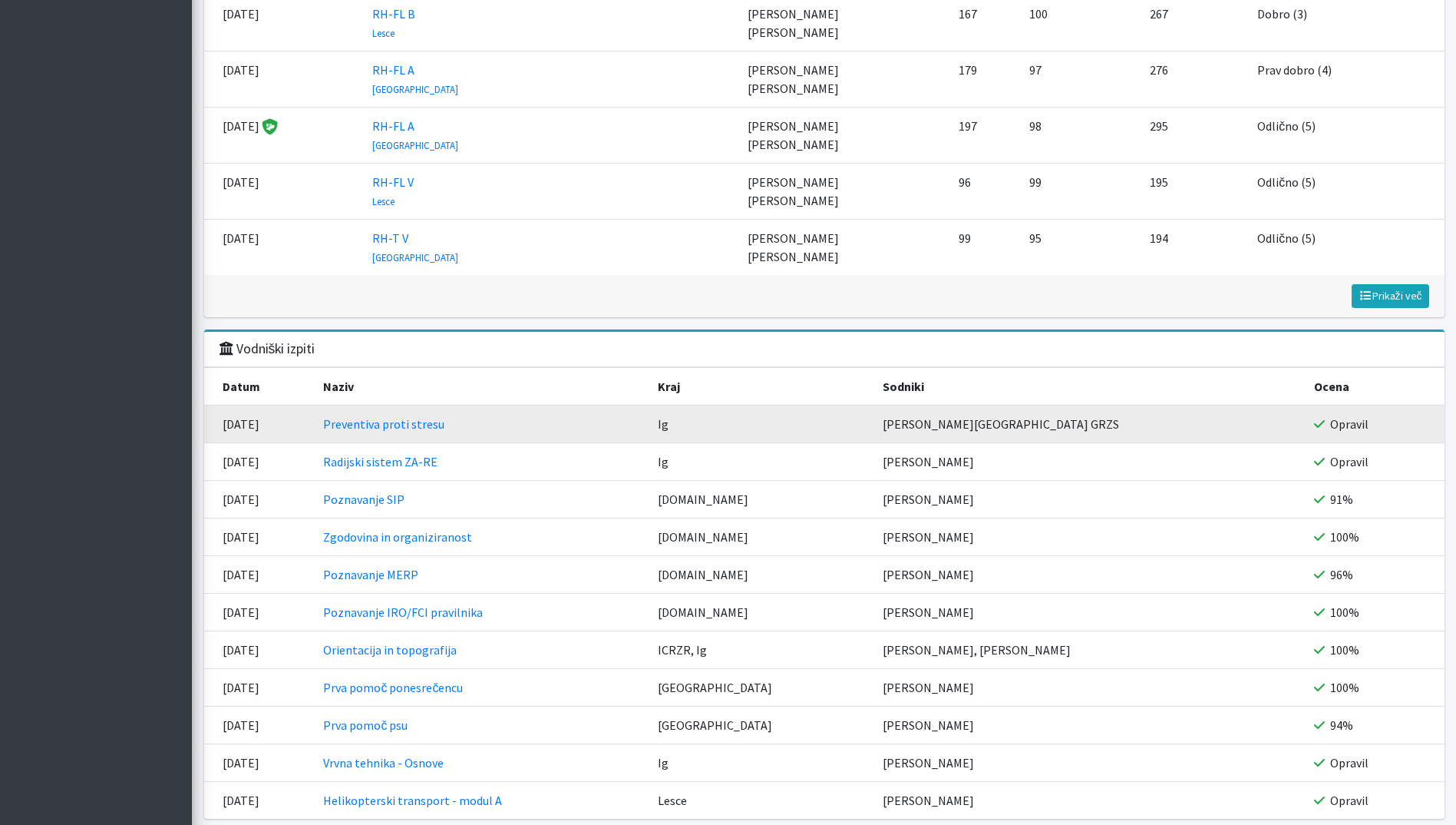
scroll to position [1843, 0]
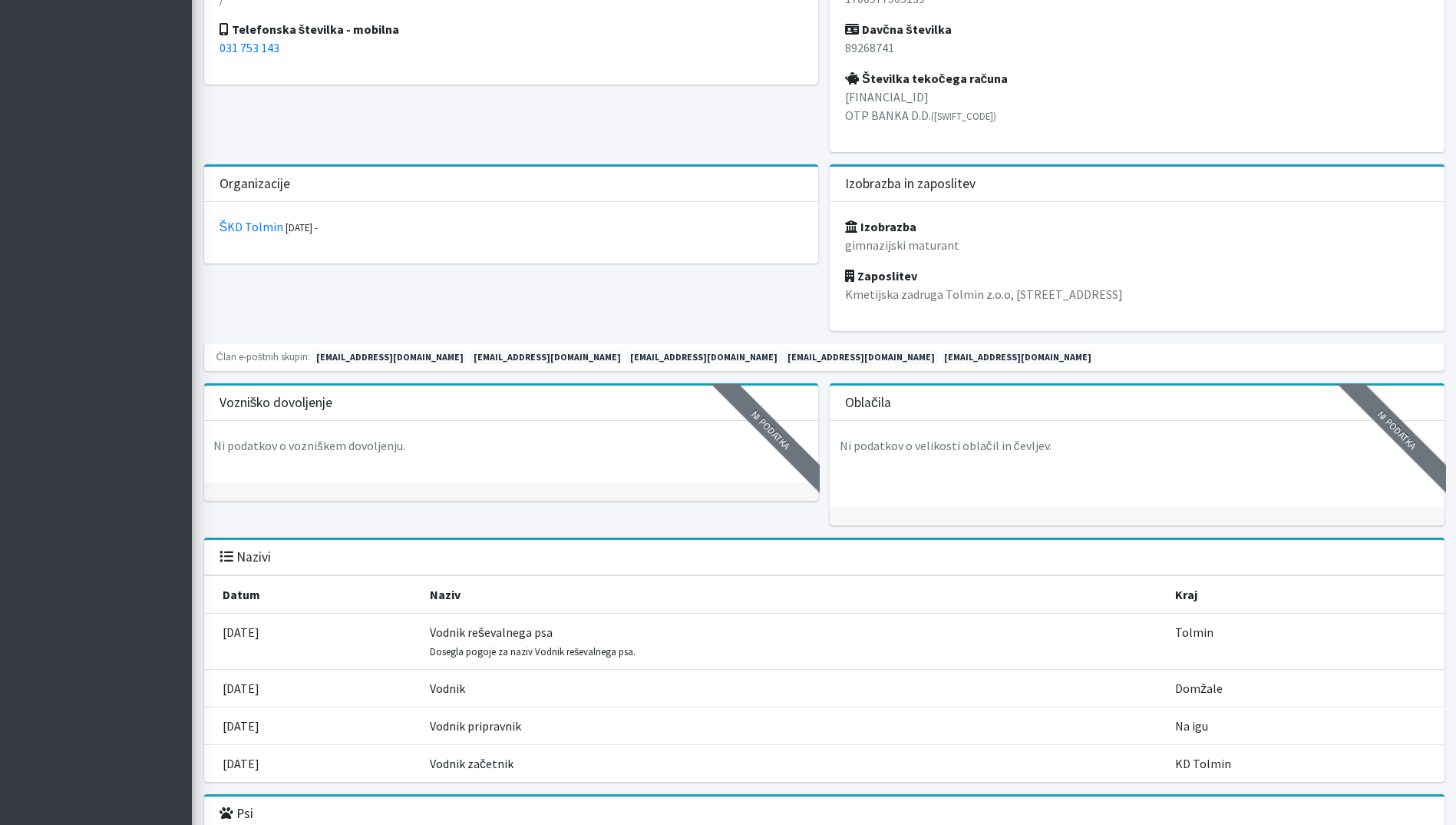
scroll to position [1383, 0]
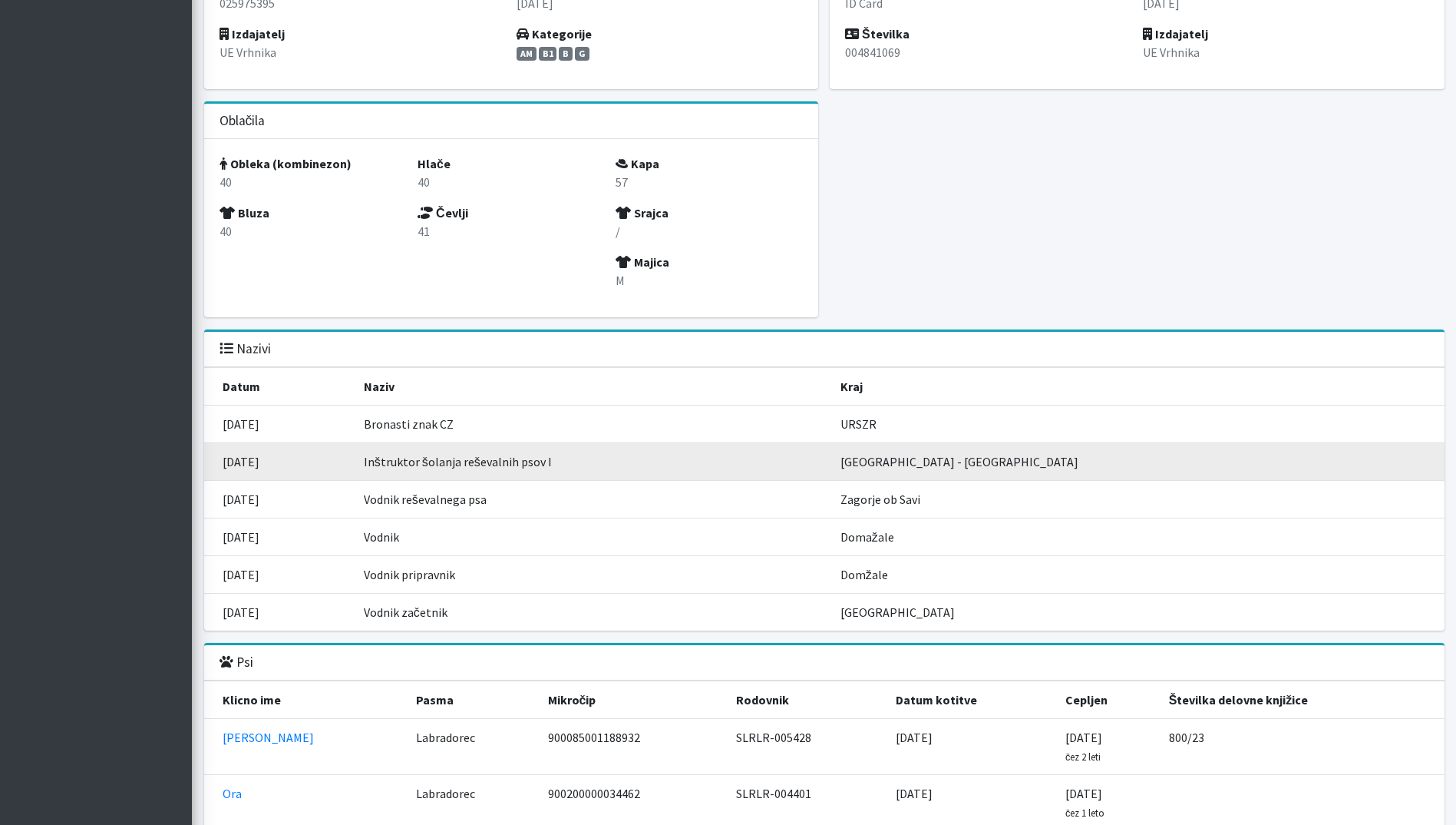
scroll to position [1843, 0]
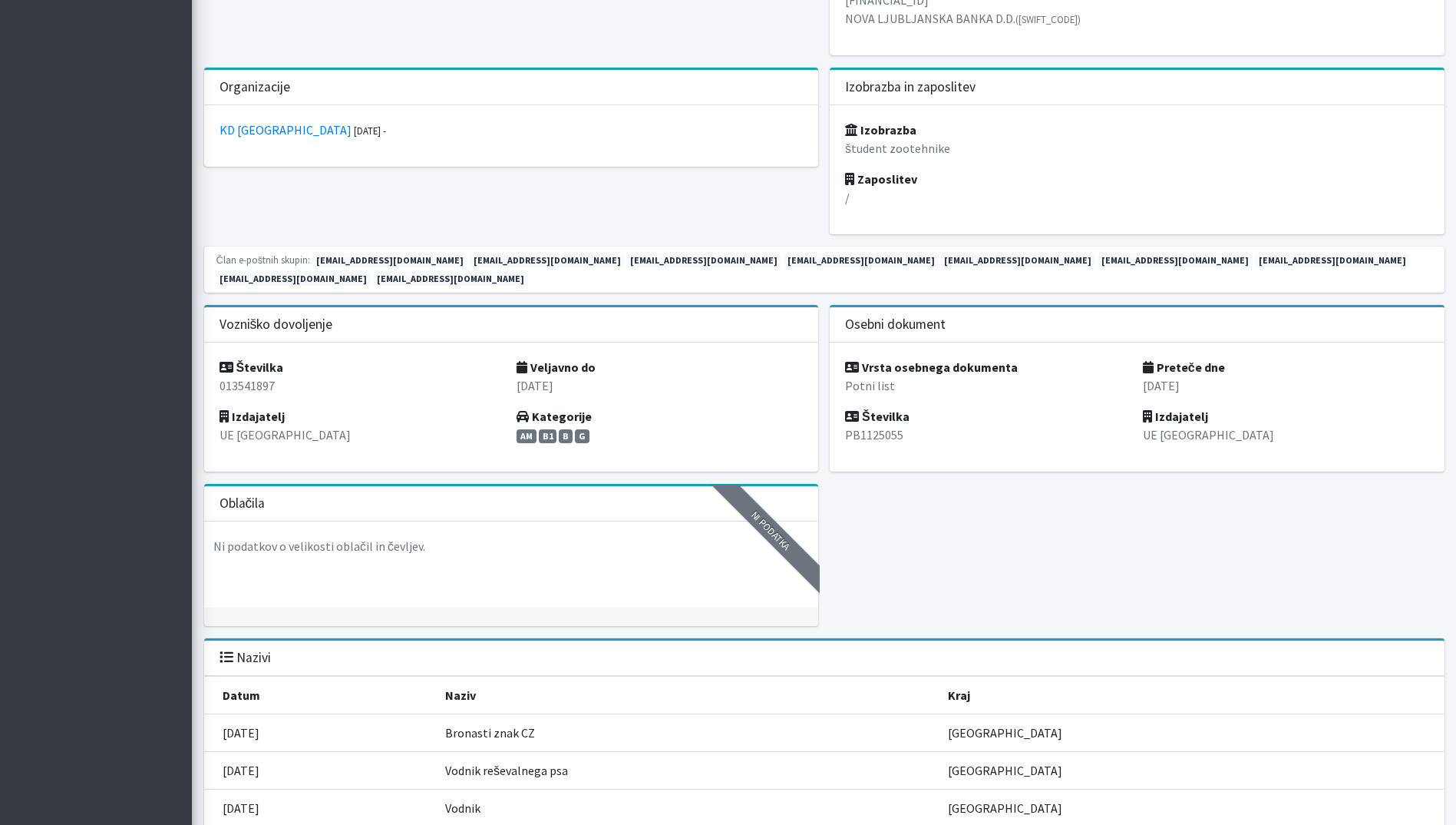
scroll to position [1843, 0]
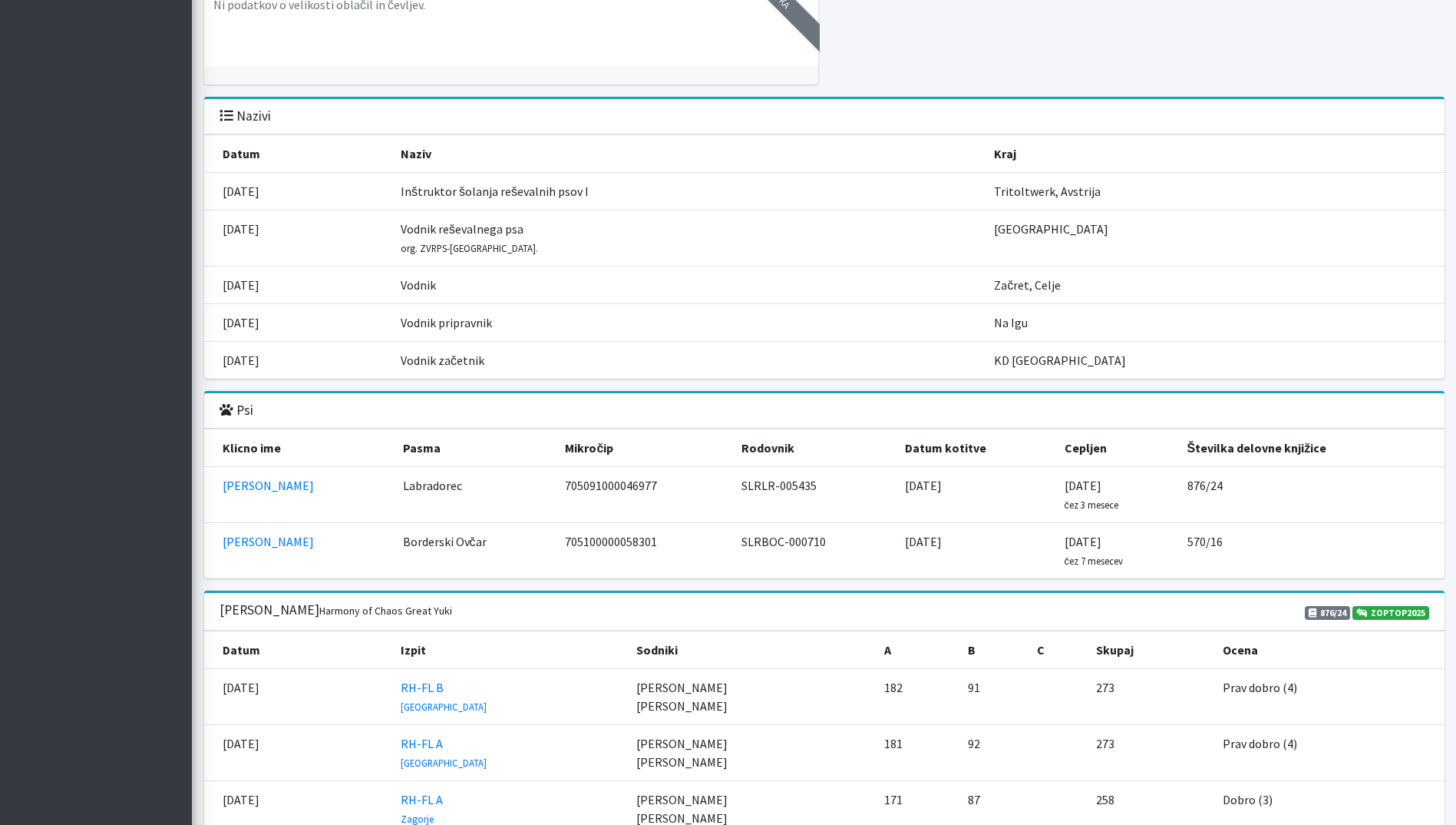
scroll to position [1383, 0]
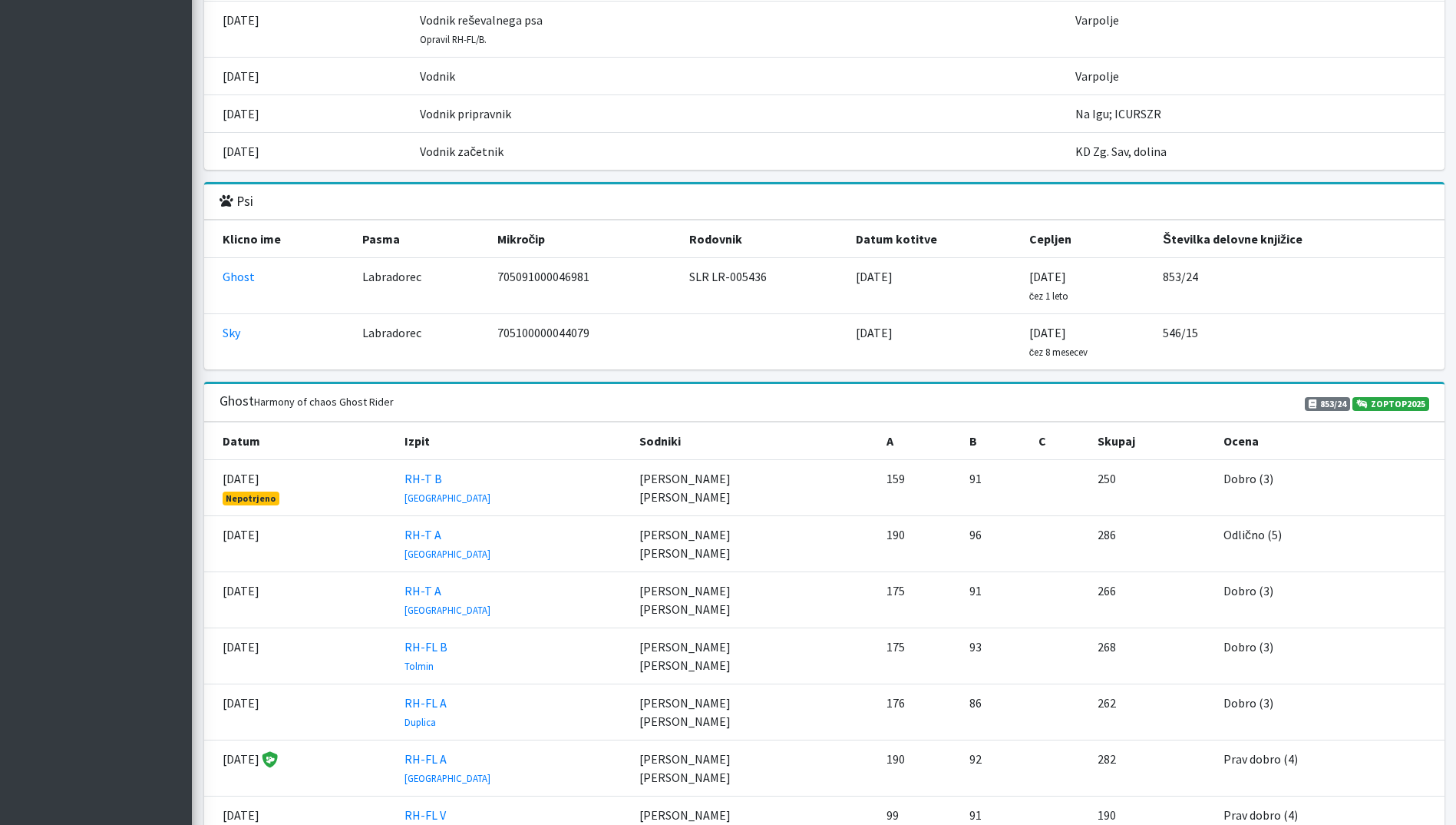
scroll to position [1843, 0]
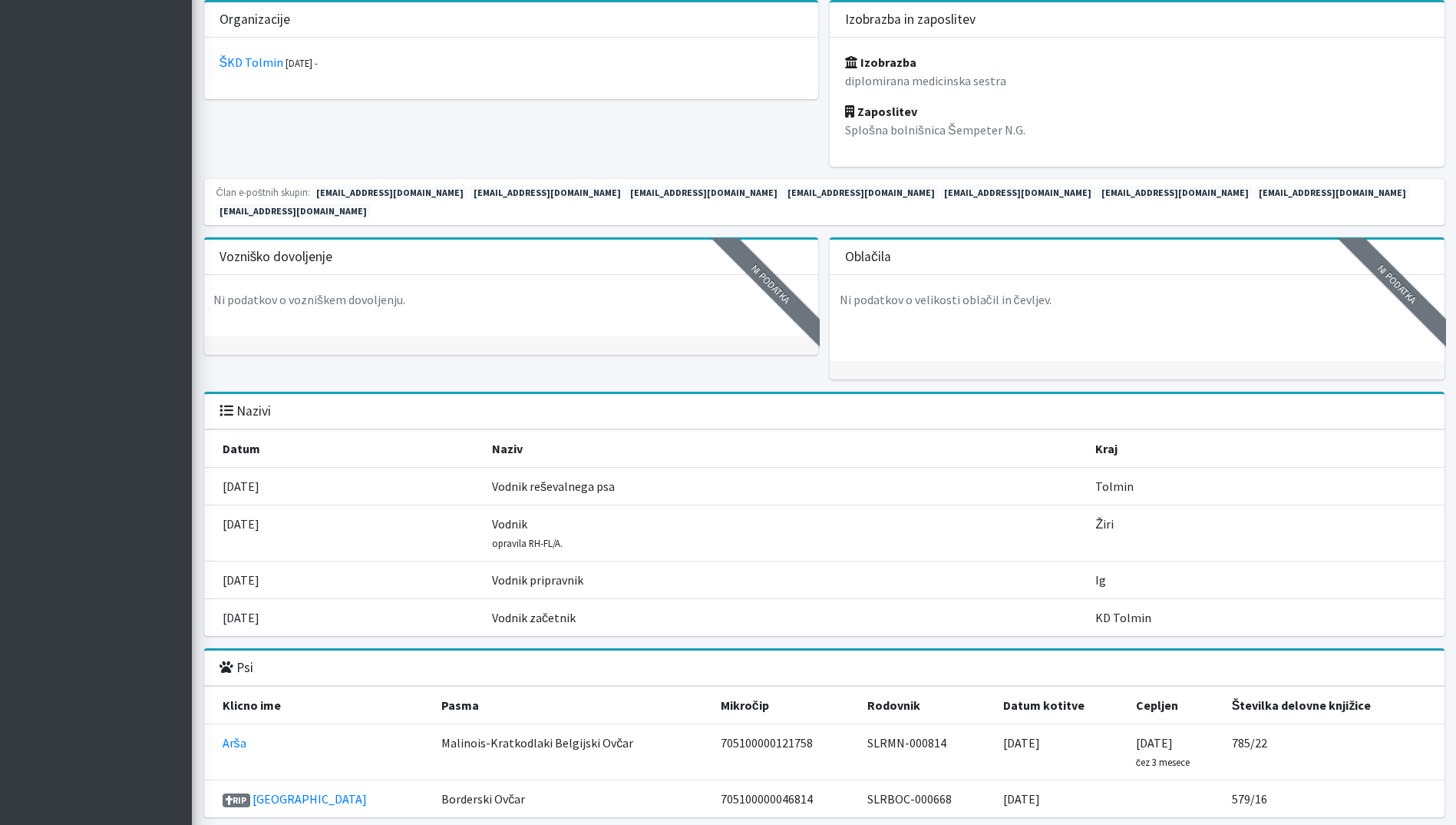
scroll to position [1383, 0]
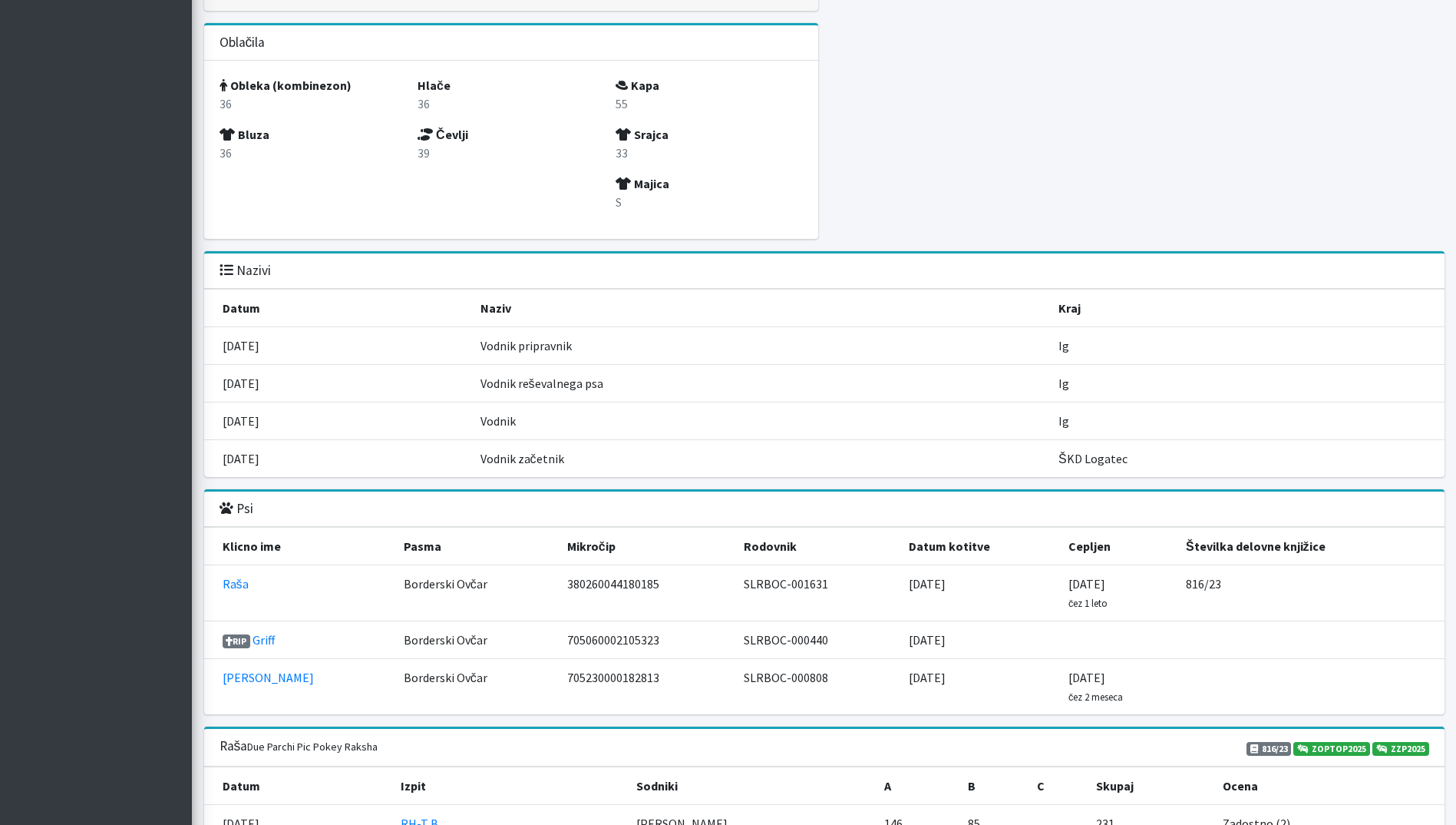
scroll to position [1843, 0]
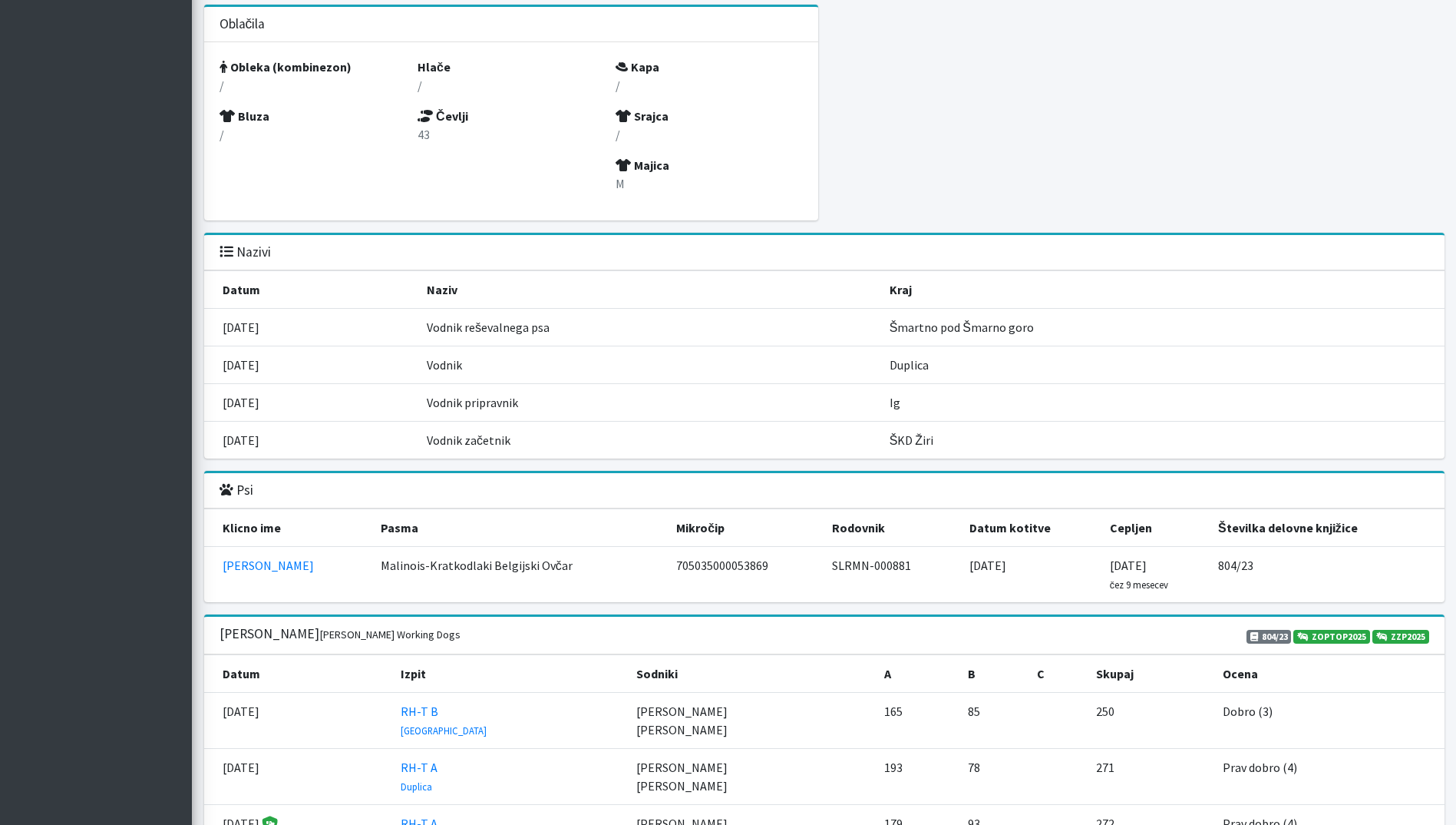
scroll to position [1843, 0]
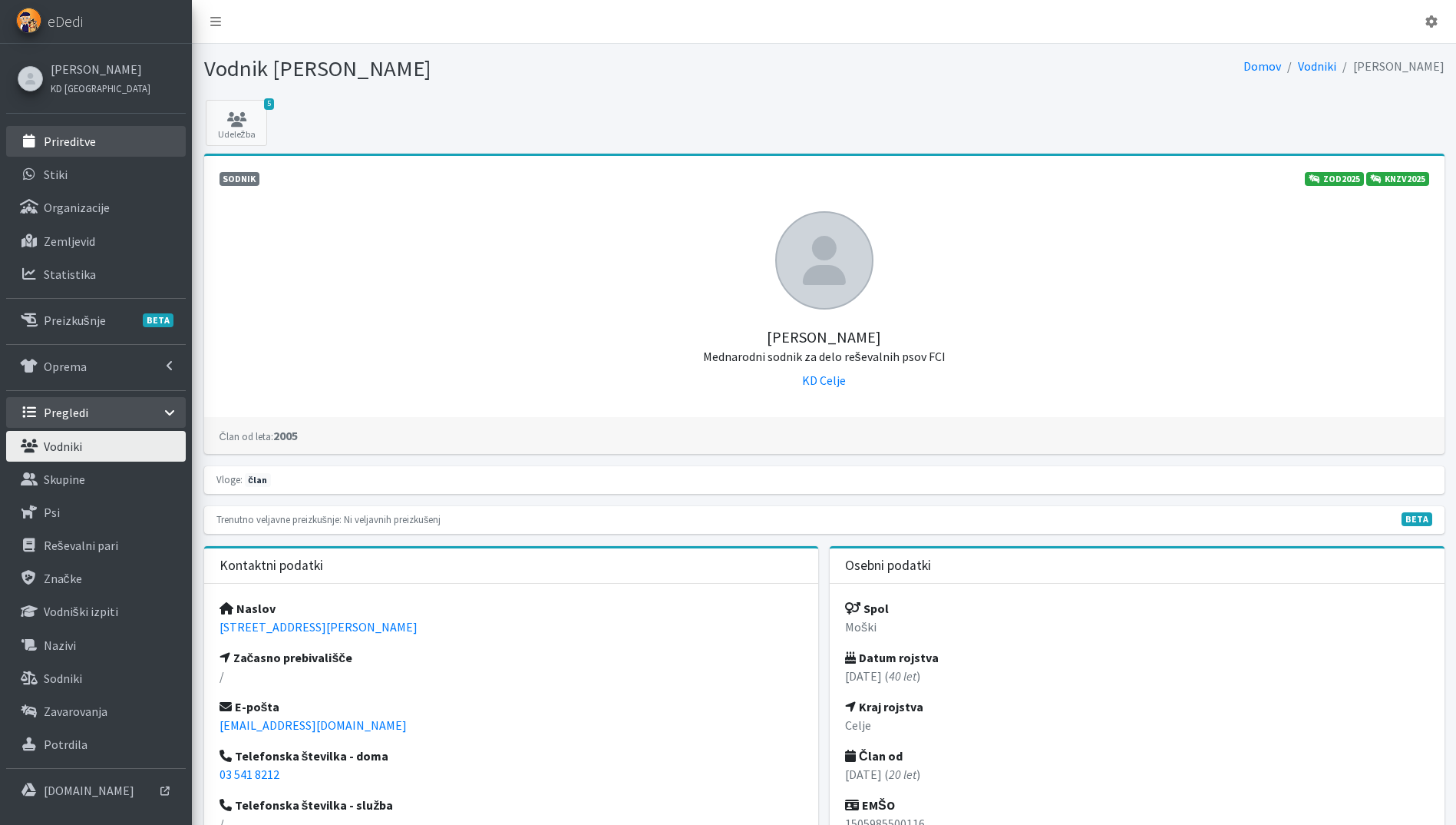
click at [77, 140] on p "Prireditve" at bounding box center [70, 141] width 52 height 15
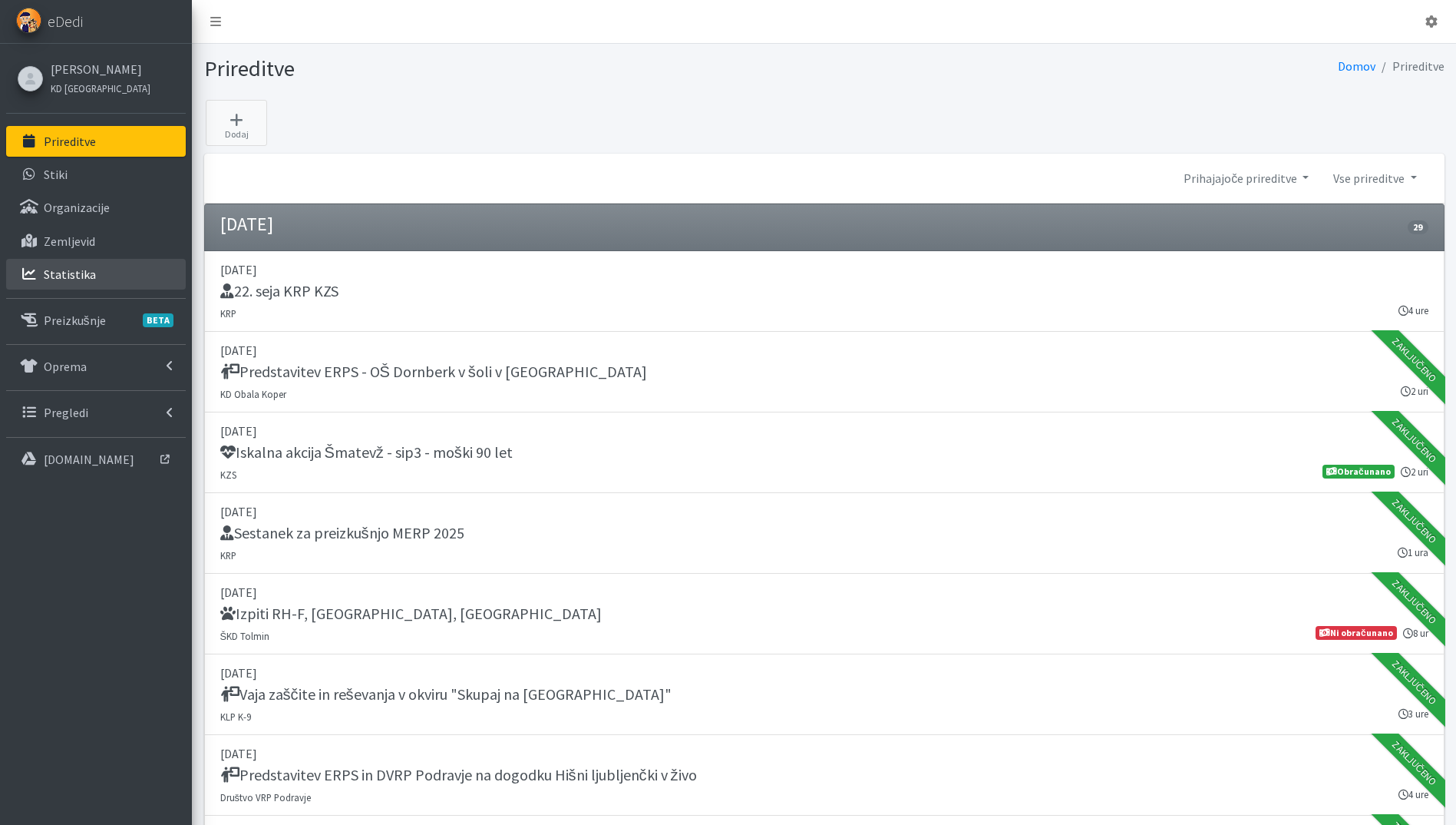
click at [91, 270] on link "Statistika" at bounding box center [96, 274] width 180 height 31
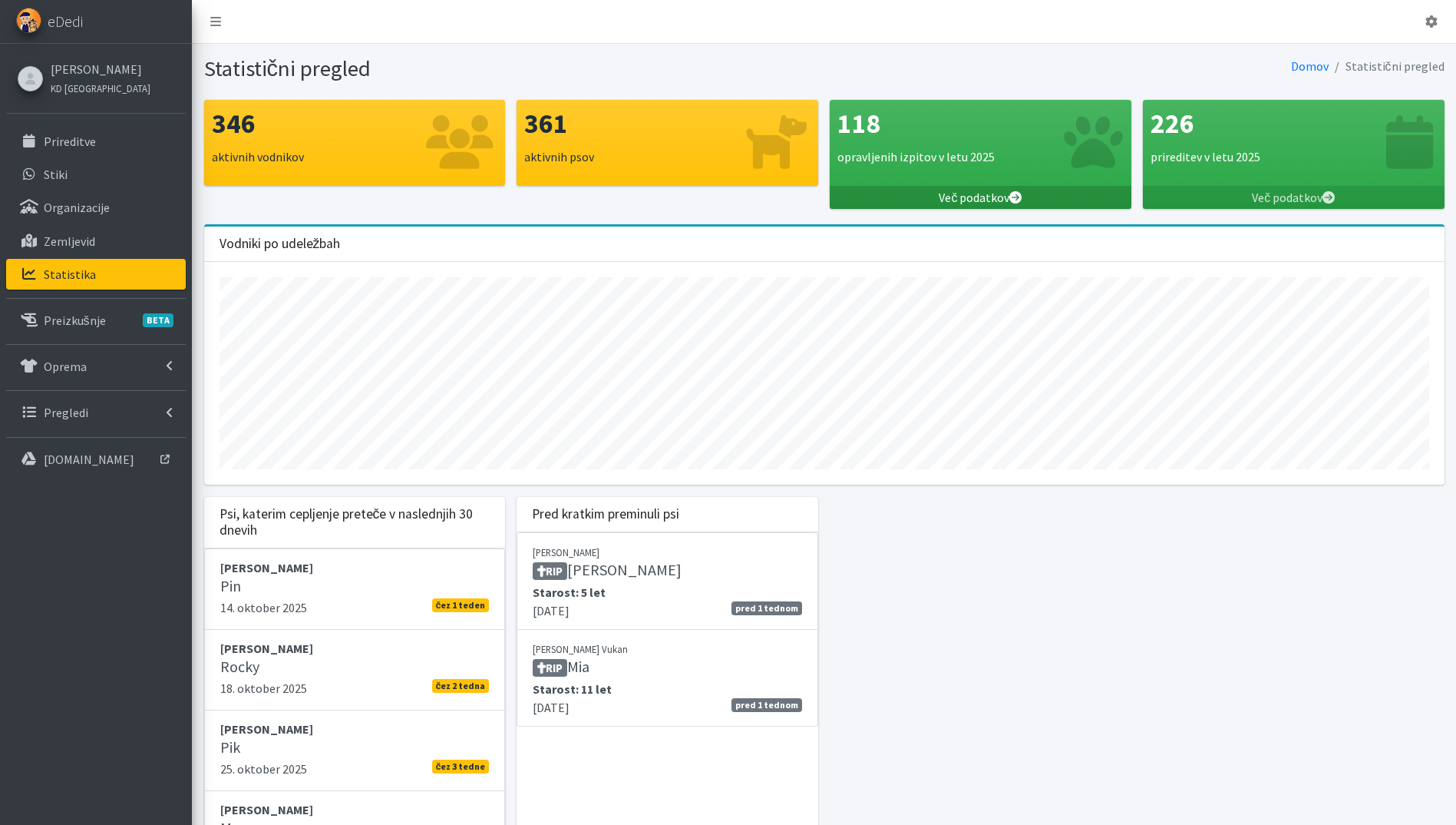
click at [966, 206] on link "Več podatkov" at bounding box center [980, 197] width 302 height 23
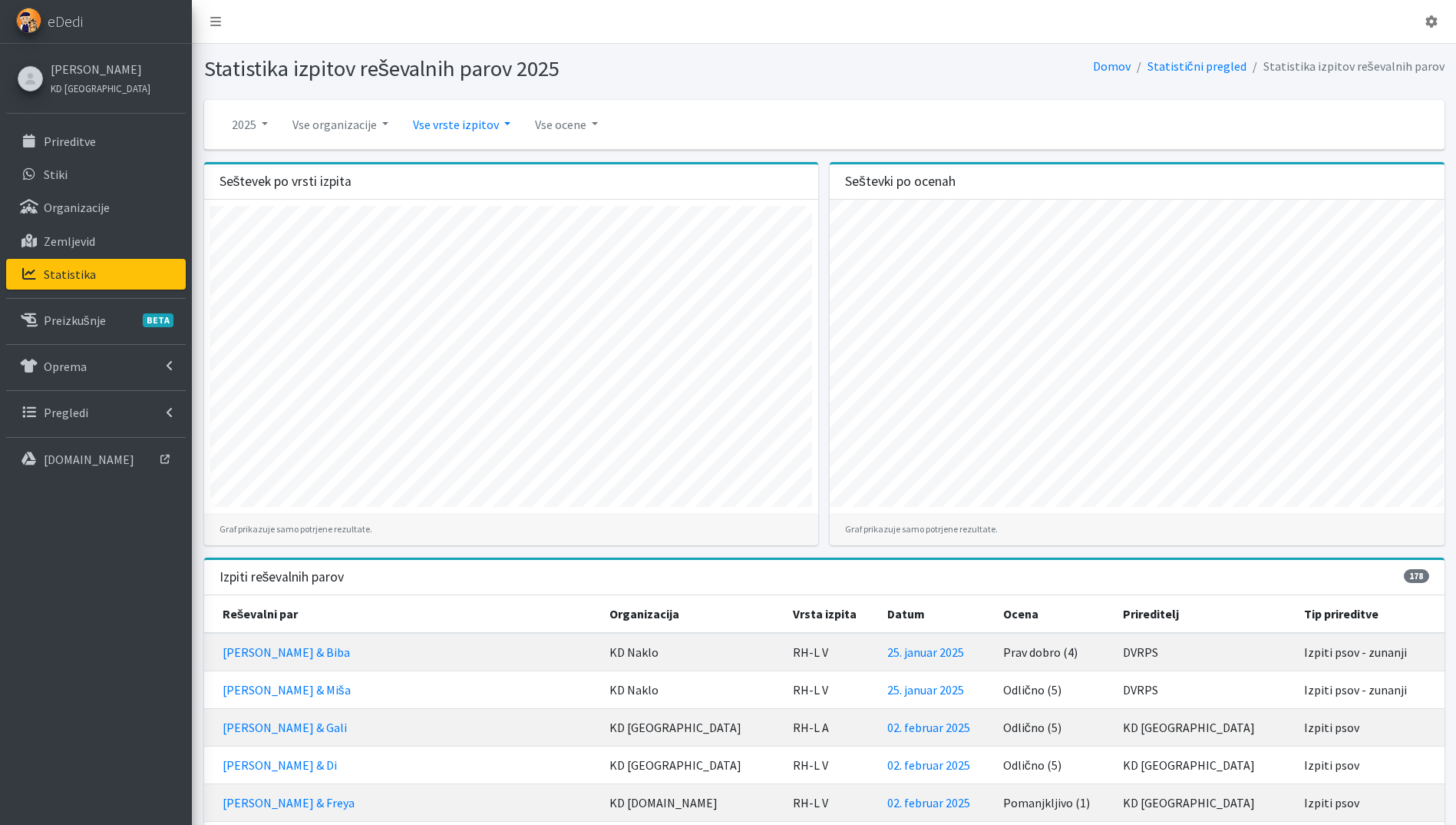
click at [466, 131] on link "Vse vrste izpitov" at bounding box center [461, 125] width 122 height 31
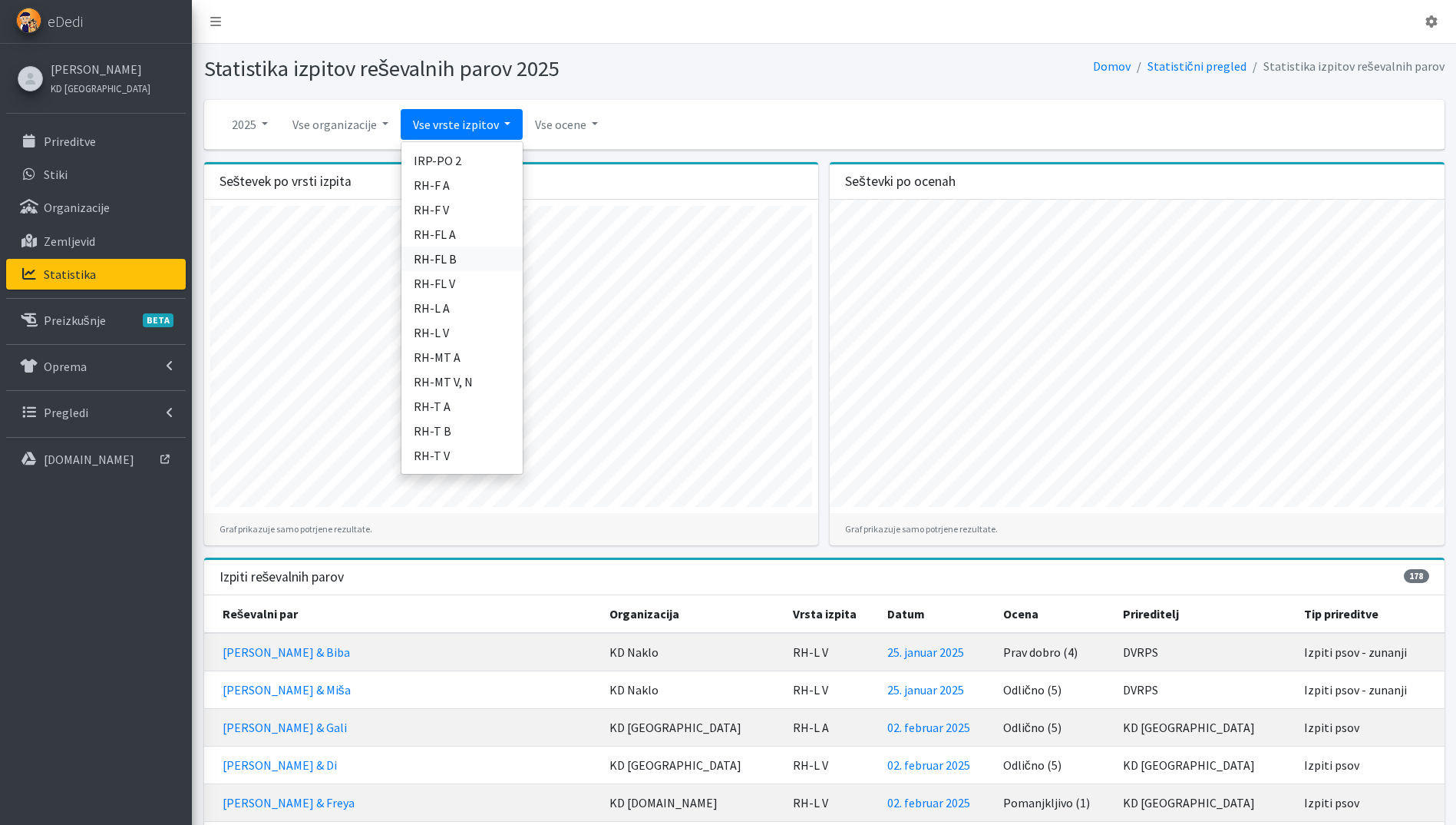
click at [457, 259] on link "RH-FL B" at bounding box center [462, 259] width 122 height 25
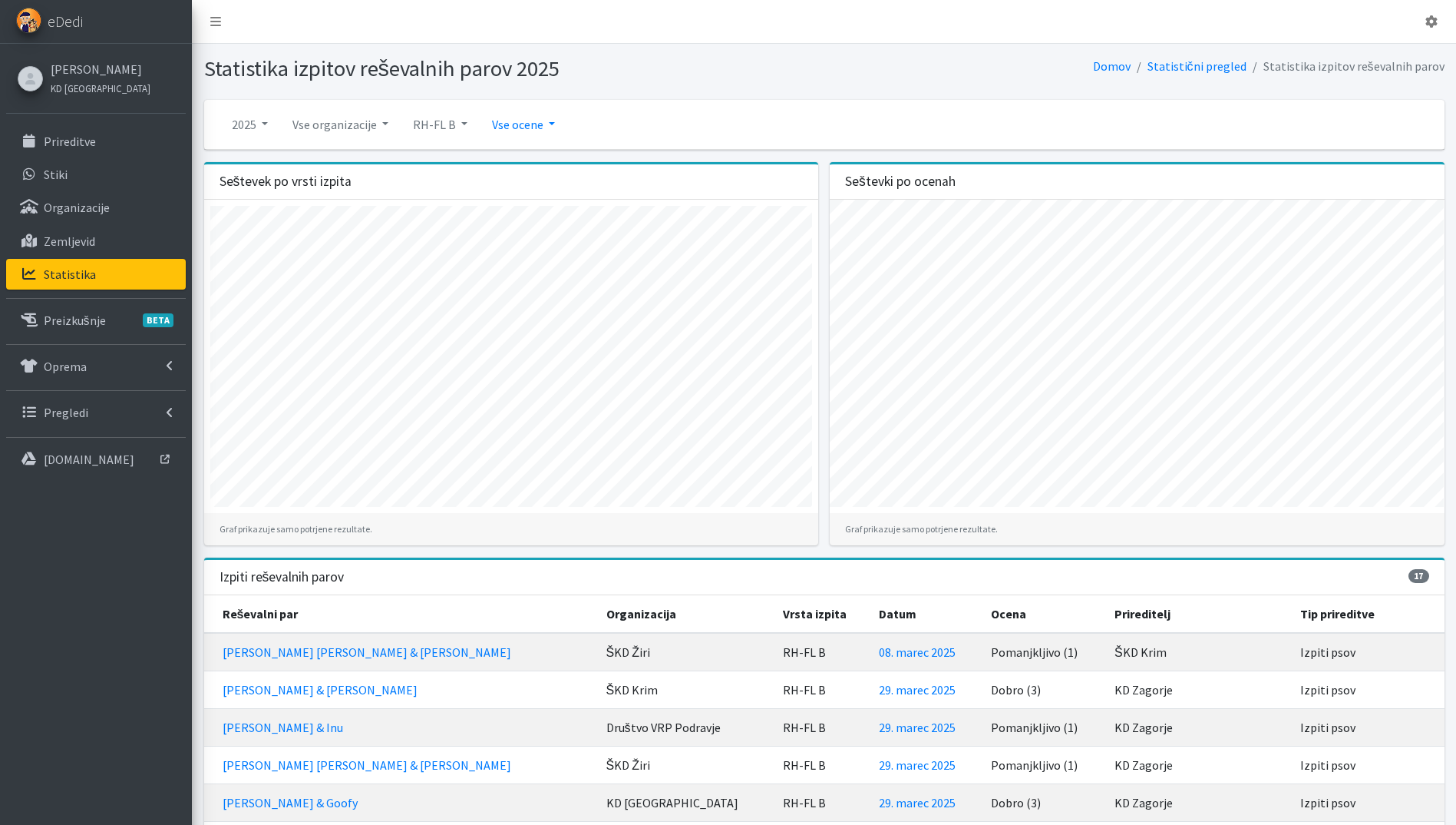
click at [528, 130] on link "Vse ocene" at bounding box center [523, 125] width 87 height 31
click at [547, 160] on link "Samo pozitivne" at bounding box center [541, 161] width 122 height 25
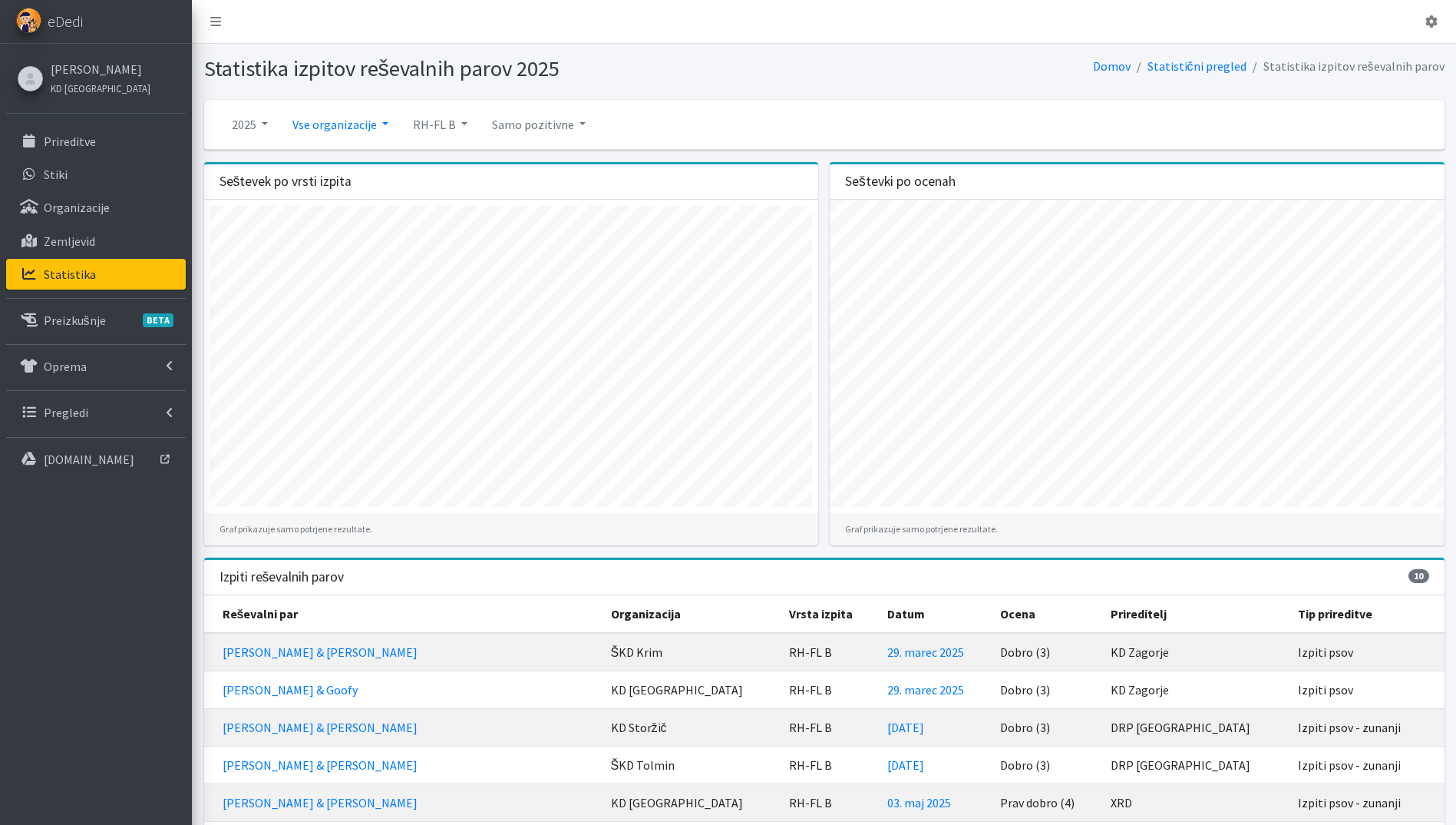
click at [331, 125] on link "Vse organizacije" at bounding box center [341, 125] width 121 height 31
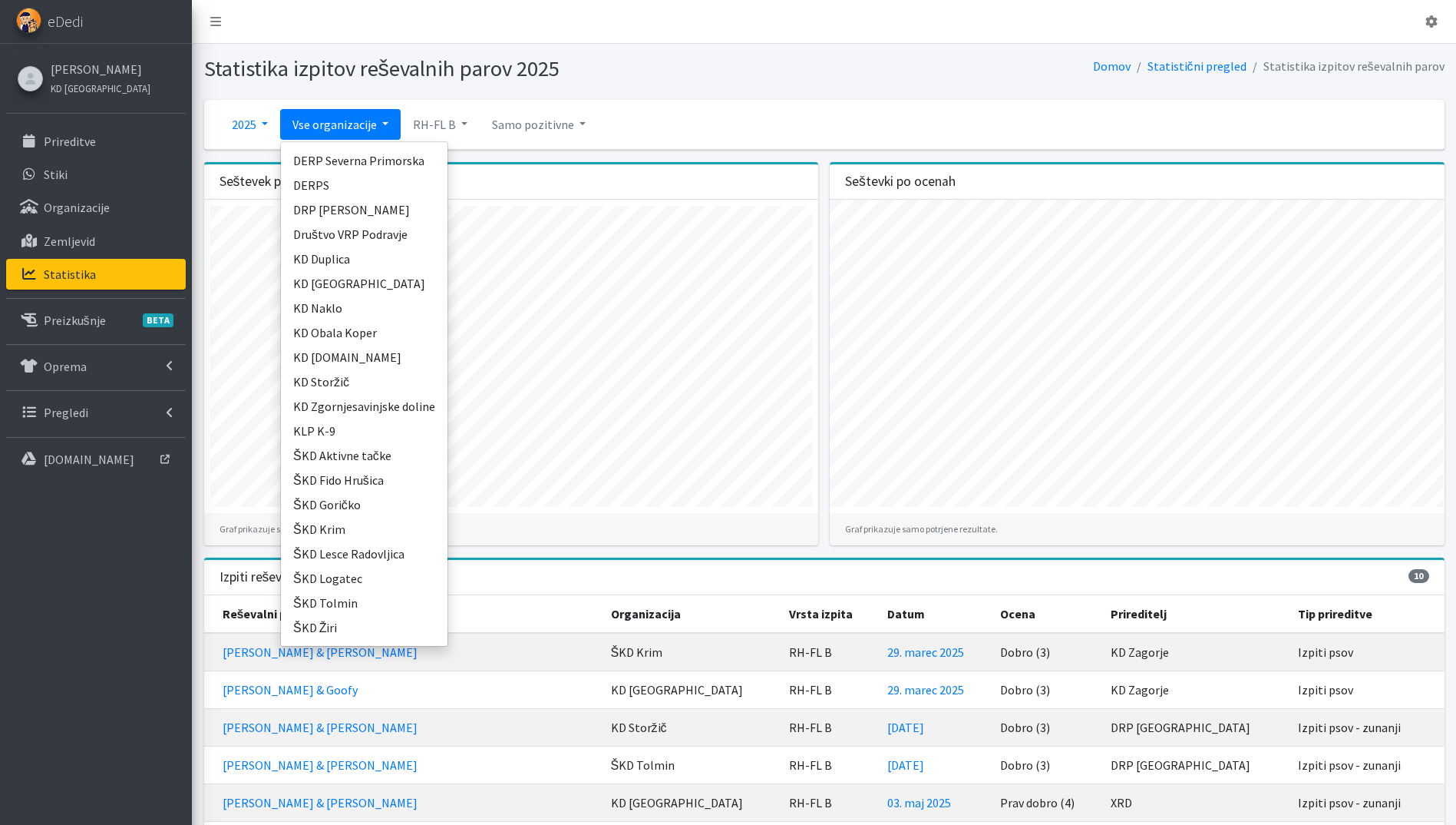
click at [252, 112] on link "2025" at bounding box center [249, 125] width 60 height 31
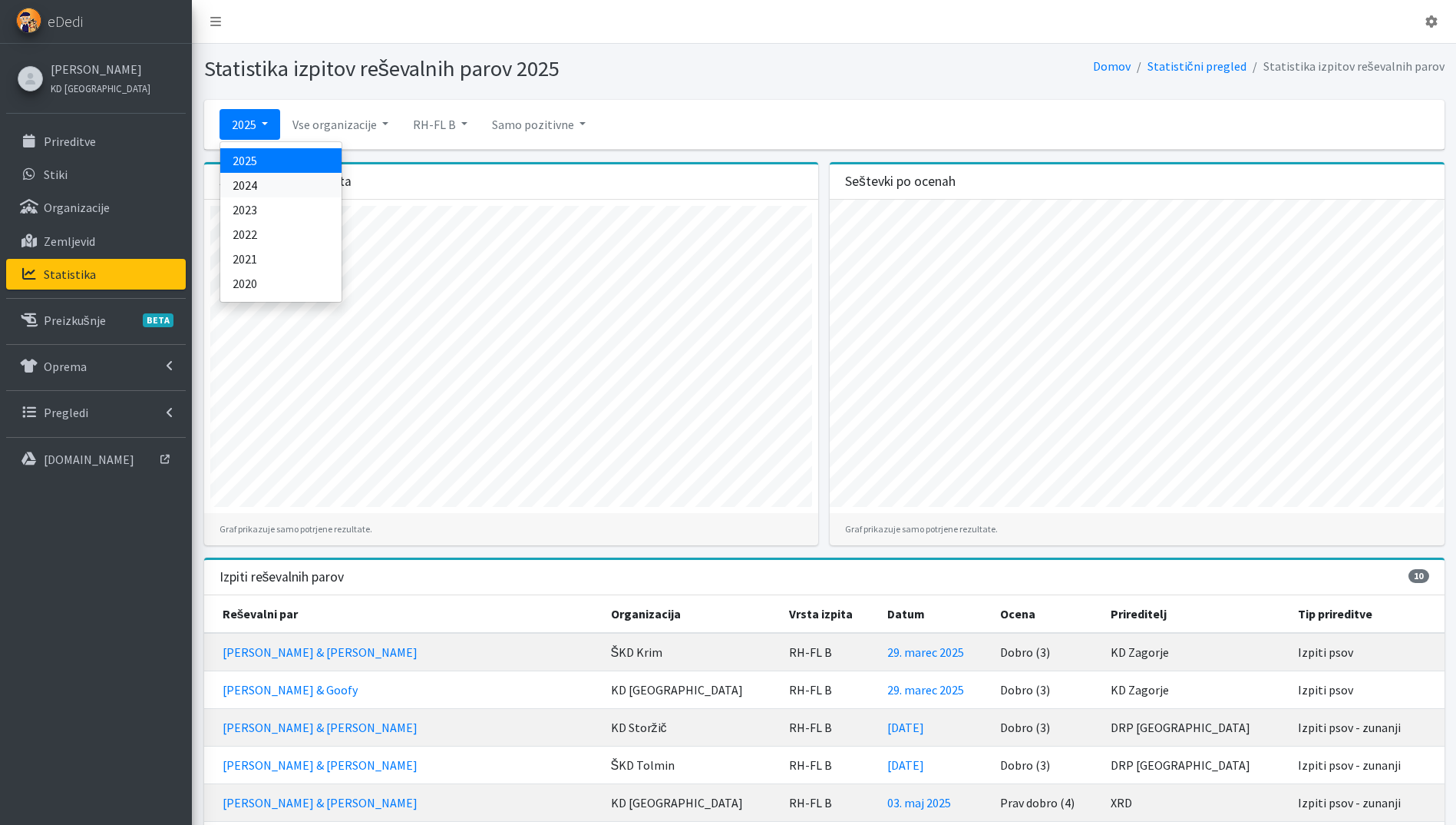
click at [284, 188] on link "2024" at bounding box center [281, 185] width 122 height 25
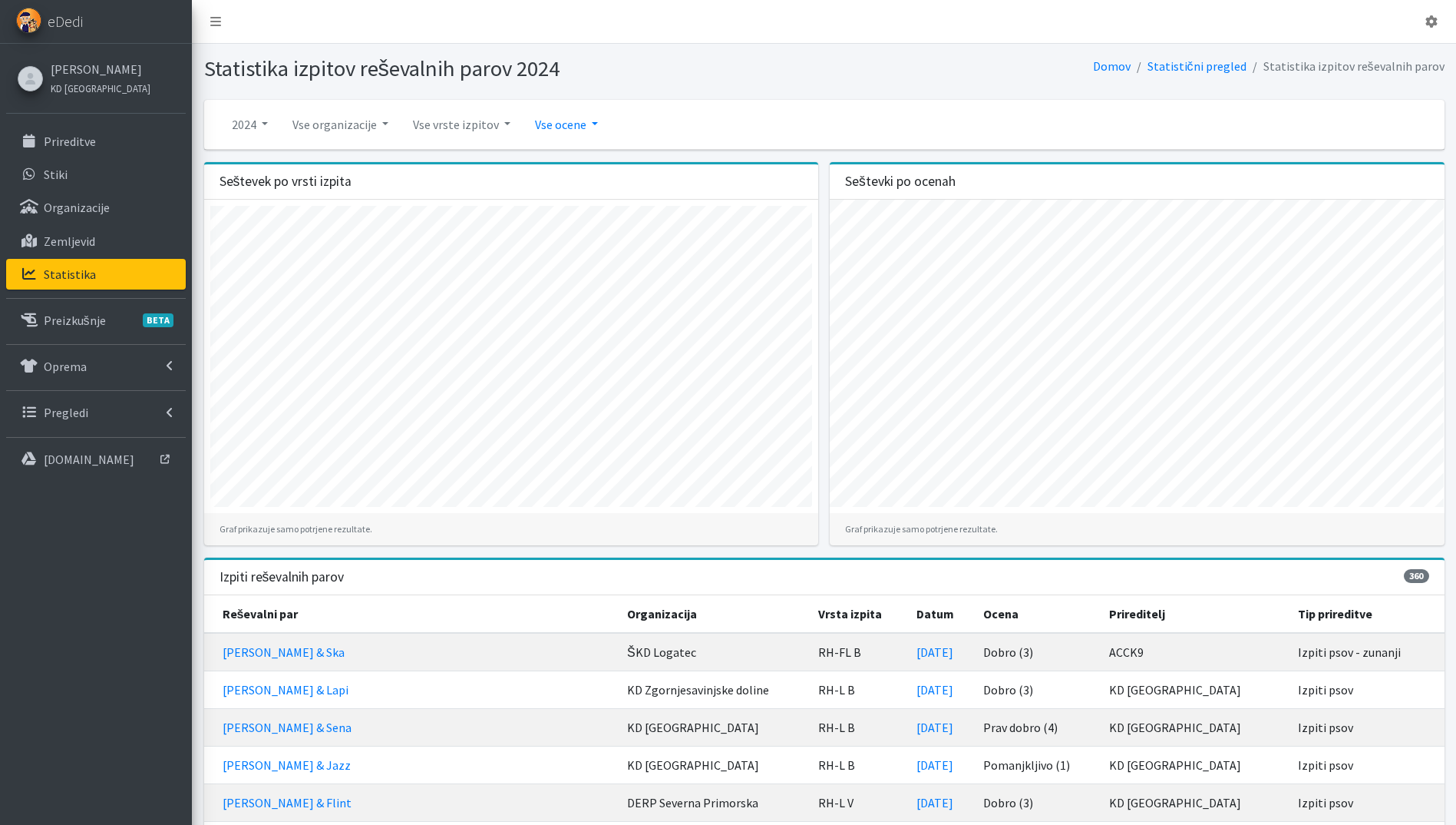
click at [562, 122] on link "Vse ocene" at bounding box center [566, 125] width 87 height 31
click at [587, 169] on link "Samo pozitivne" at bounding box center [584, 161] width 122 height 25
click at [441, 124] on link "Vse vrste izpitov" at bounding box center [461, 125] width 122 height 31
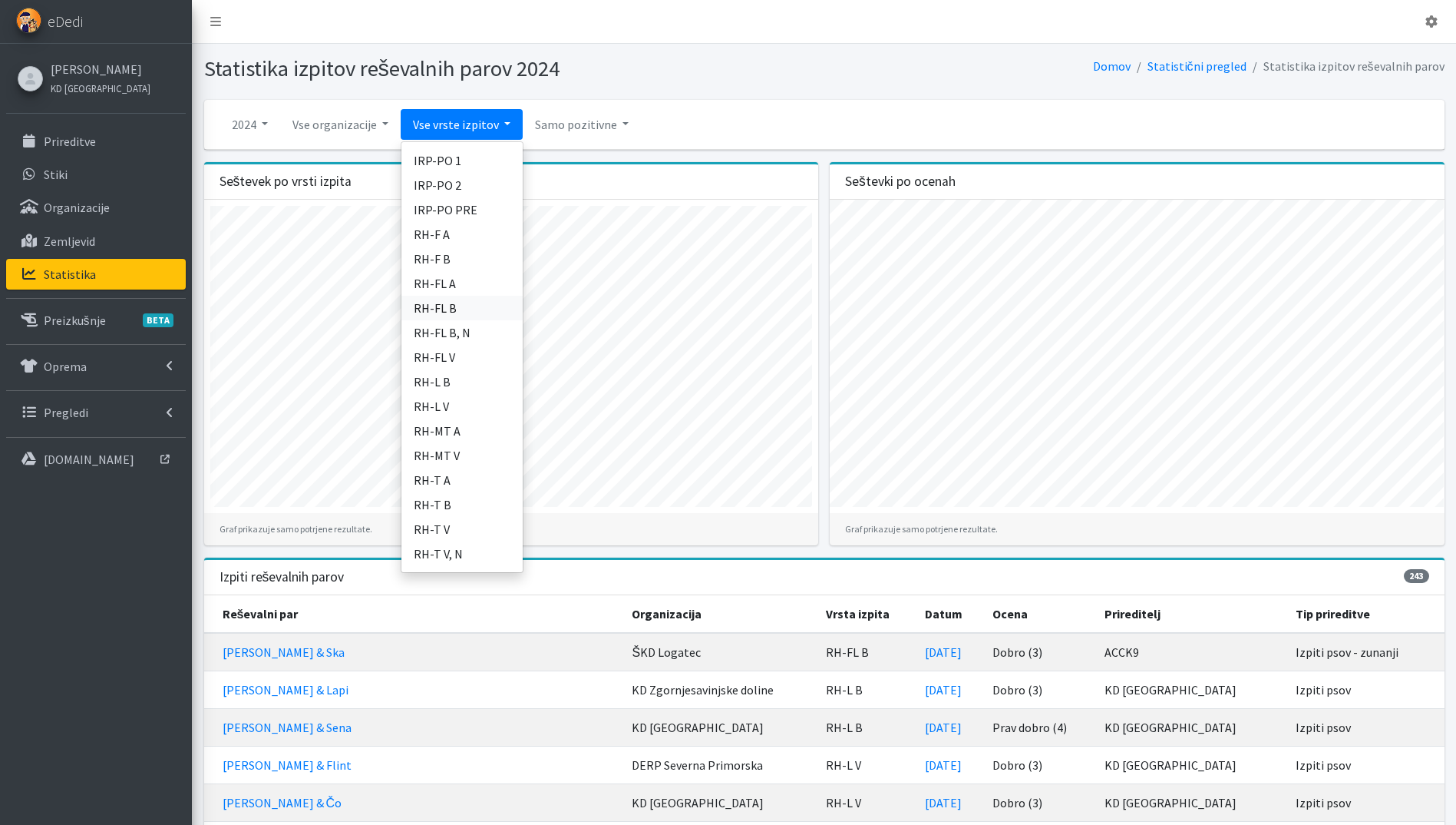
click at [470, 313] on link "RH-FL B" at bounding box center [462, 309] width 122 height 25
